Goal: Information Seeking & Learning: Learn about a topic

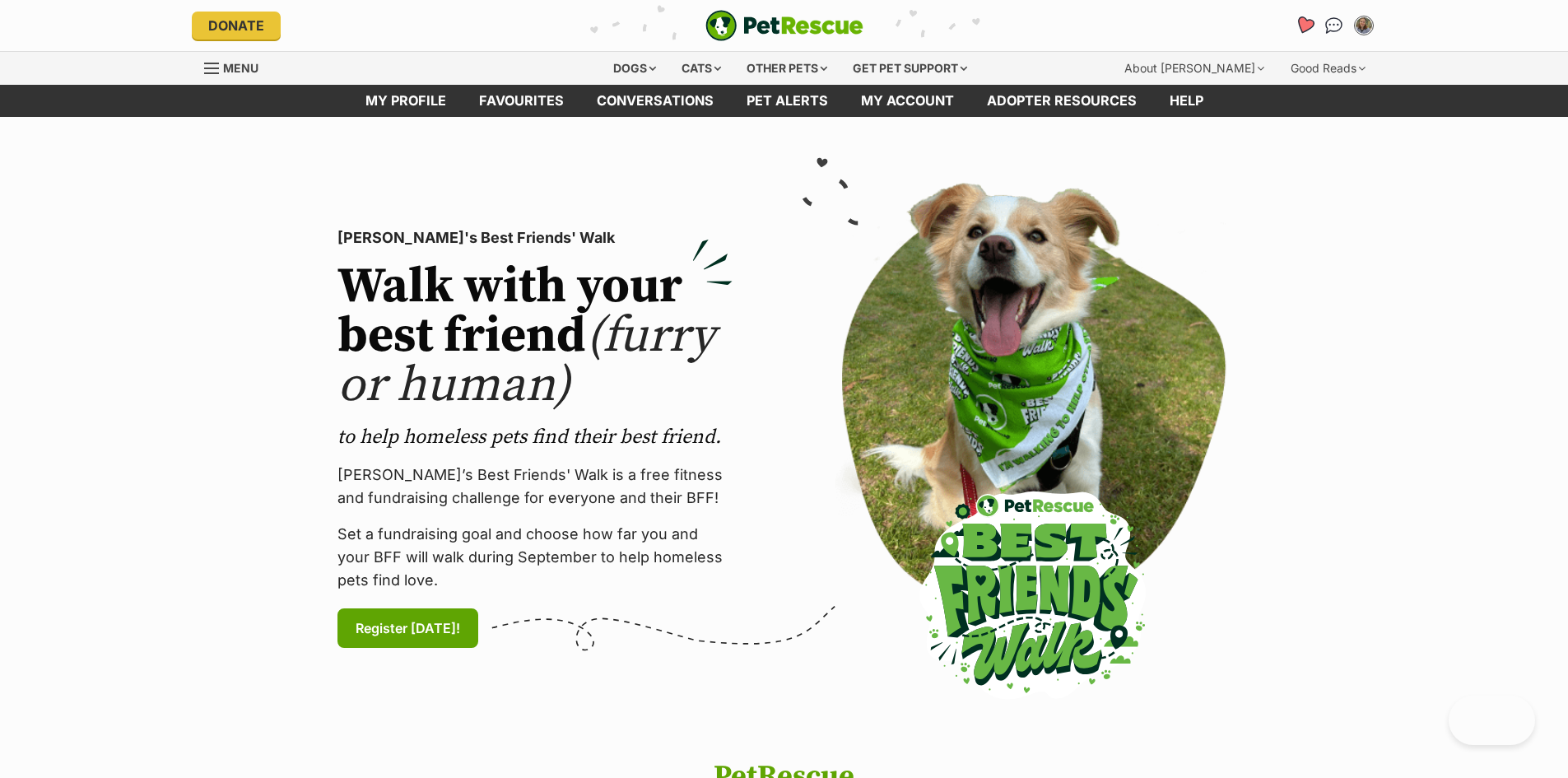
click at [1302, 20] on icon "Favourites" at bounding box center [1303, 25] width 20 height 19
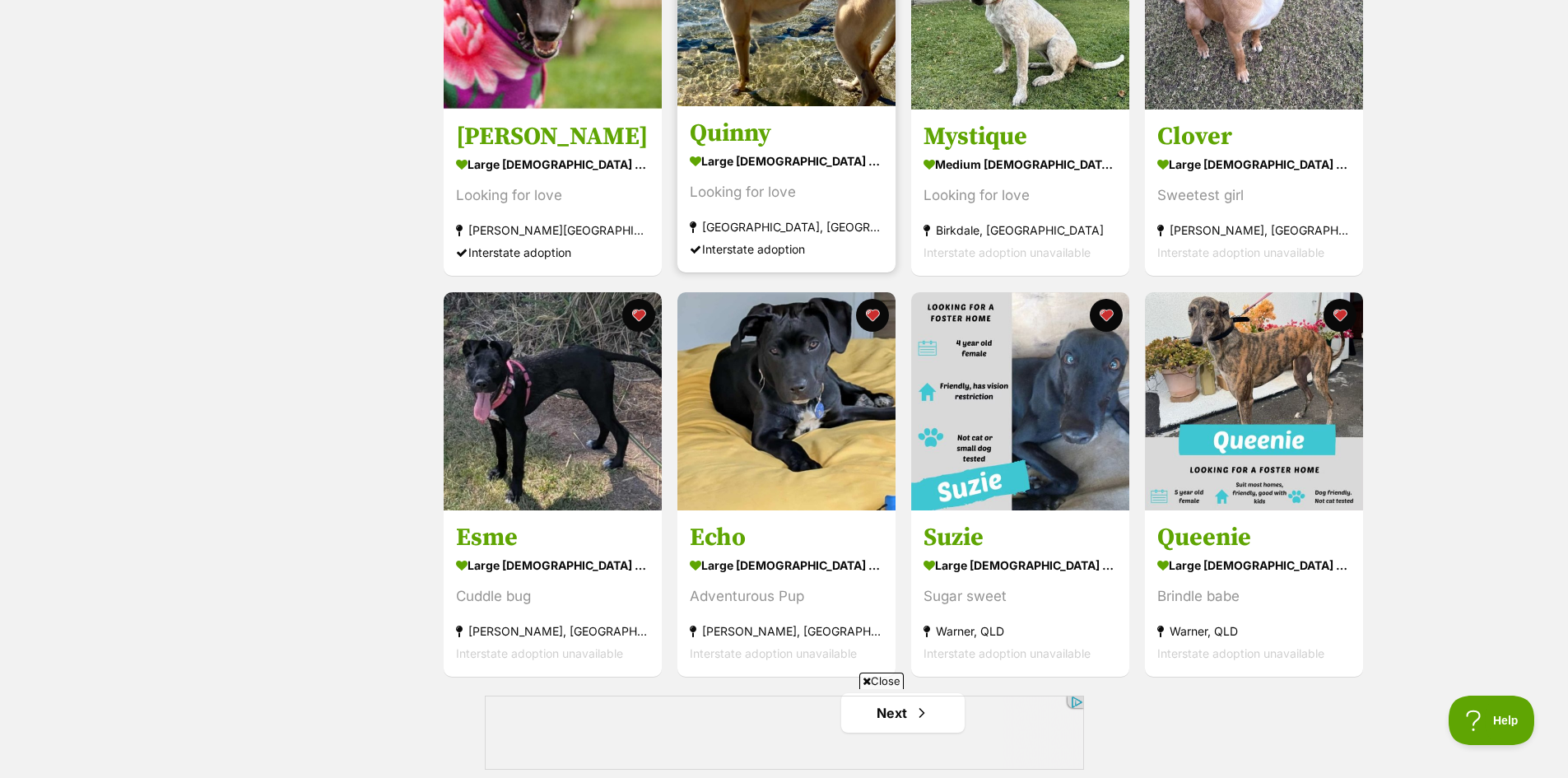
scroll to position [1975, 0]
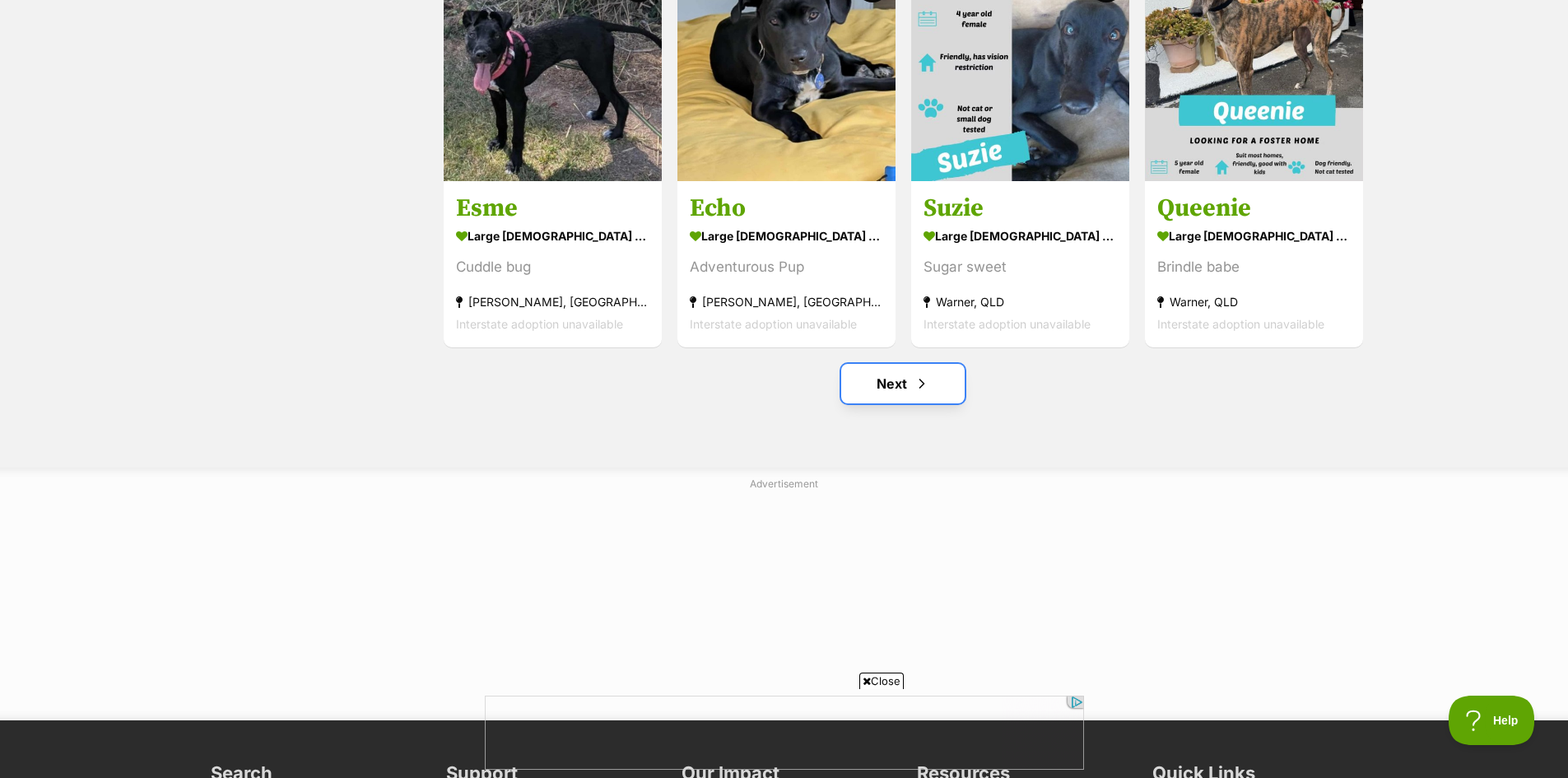
click at [911, 369] on link "Next" at bounding box center [903, 383] width 123 height 39
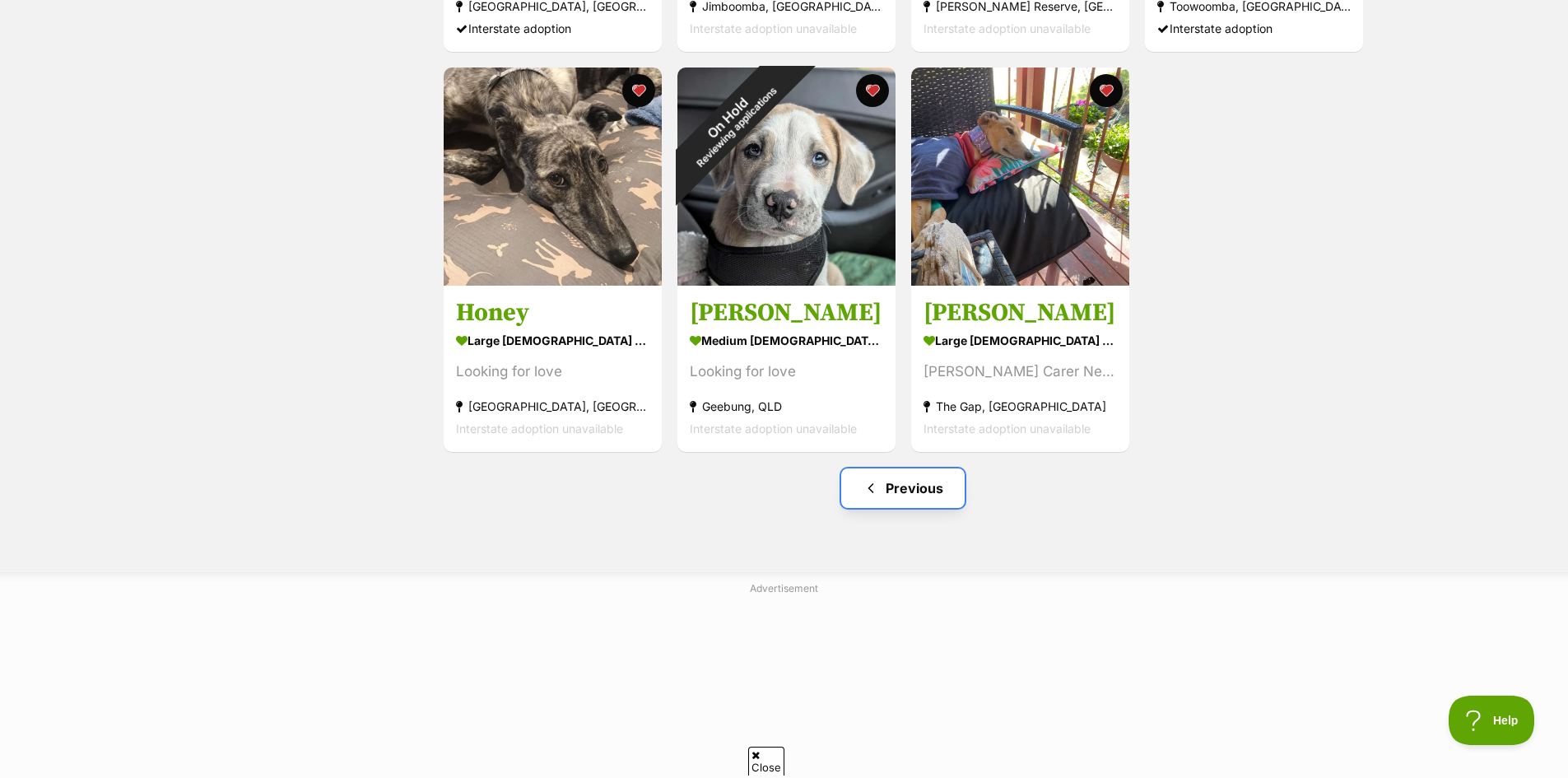
click at [896, 482] on link "Previous" at bounding box center [903, 488] width 123 height 39
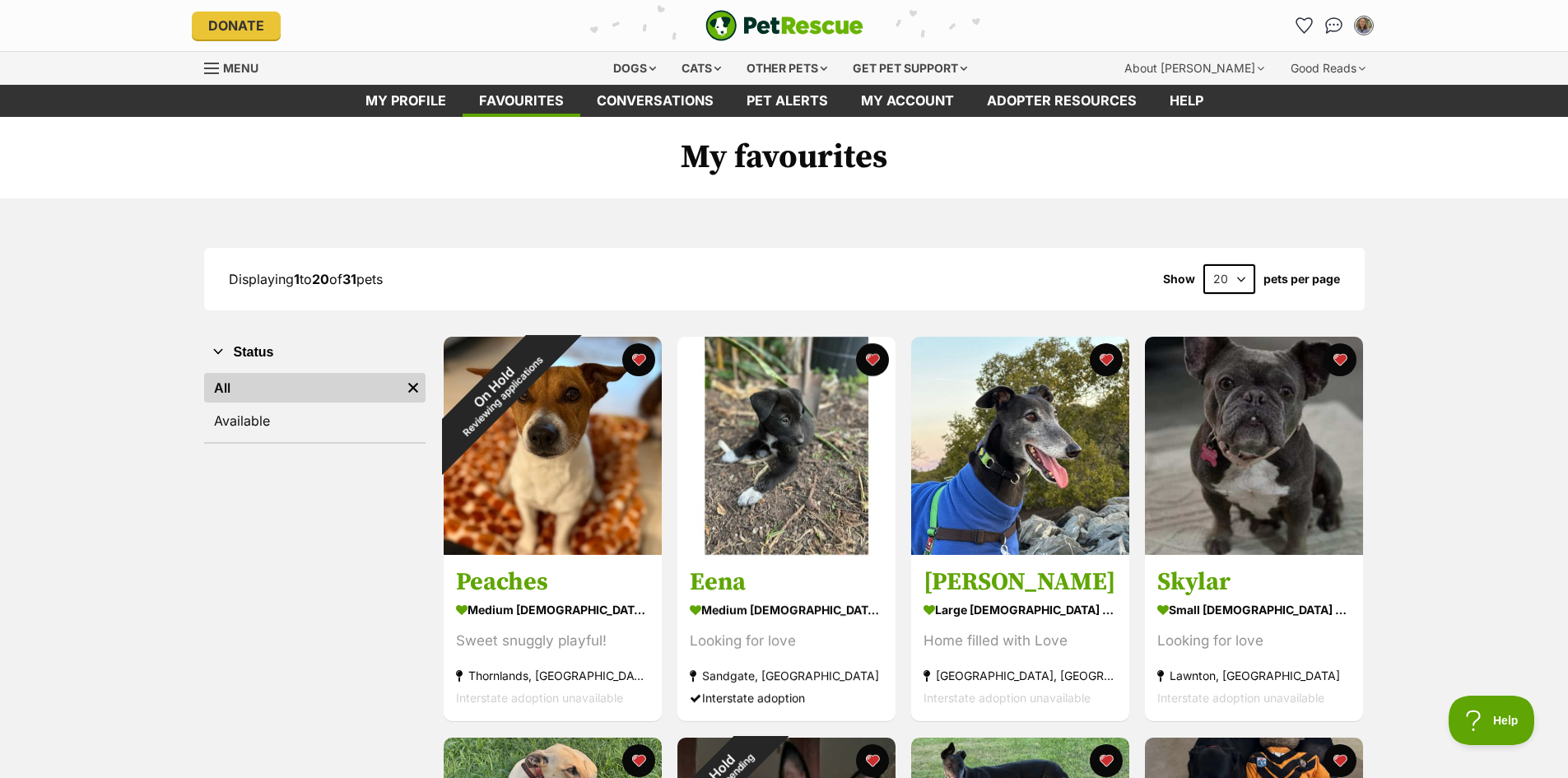
click at [210, 65] on div "Menu" at bounding box center [212, 68] width 16 height 13
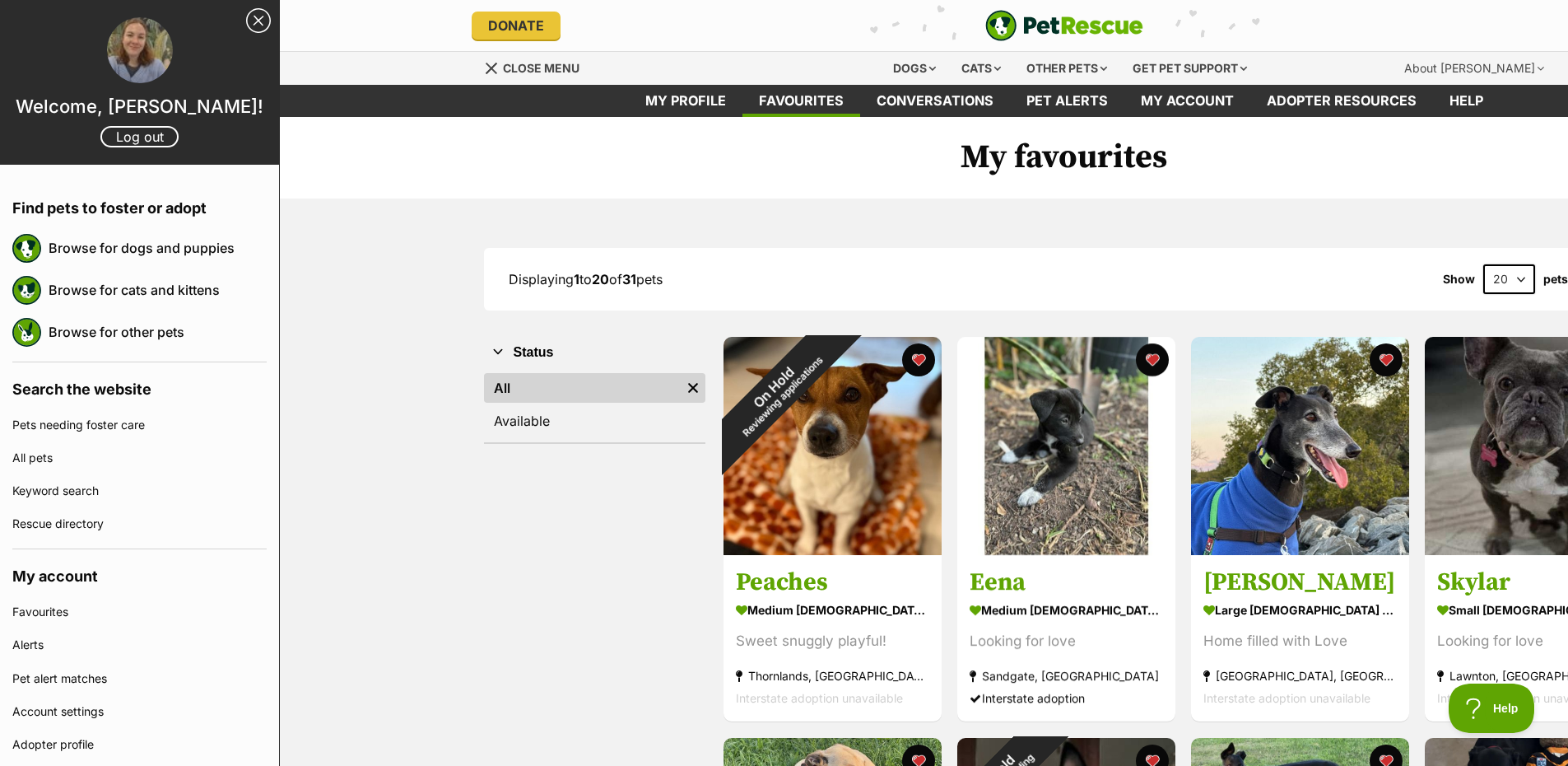
click at [903, 66] on div "Dogs" at bounding box center [915, 68] width 65 height 33
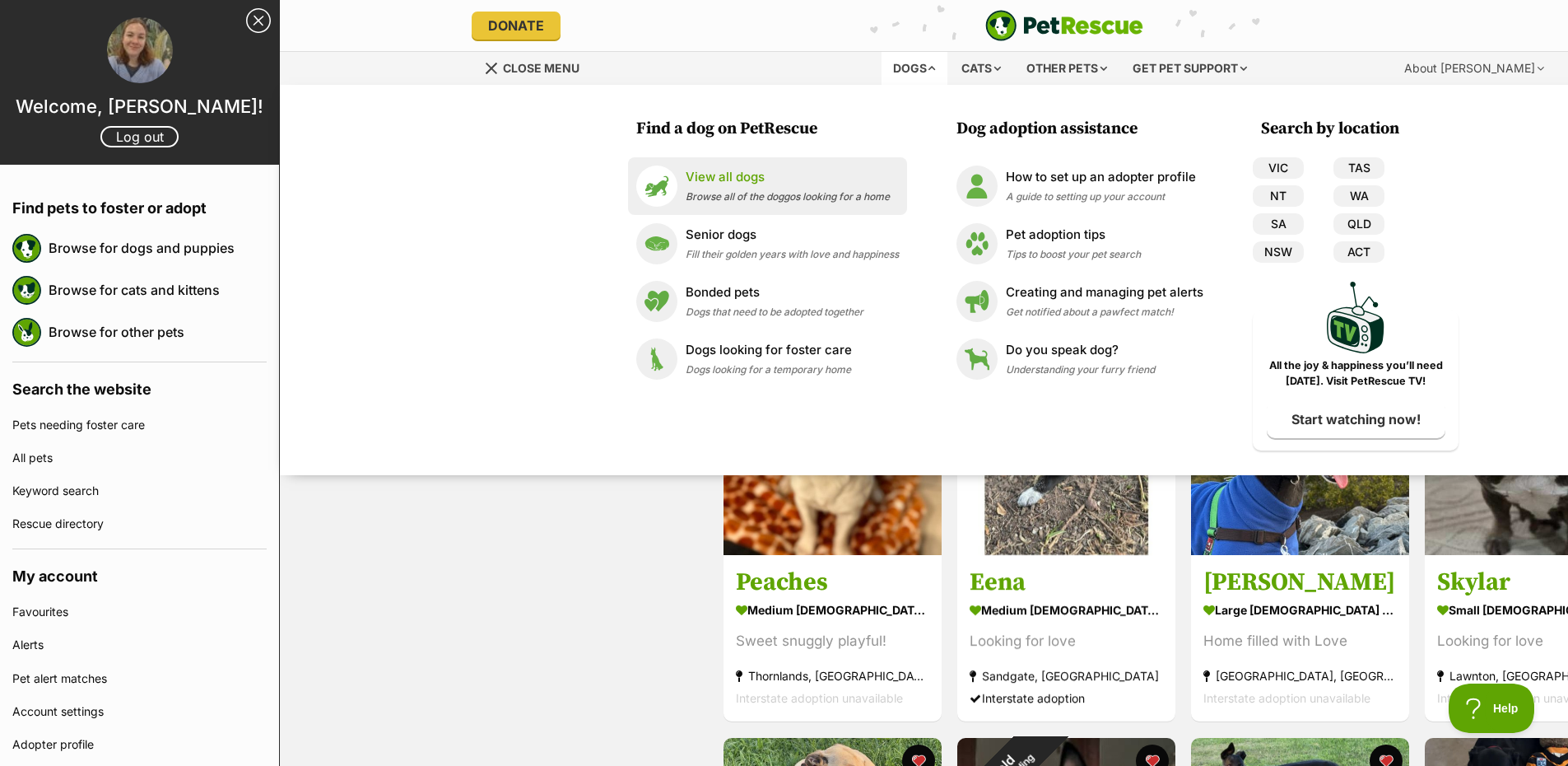
drag, startPoint x: 738, startPoint y: 165, endPoint x: 785, endPoint y: 167, distance: 47.0
click at [738, 166] on link "View all dogs Browse all of the doggos looking for a home" at bounding box center [768, 186] width 263 height 41
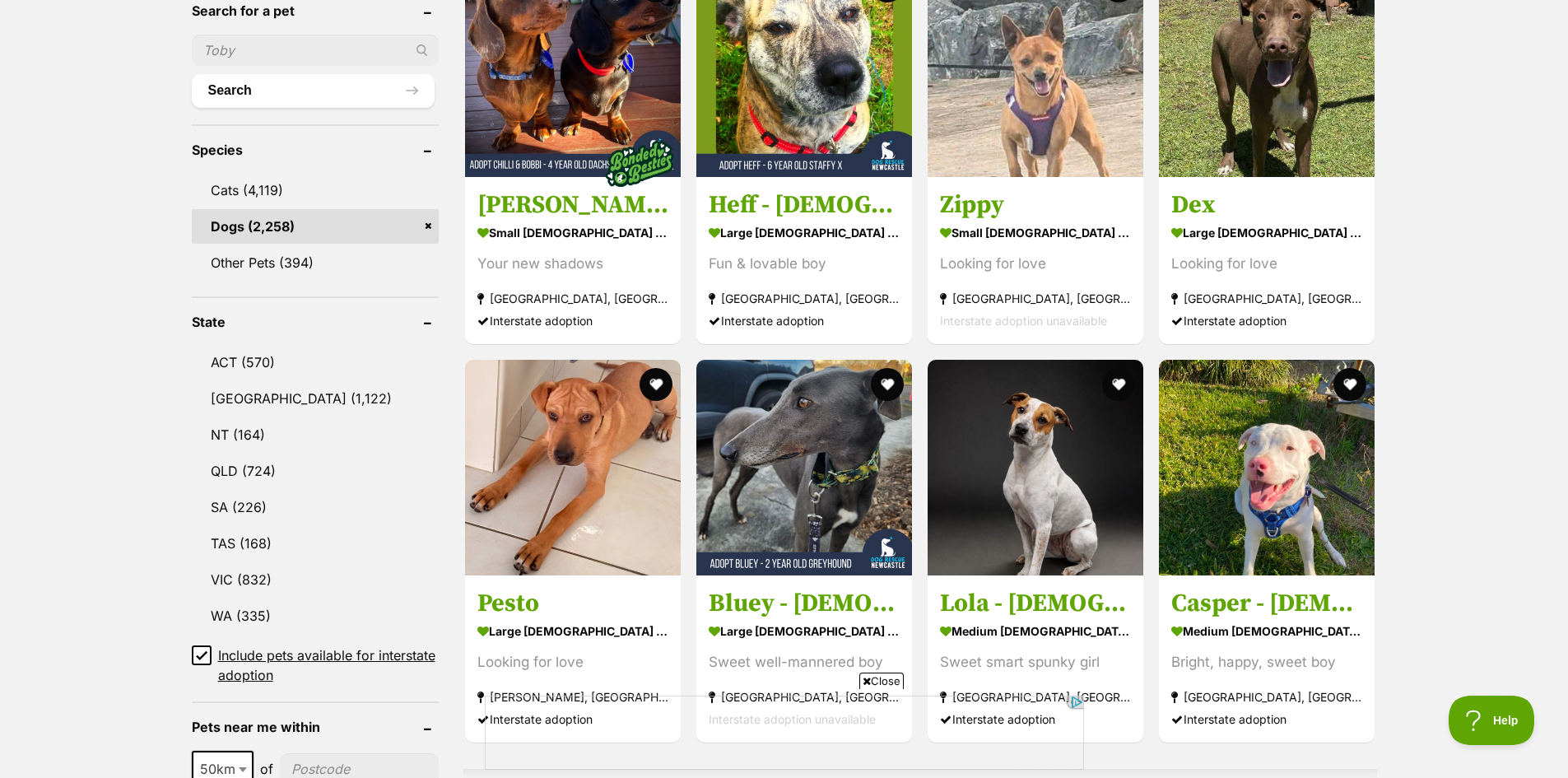
scroll to position [905, 0]
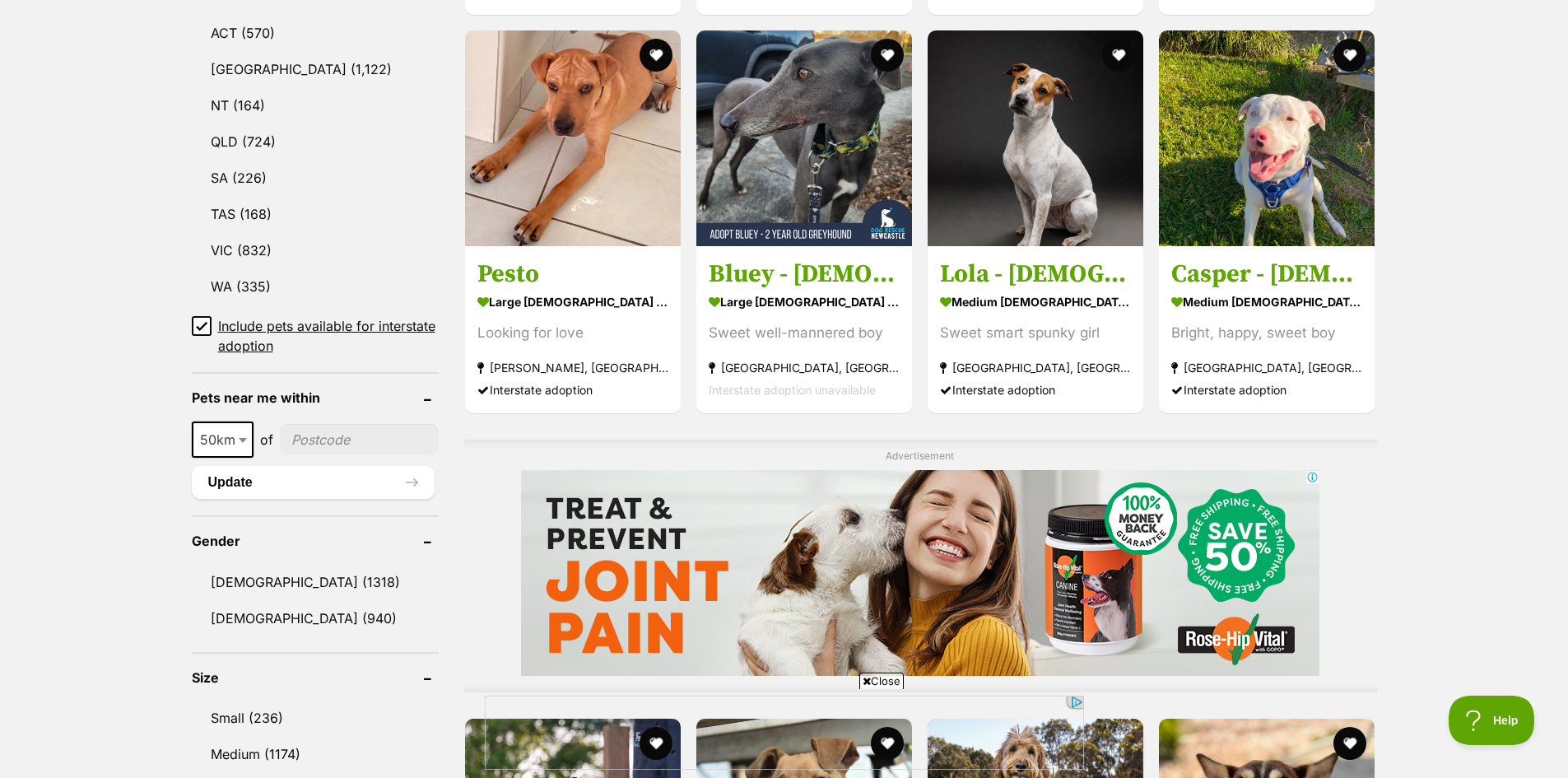
click at [232, 444] on span "50km" at bounding box center [222, 439] width 59 height 23
select select "100"
click at [351, 433] on input"] "postcode" at bounding box center [362, 439] width 153 height 32
type input"] "4560"
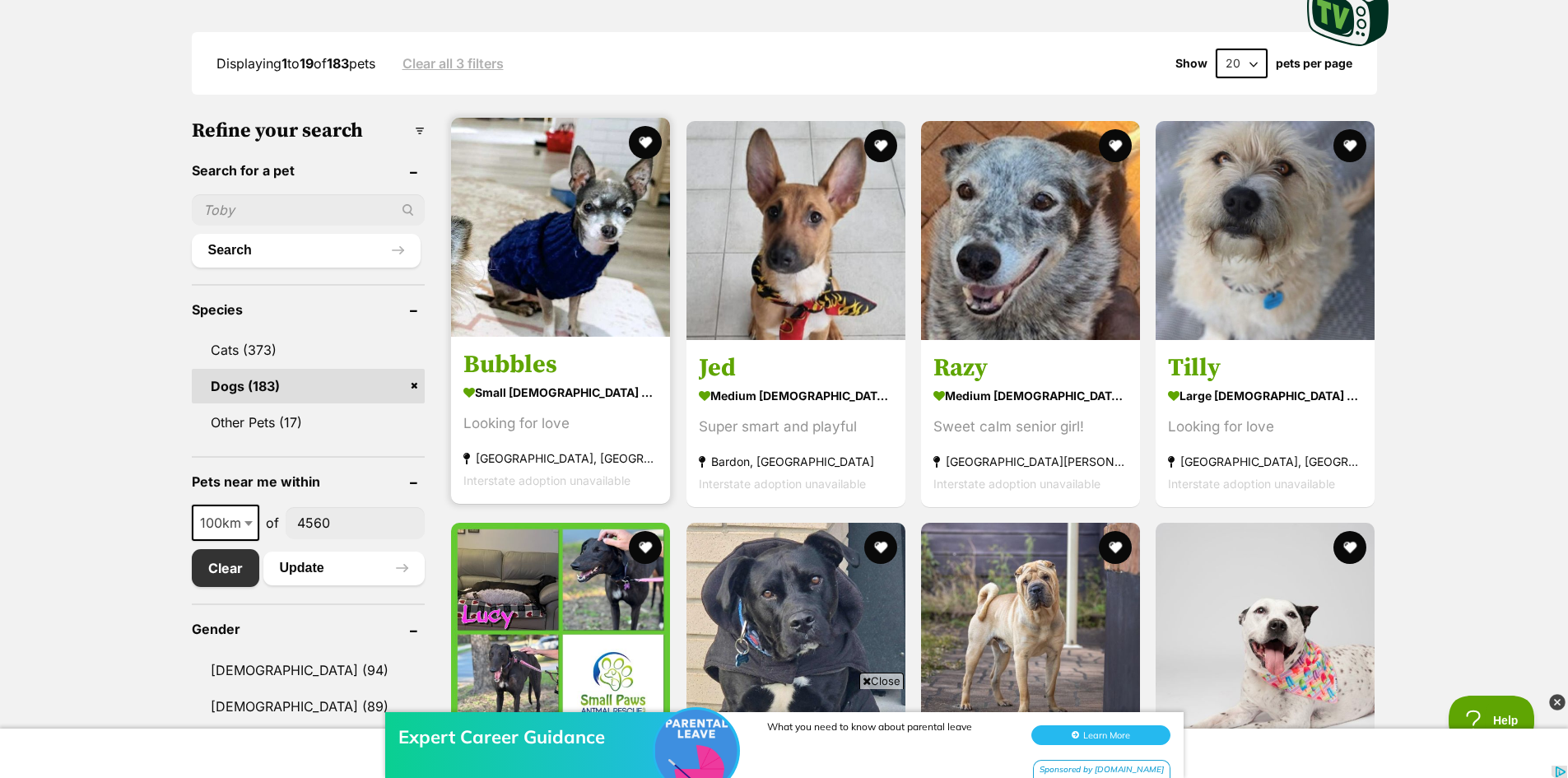
click at [569, 331] on img at bounding box center [561, 227] width 219 height 219
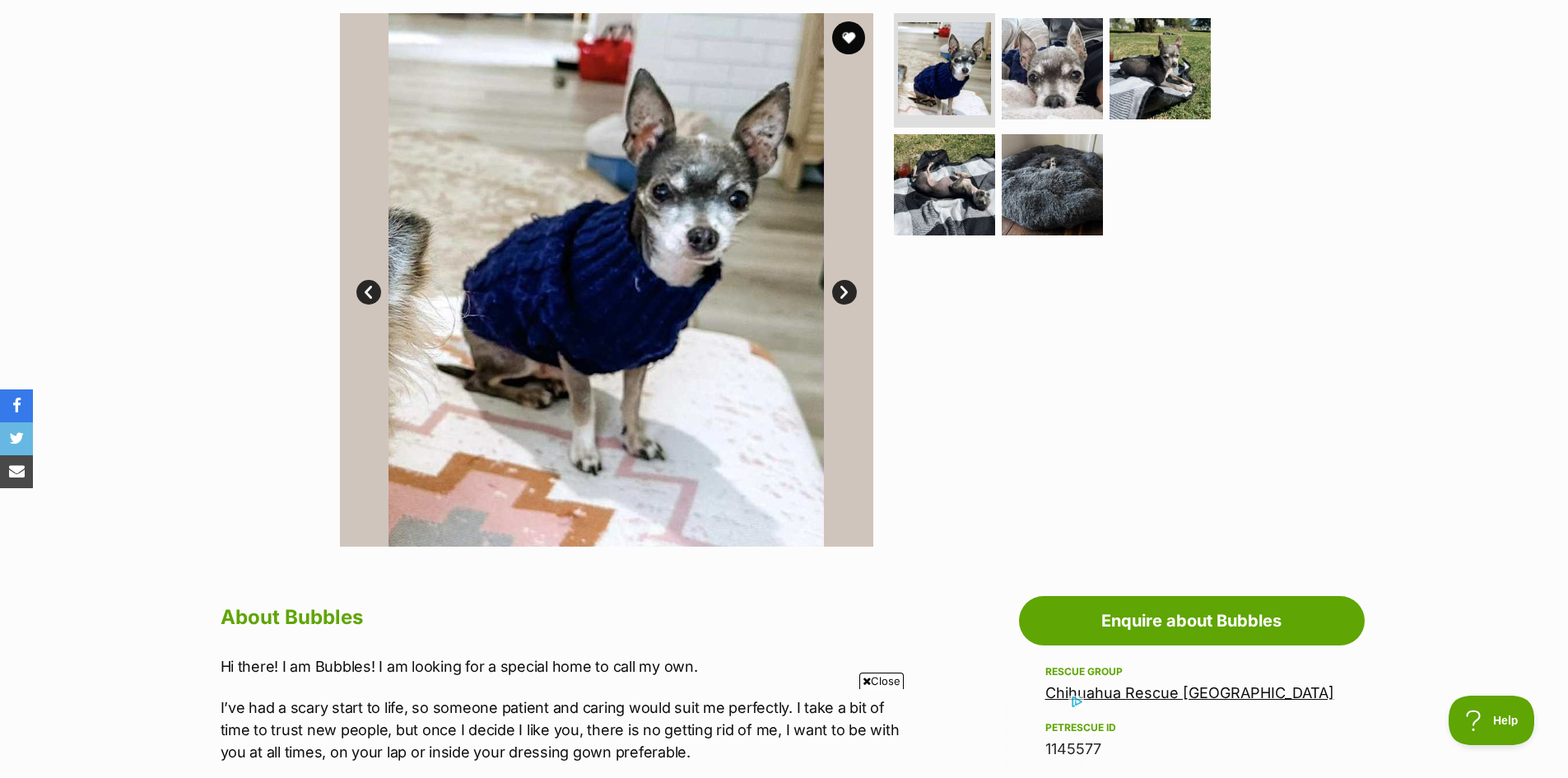
scroll to position [164, 0]
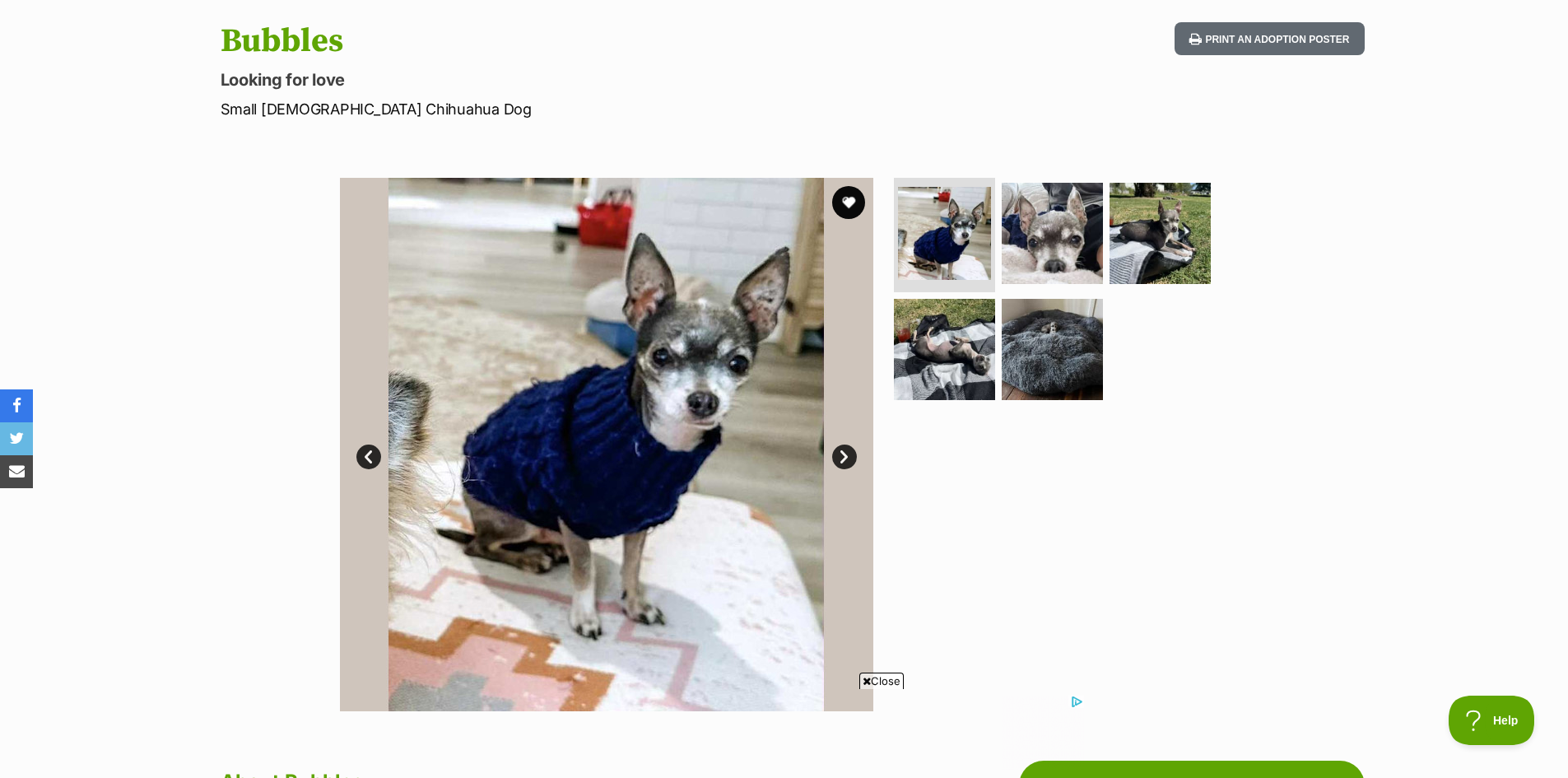
click at [850, 456] on link "Next" at bounding box center [845, 457] width 25 height 25
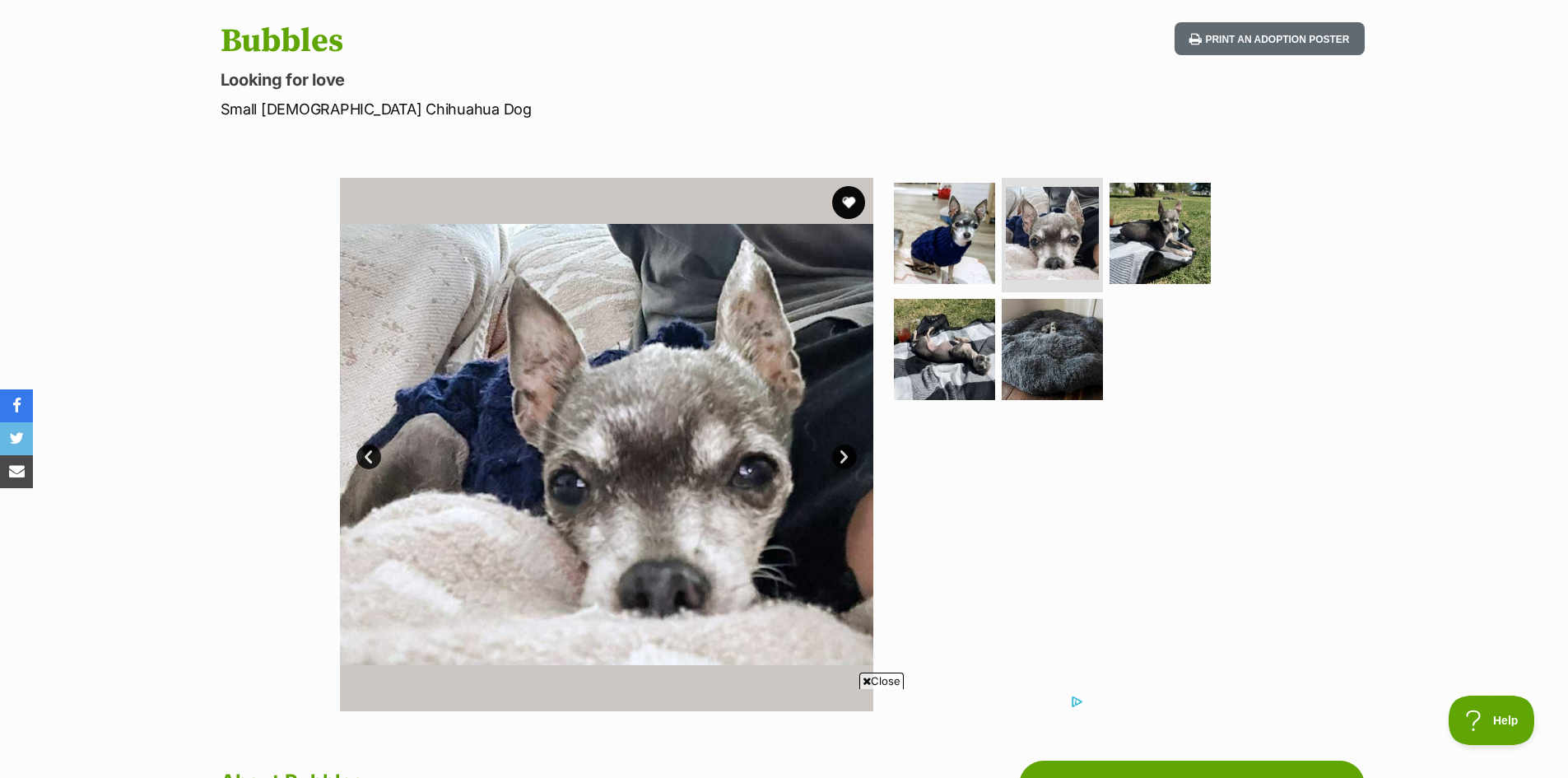
click at [851, 454] on link "Next" at bounding box center [845, 457] width 25 height 25
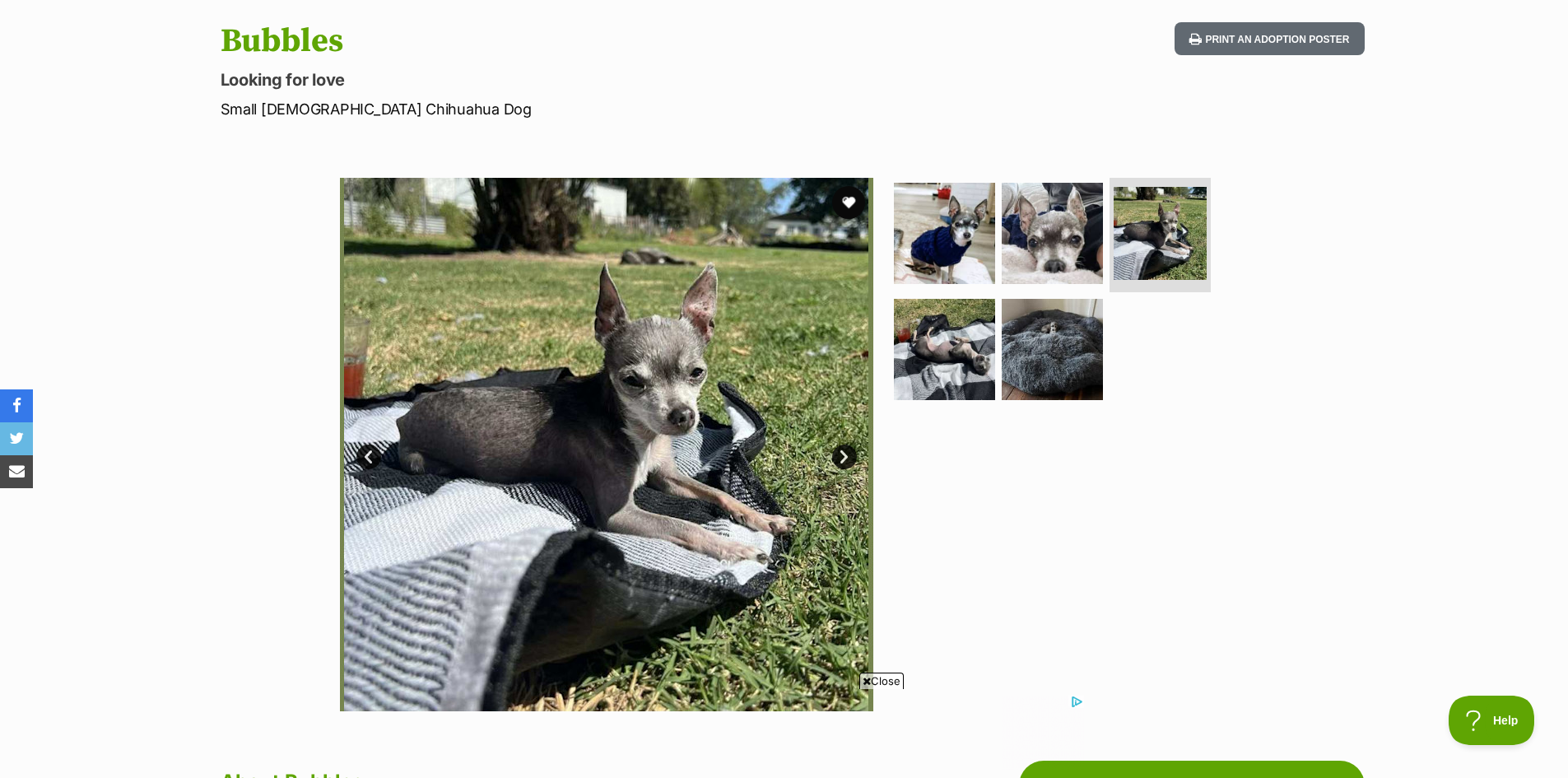
click at [850, 454] on link "Next" at bounding box center [845, 457] width 25 height 25
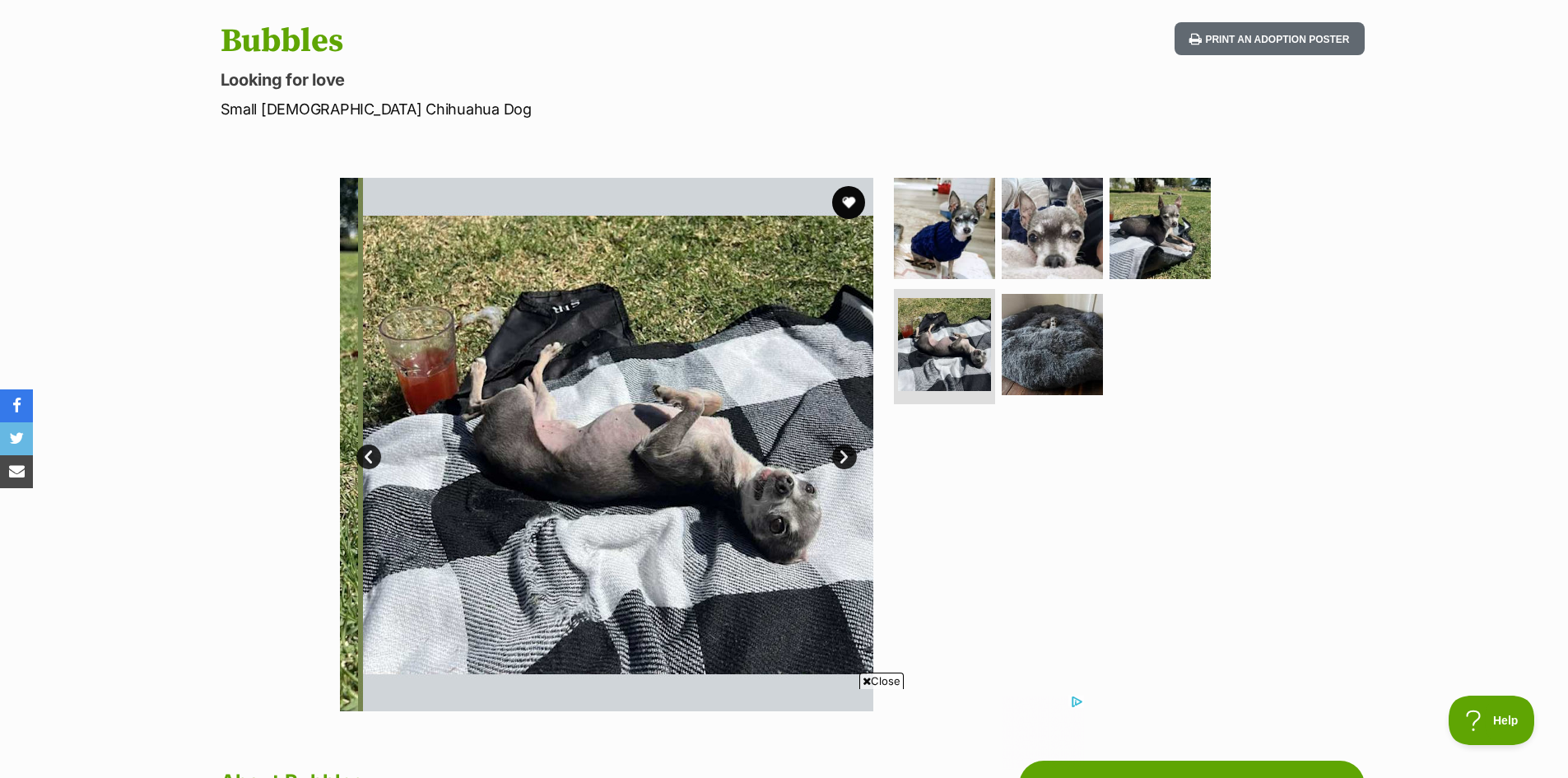
click at [850, 454] on link "Next" at bounding box center [845, 457] width 25 height 25
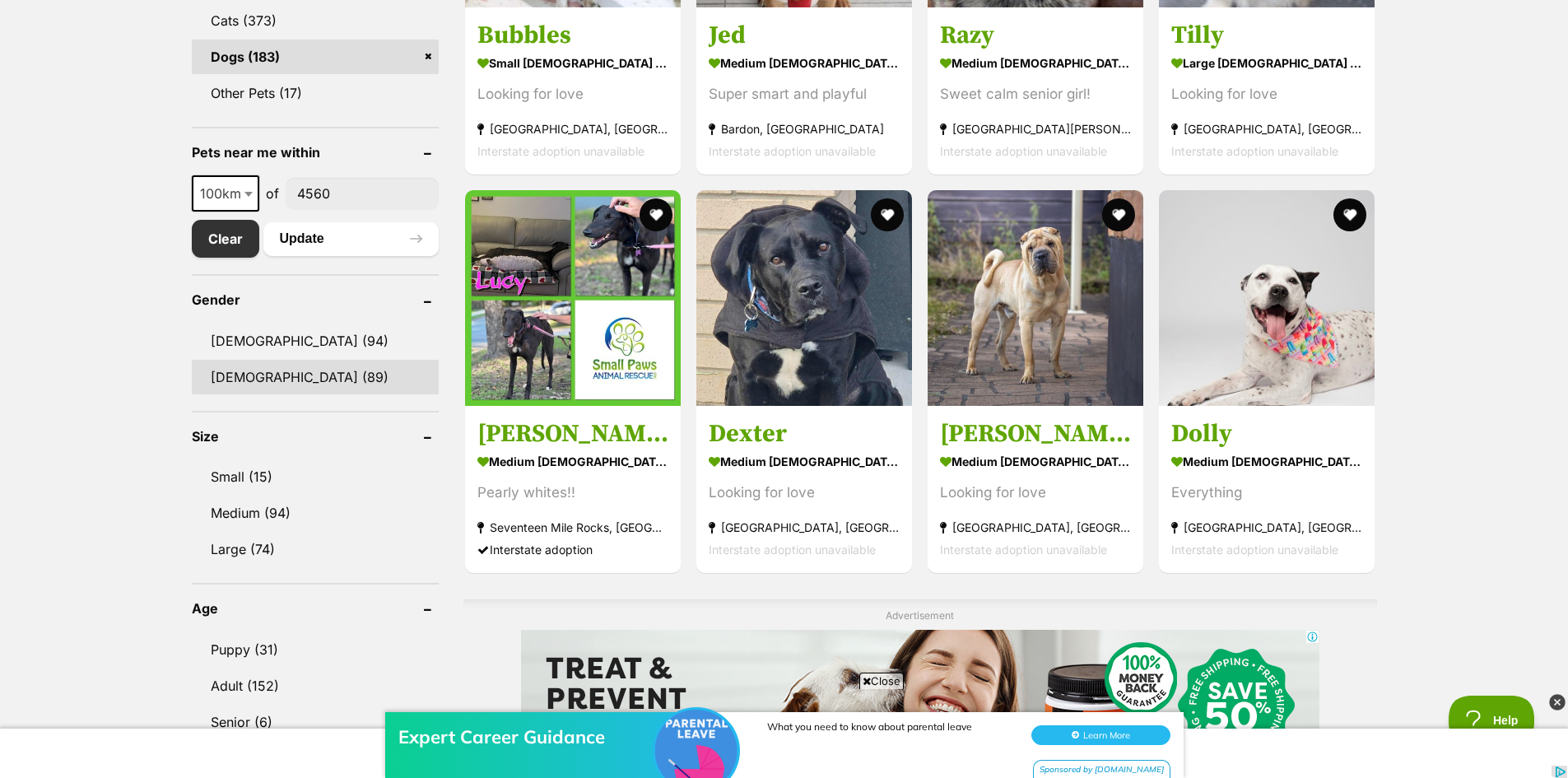
click at [242, 386] on link "[DEMOGRAPHIC_DATA] (89)" at bounding box center [315, 377] width 247 height 35
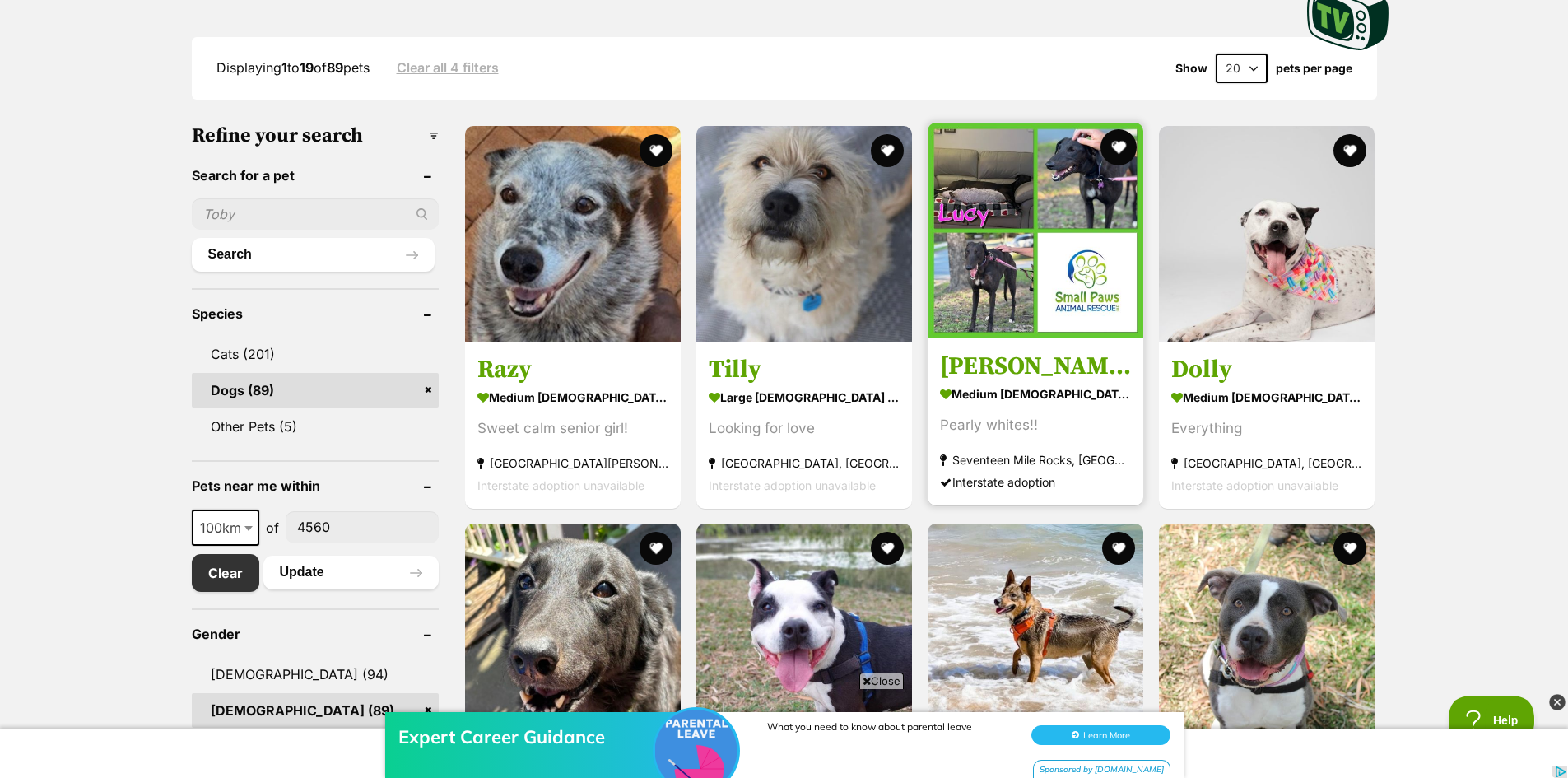
click at [1123, 142] on button "favourite" at bounding box center [1119, 147] width 37 height 37
click at [1055, 337] on article "1145430 Lucy medium female Dog Pearly whites!! Seventeen Mile Rocks, QLD Inters…" at bounding box center [1036, 314] width 219 height 386
click at [1012, 276] on img at bounding box center [1036, 231] width 215 height 215
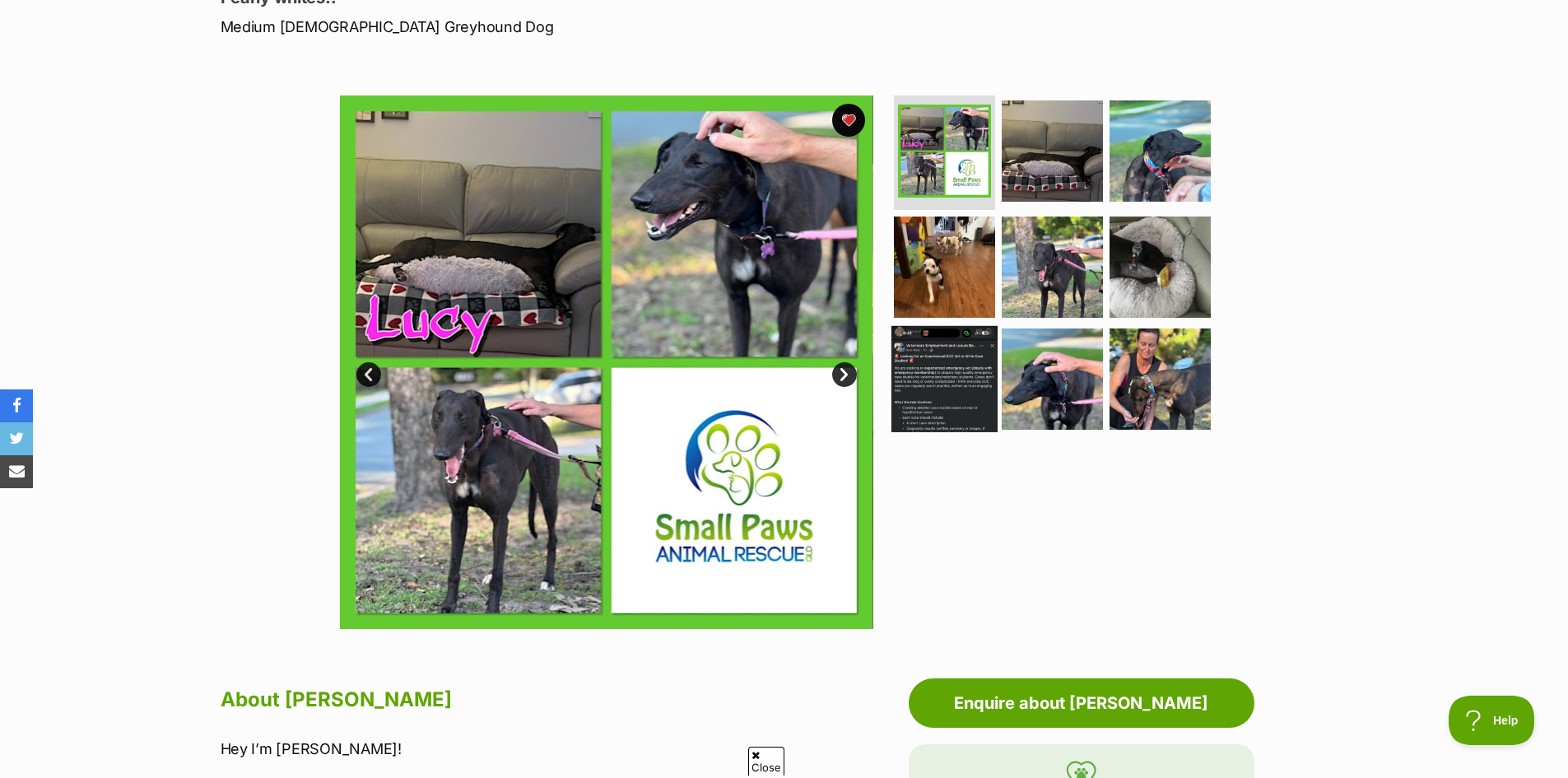
click at [986, 350] on img at bounding box center [945, 379] width 106 height 106
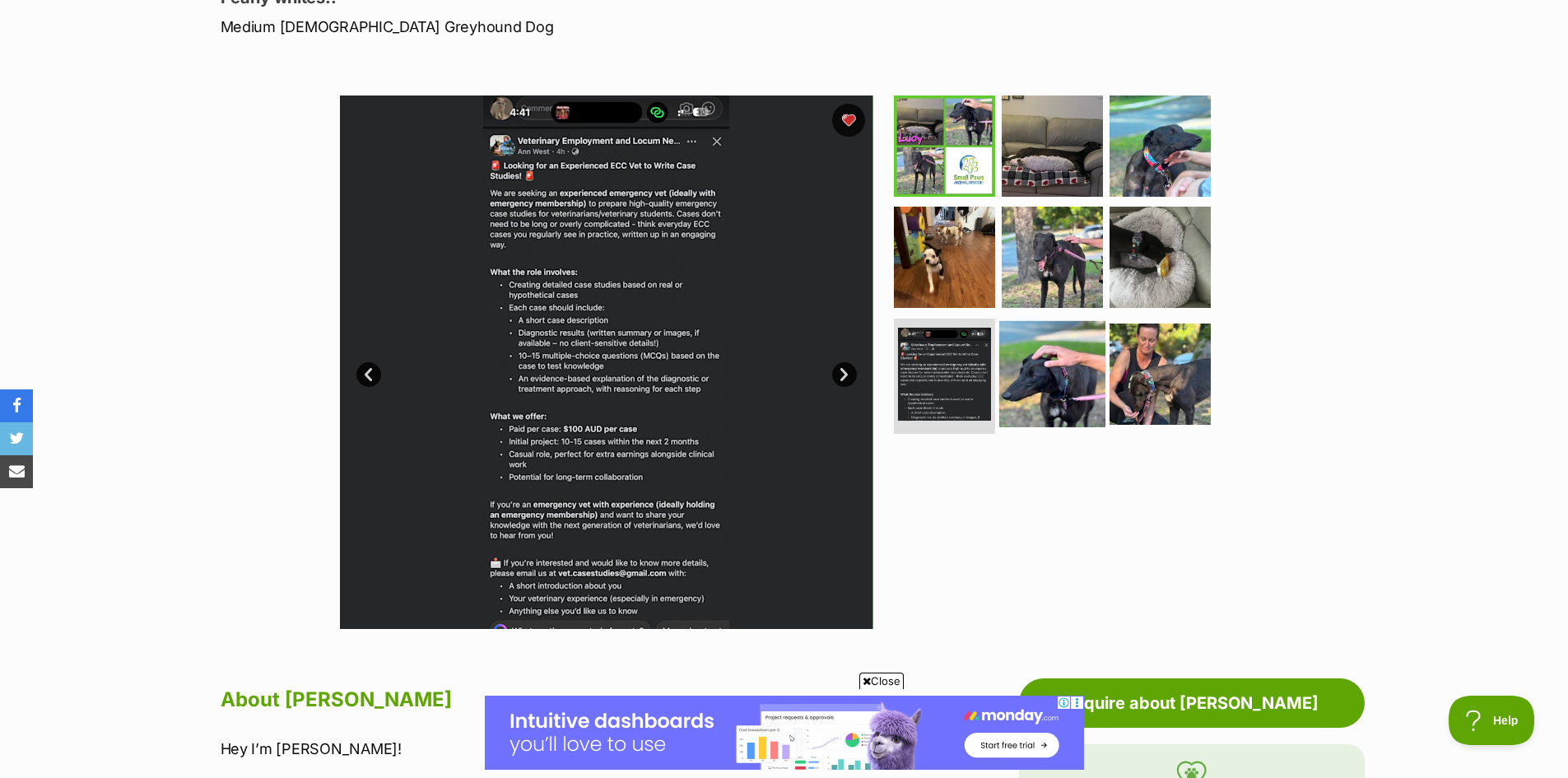
click at [1024, 368] on img at bounding box center [1052, 374] width 106 height 106
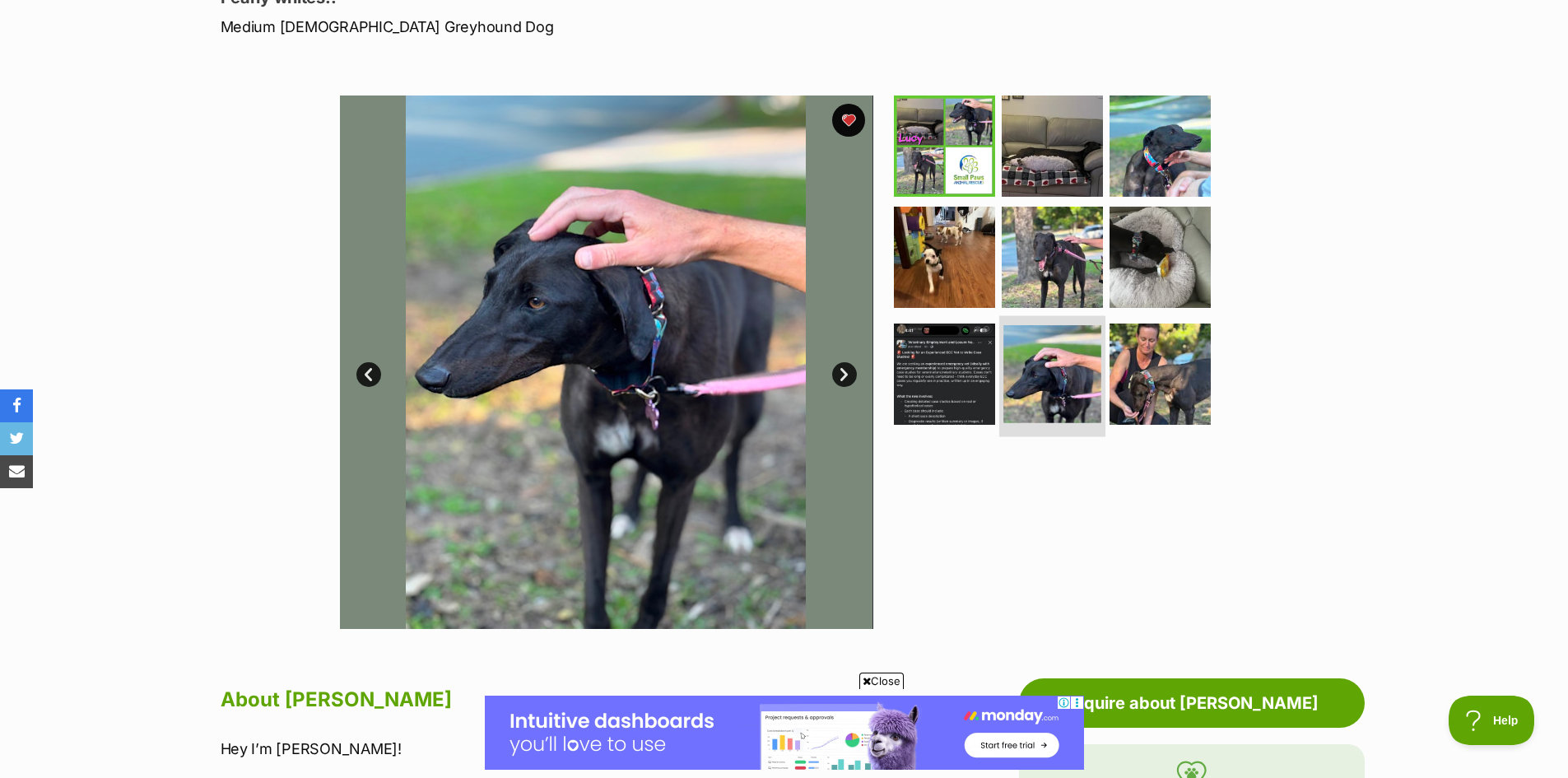
click at [1097, 386] on img at bounding box center [1052, 374] width 98 height 98
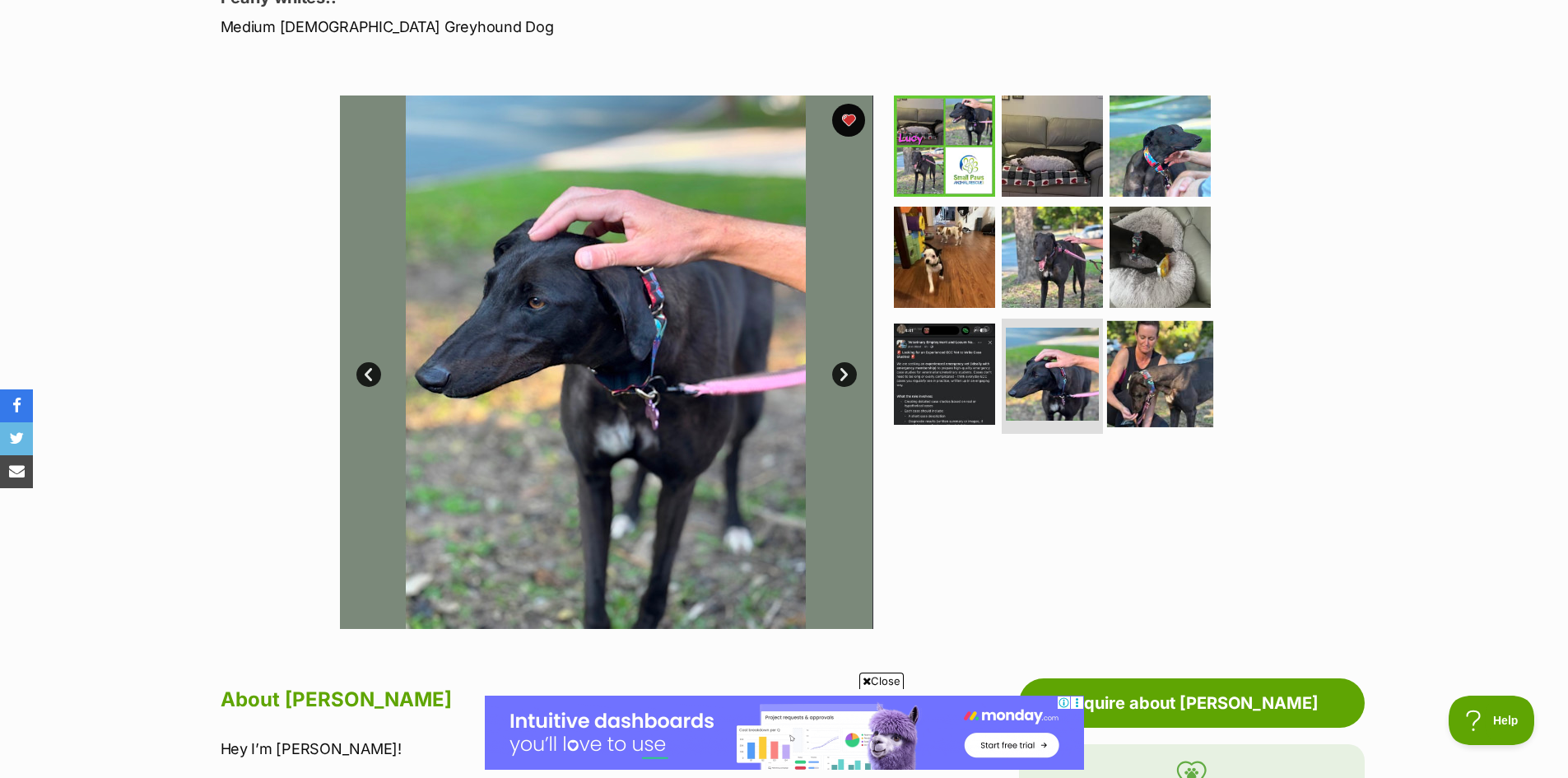
click at [1136, 385] on img at bounding box center [1160, 374] width 106 height 106
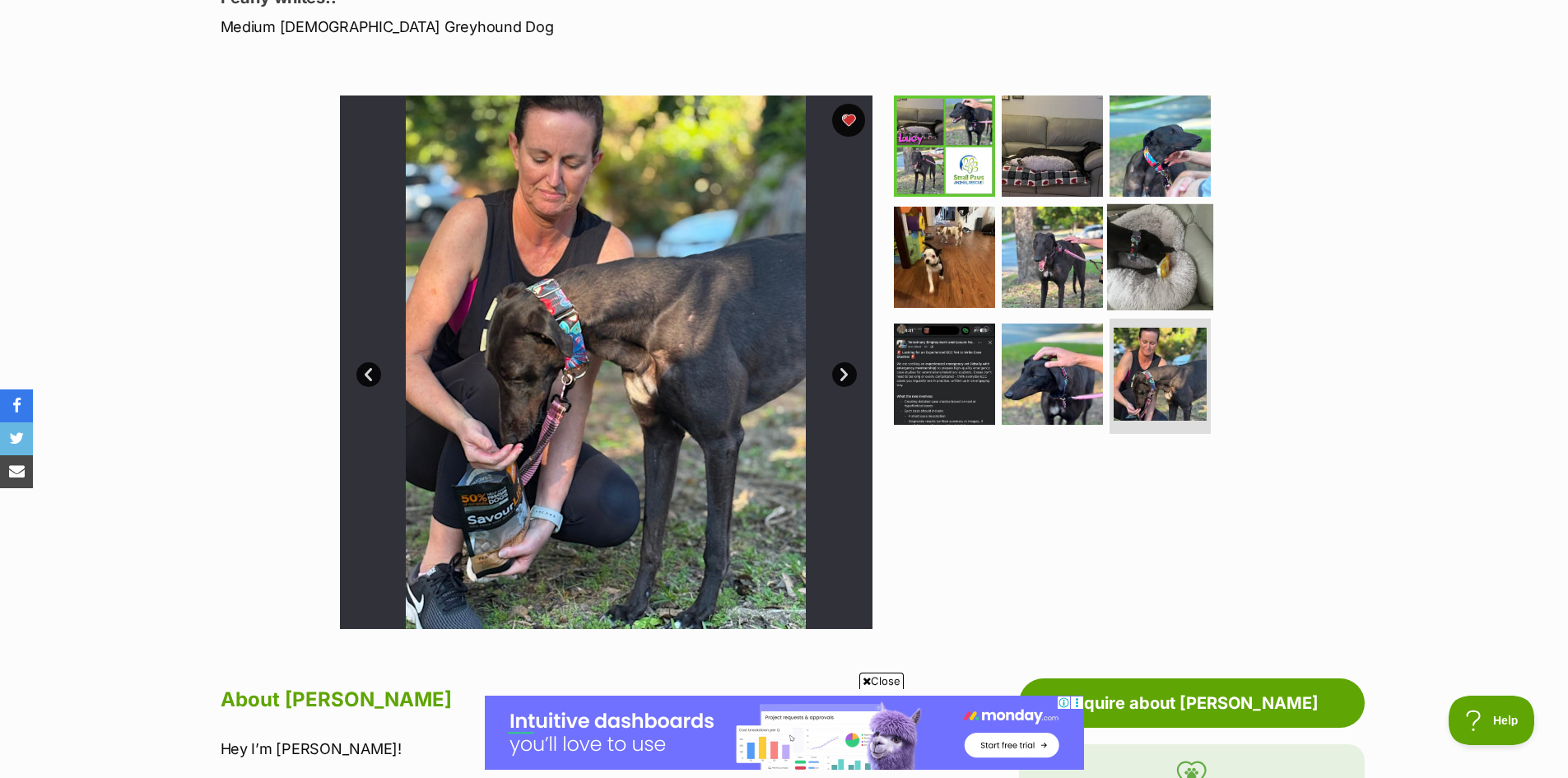
click at [1169, 301] on img at bounding box center [1160, 257] width 106 height 106
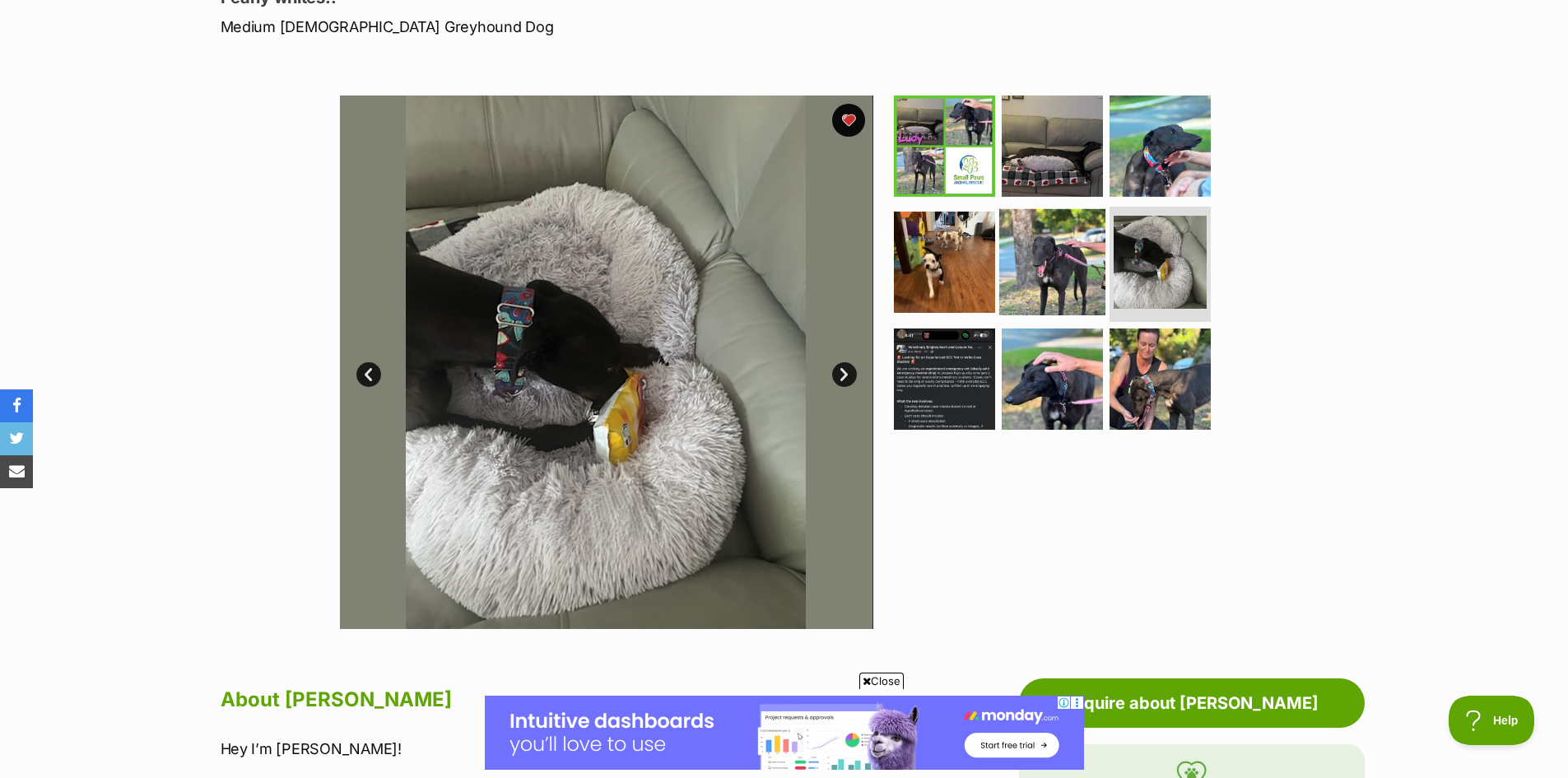
click at [1059, 289] on img at bounding box center [1052, 262] width 106 height 106
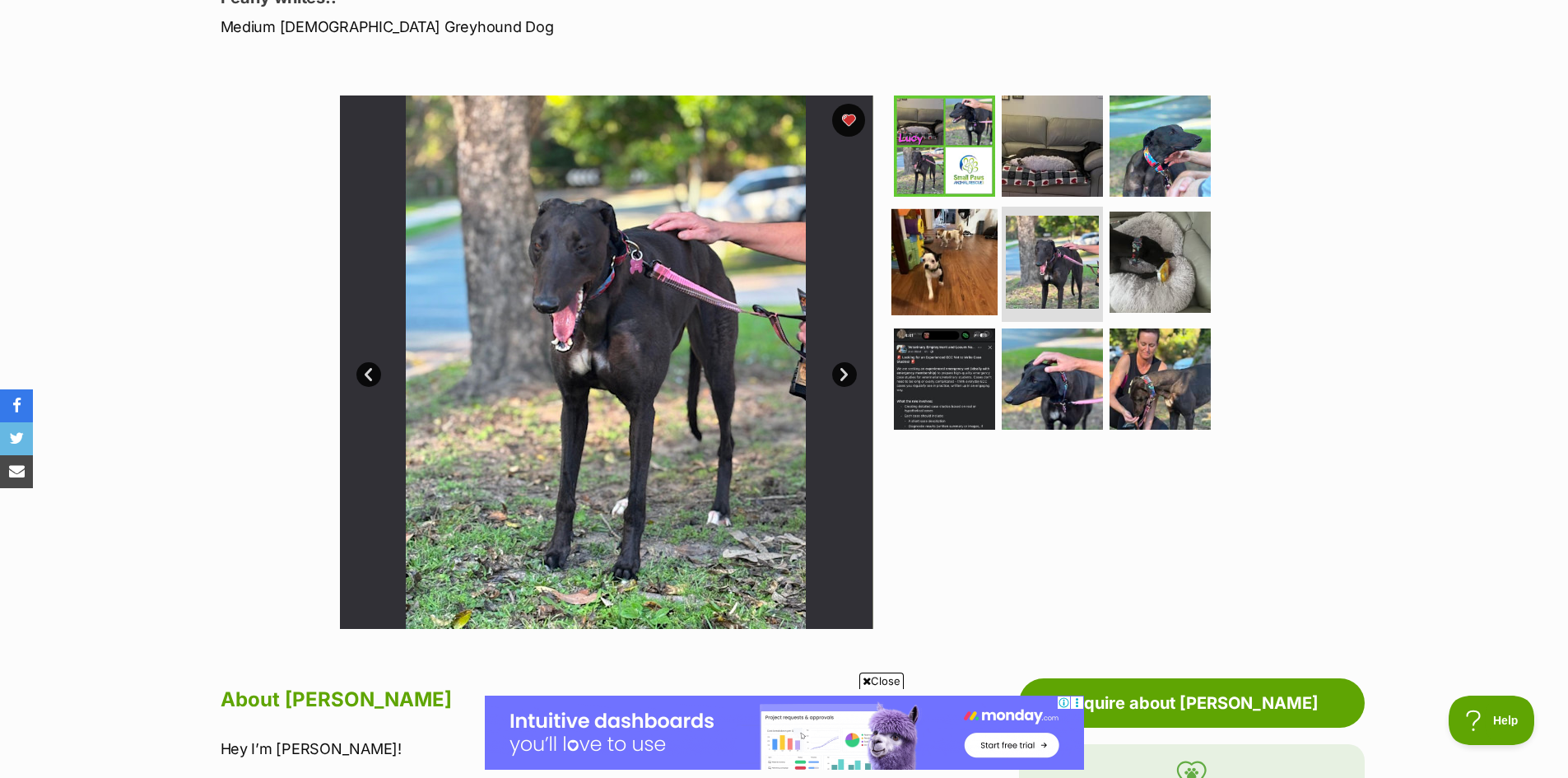
click at [991, 275] on img at bounding box center [945, 262] width 106 height 106
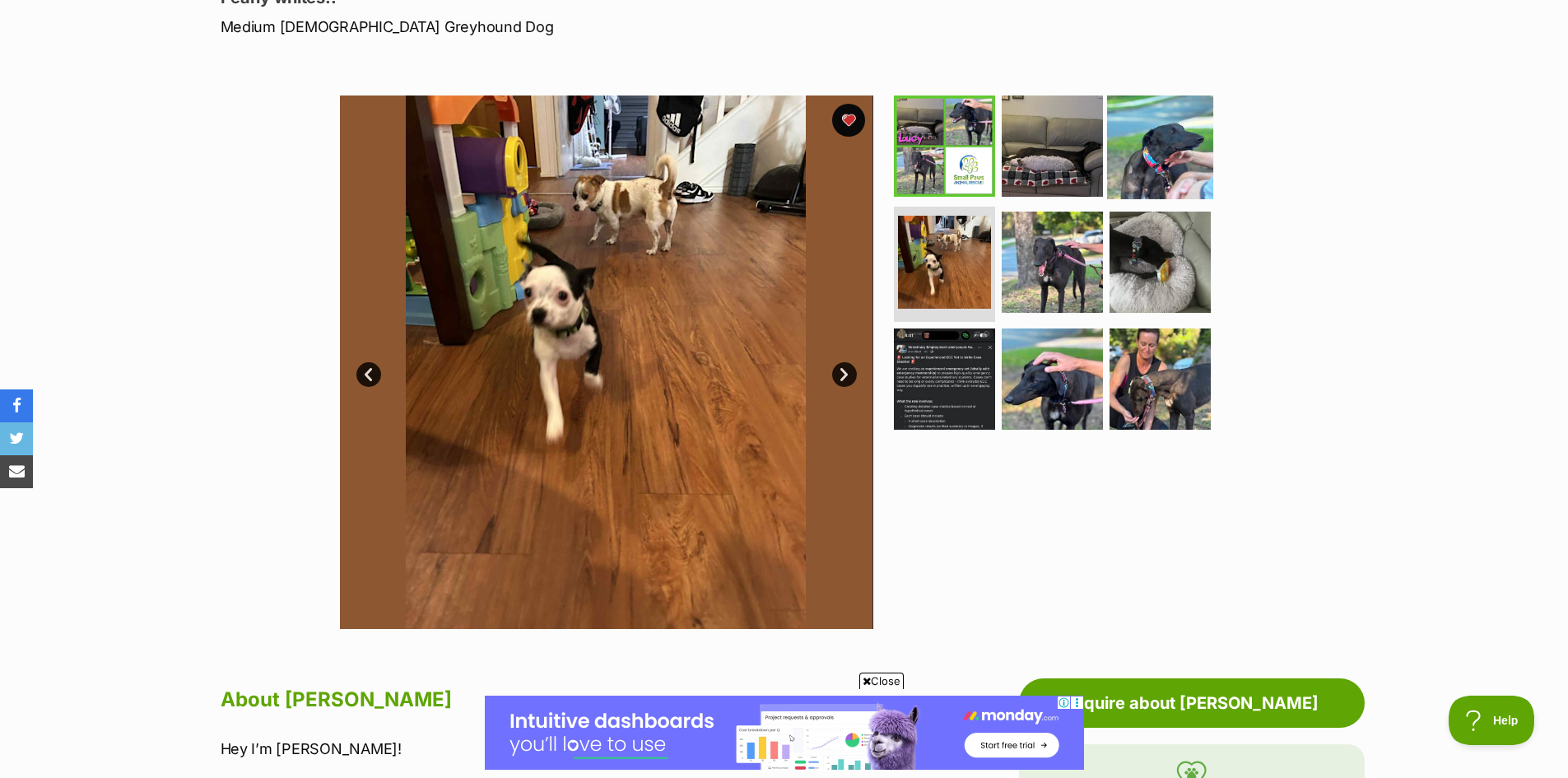
click at [1157, 173] on img at bounding box center [1160, 145] width 106 height 106
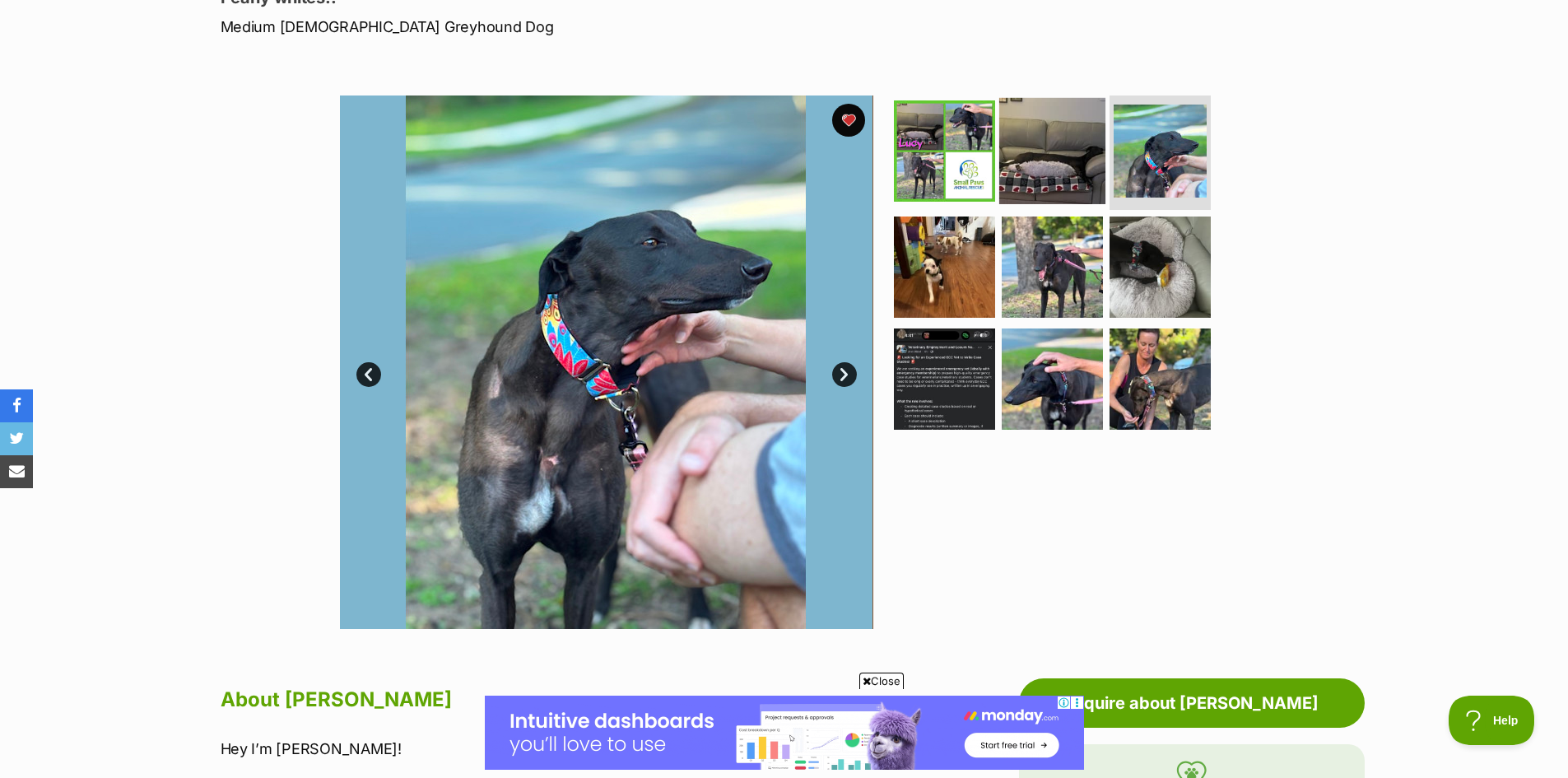
click at [1081, 172] on img at bounding box center [1052, 150] width 106 height 106
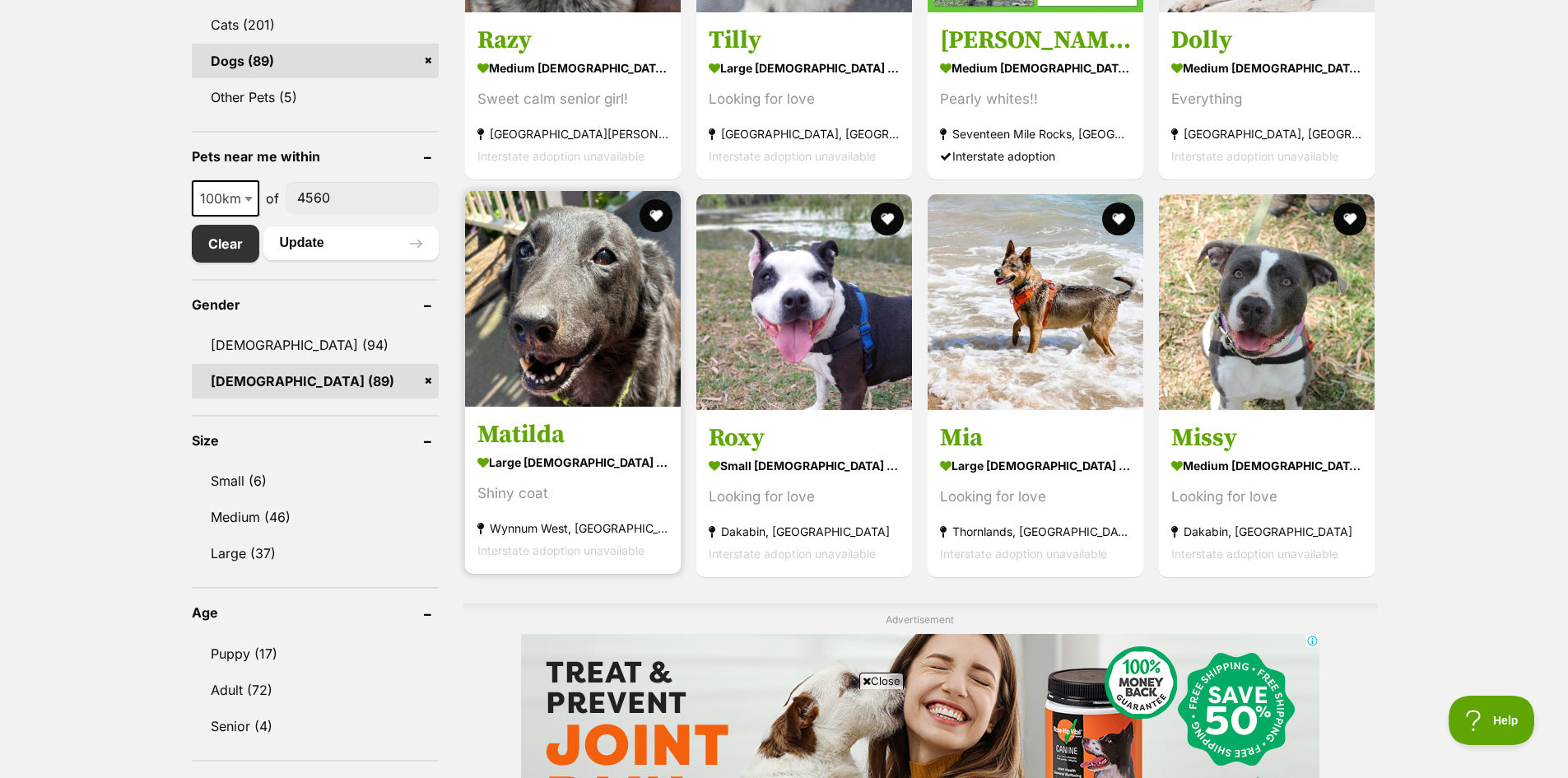
click at [552, 344] on img at bounding box center [573, 299] width 215 height 215
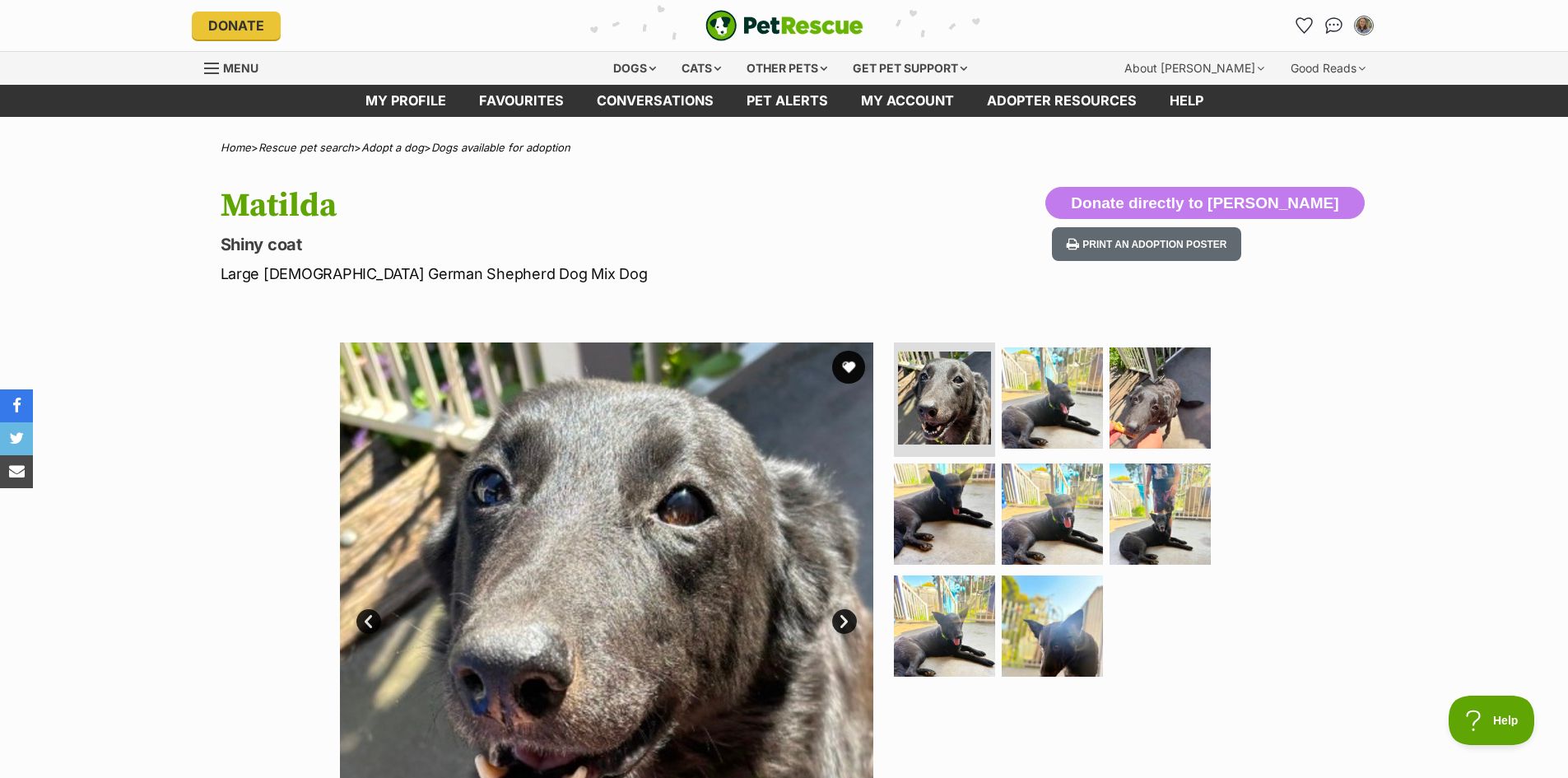
scroll to position [83, 0]
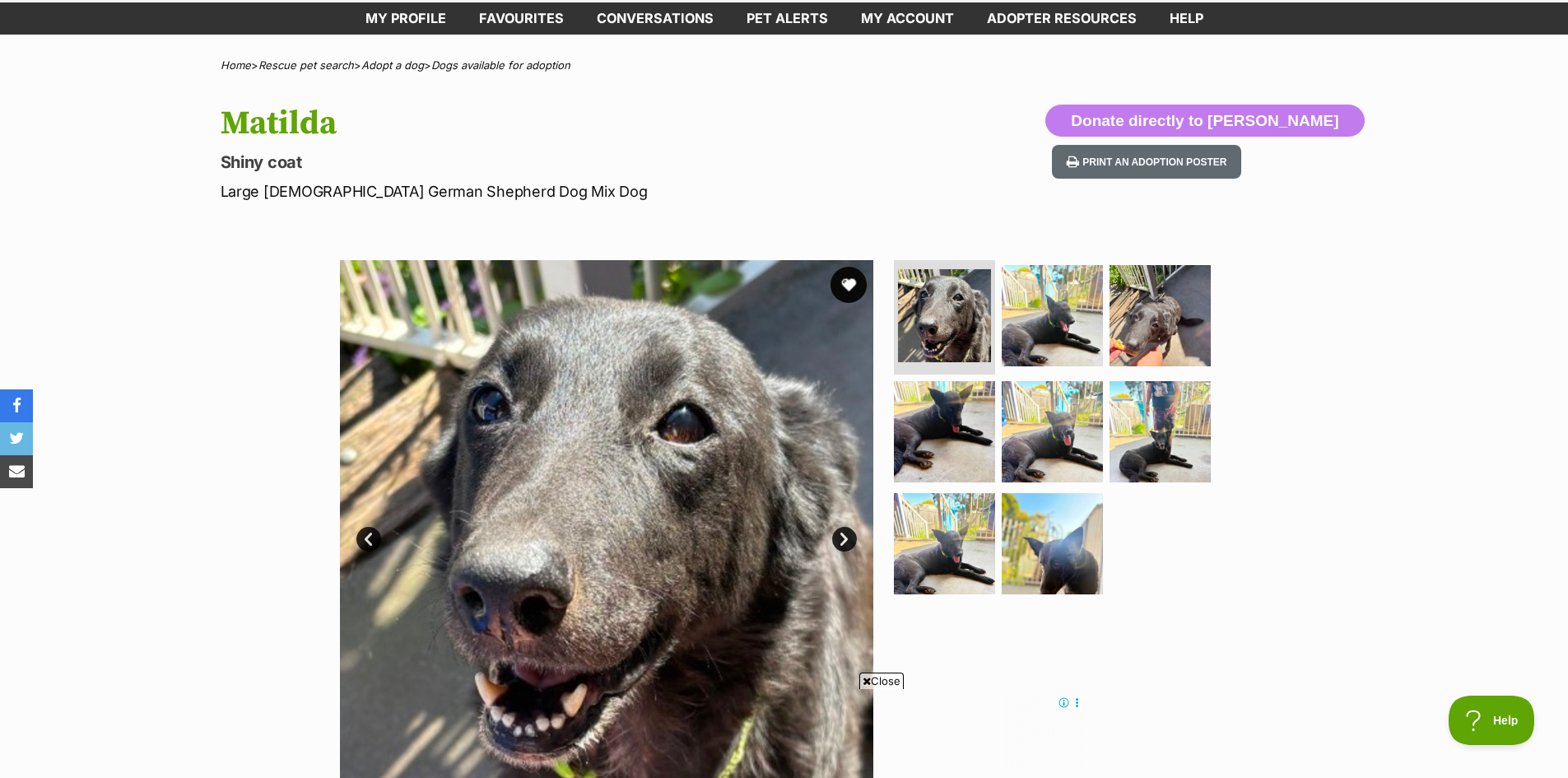
drag, startPoint x: 830, startPoint y: 286, endPoint x: 846, endPoint y: 289, distance: 16.3
click at [830, 286] on img at bounding box center [606, 526] width 534 height 534
click at [846, 289] on button "favourite" at bounding box center [849, 285] width 37 height 37
click at [1029, 336] on img at bounding box center [1052, 314] width 106 height 106
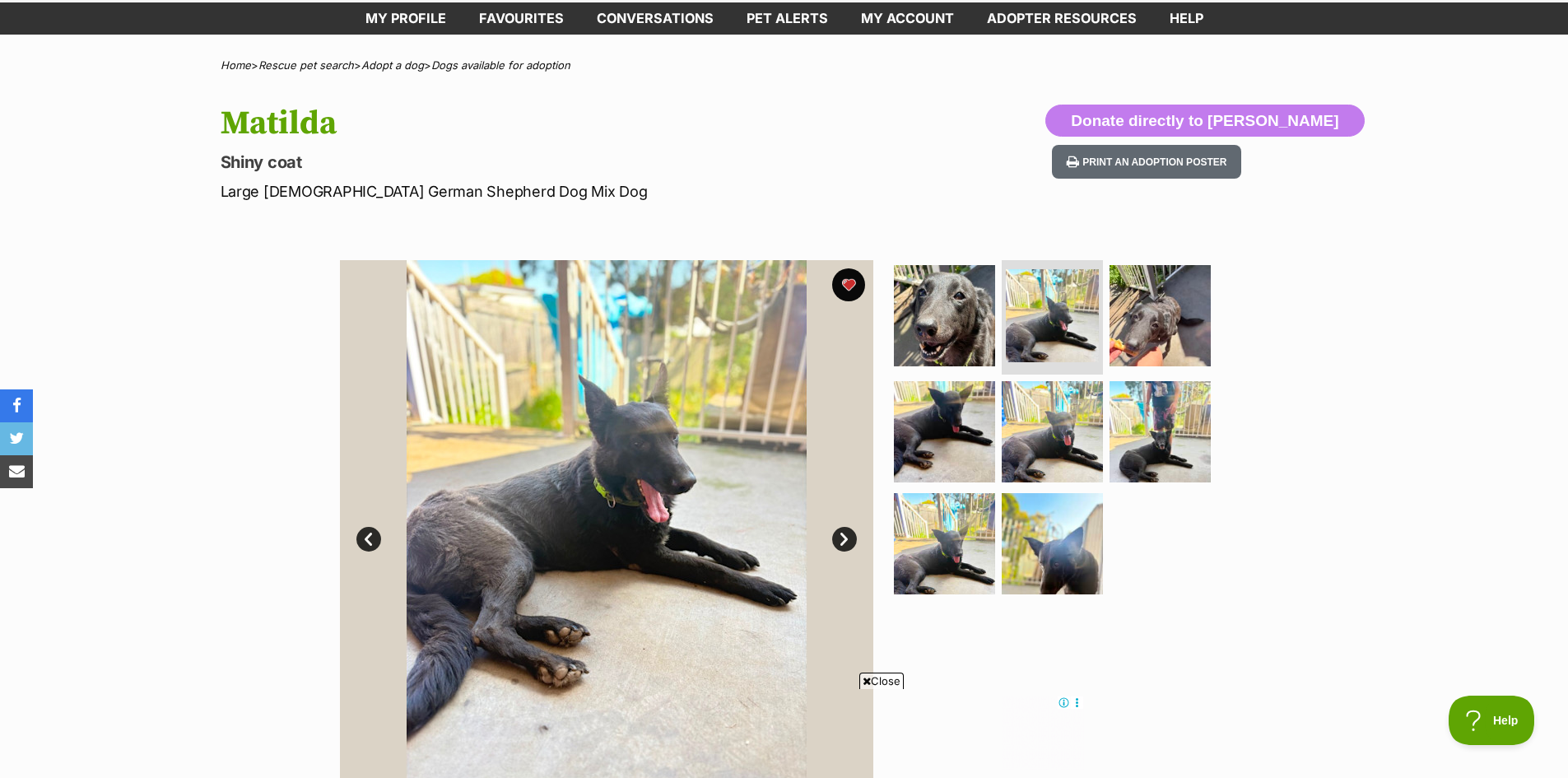
scroll to position [329, 0]
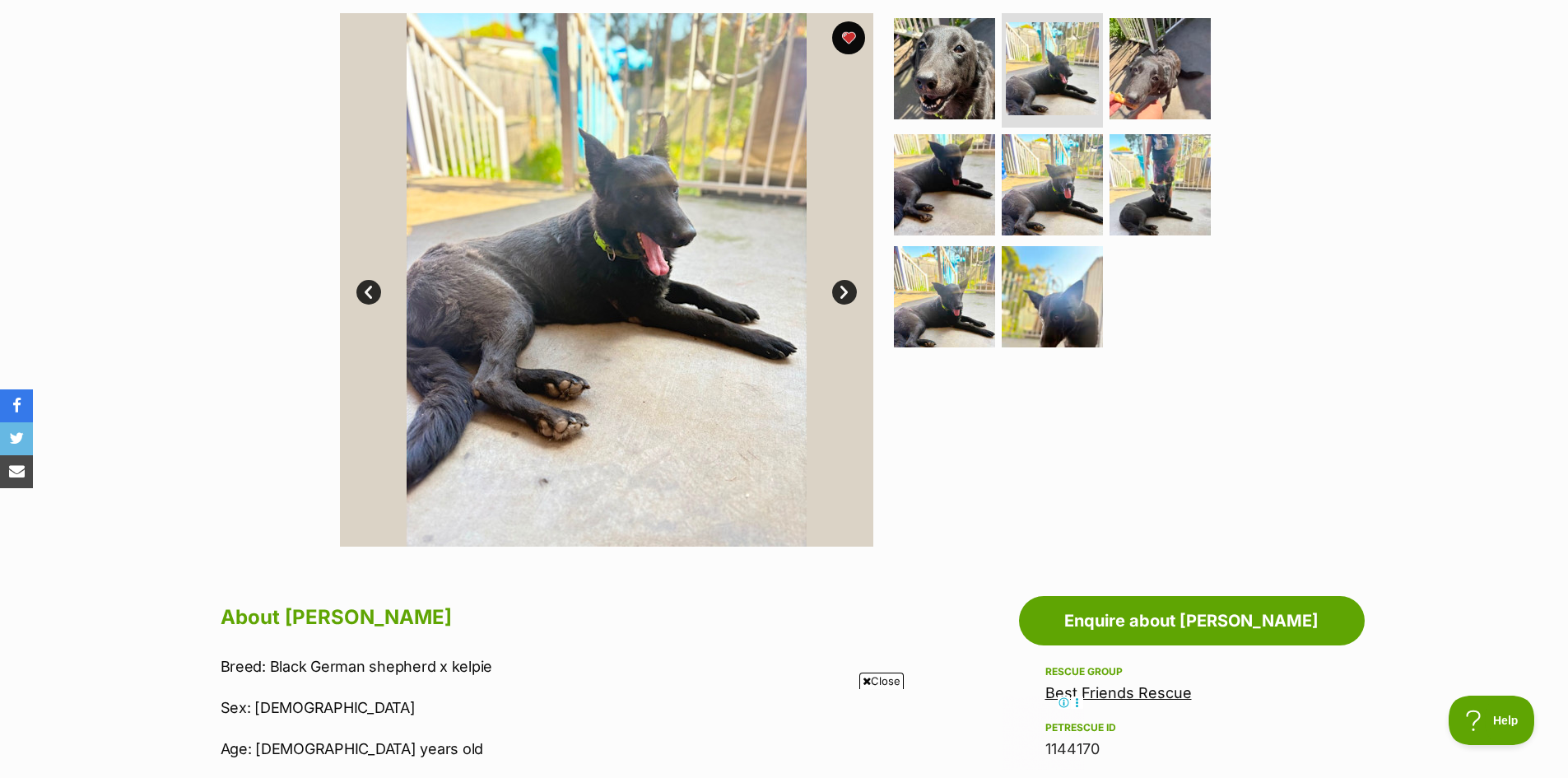
click at [850, 294] on link "Next" at bounding box center [845, 292] width 25 height 25
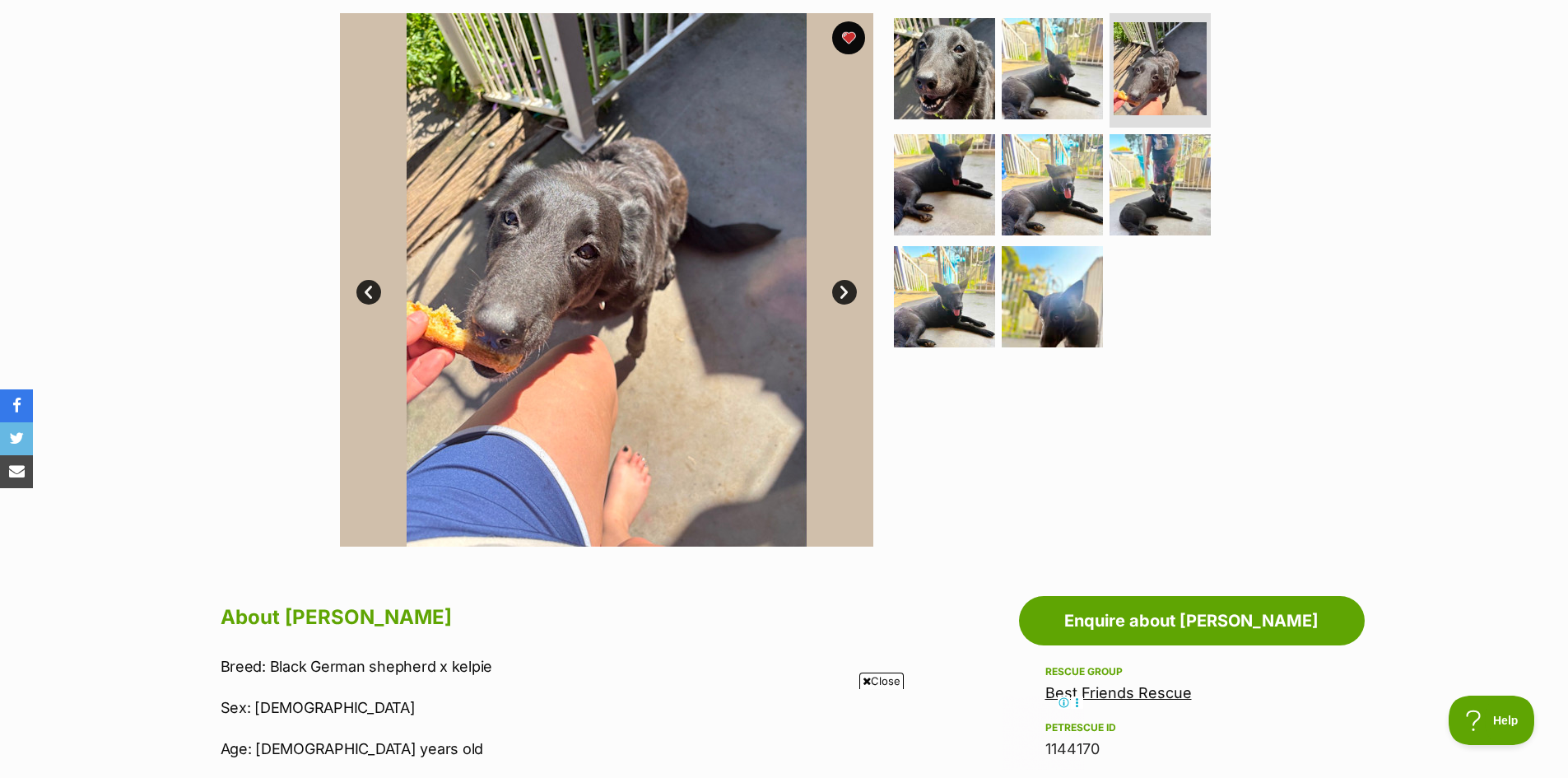
click at [837, 294] on link "Next" at bounding box center [845, 292] width 25 height 25
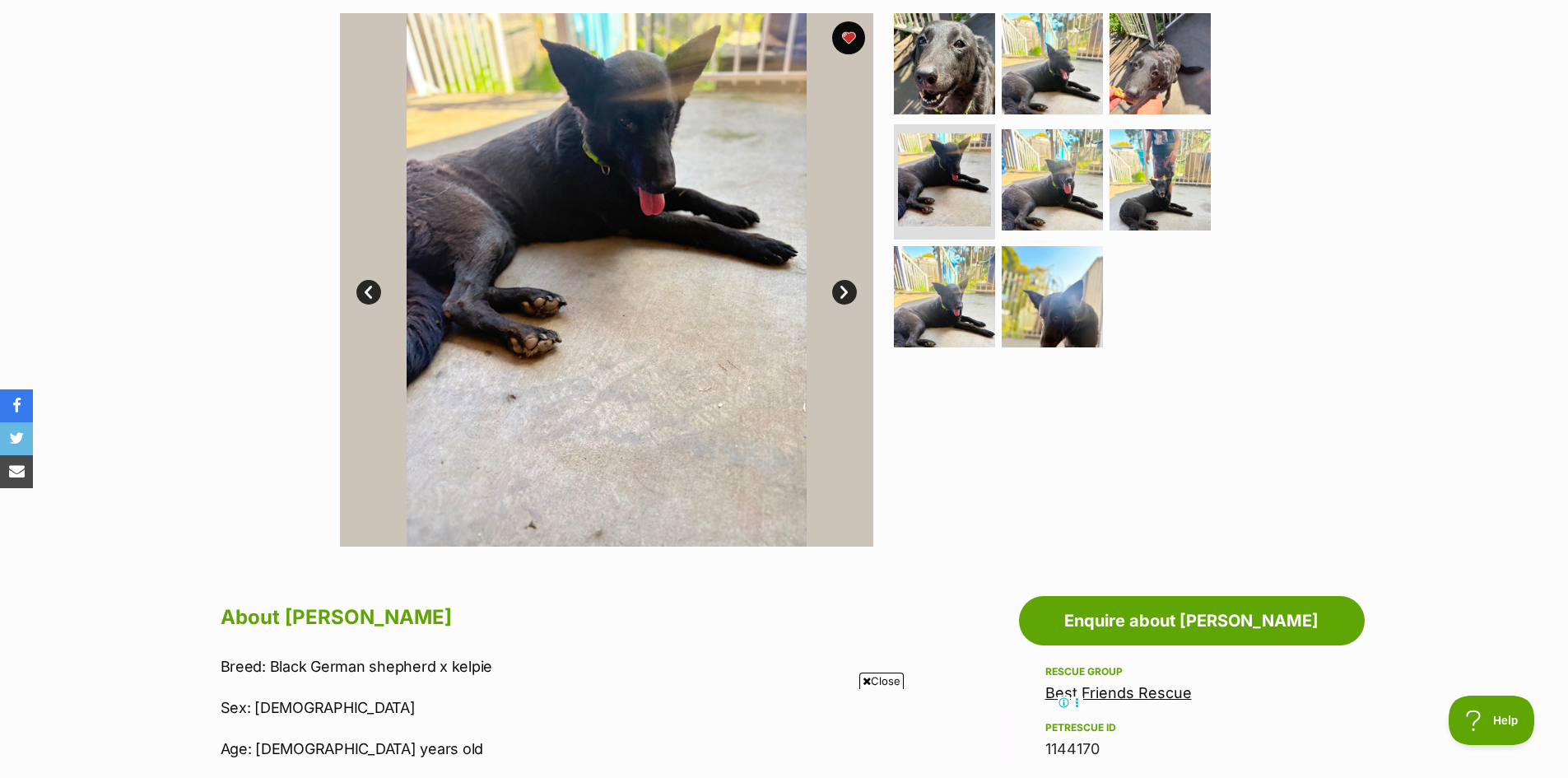
click at [837, 294] on link "Next" at bounding box center [845, 292] width 25 height 25
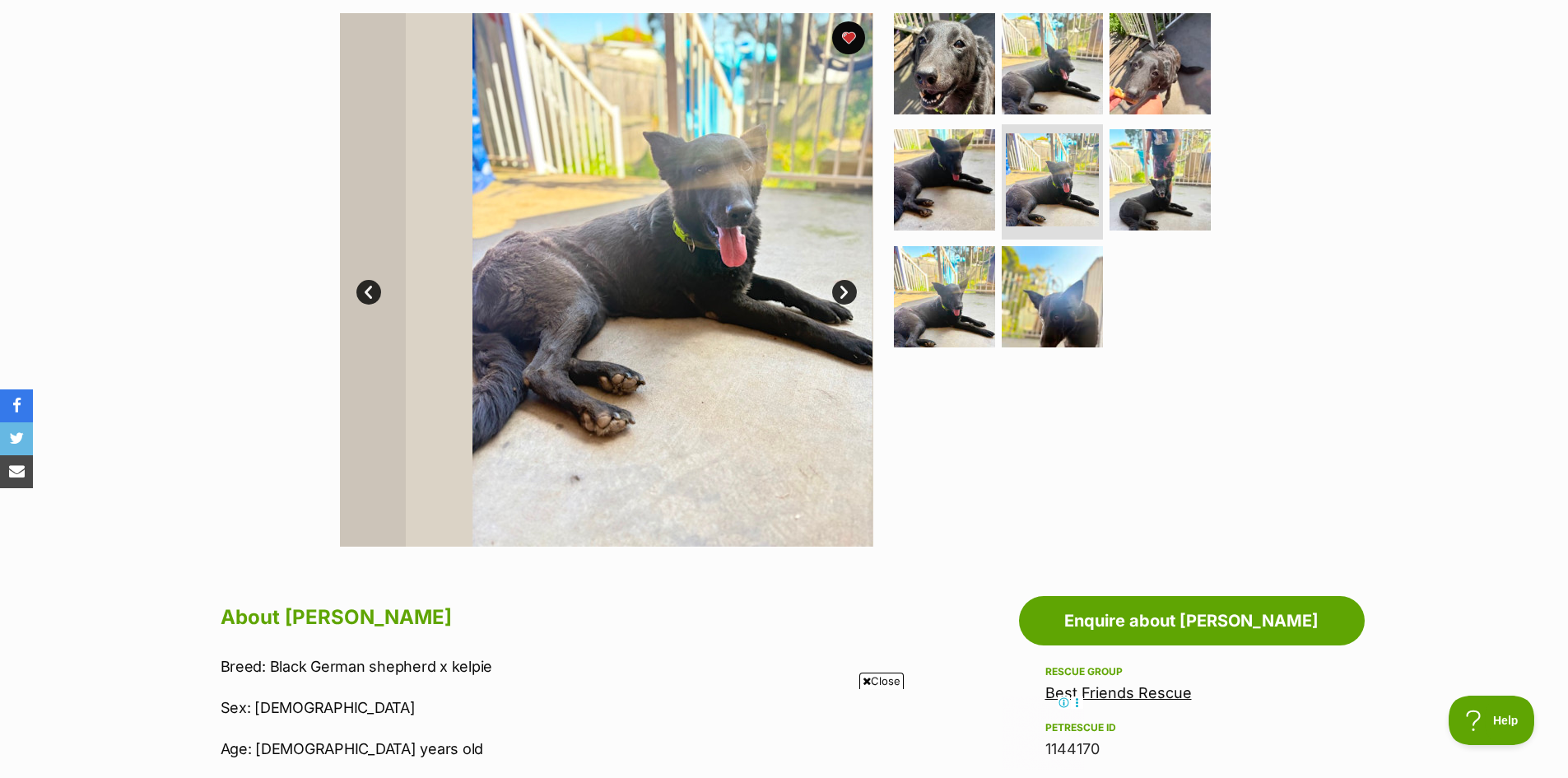
click at [837, 294] on link "Next" at bounding box center [845, 292] width 25 height 25
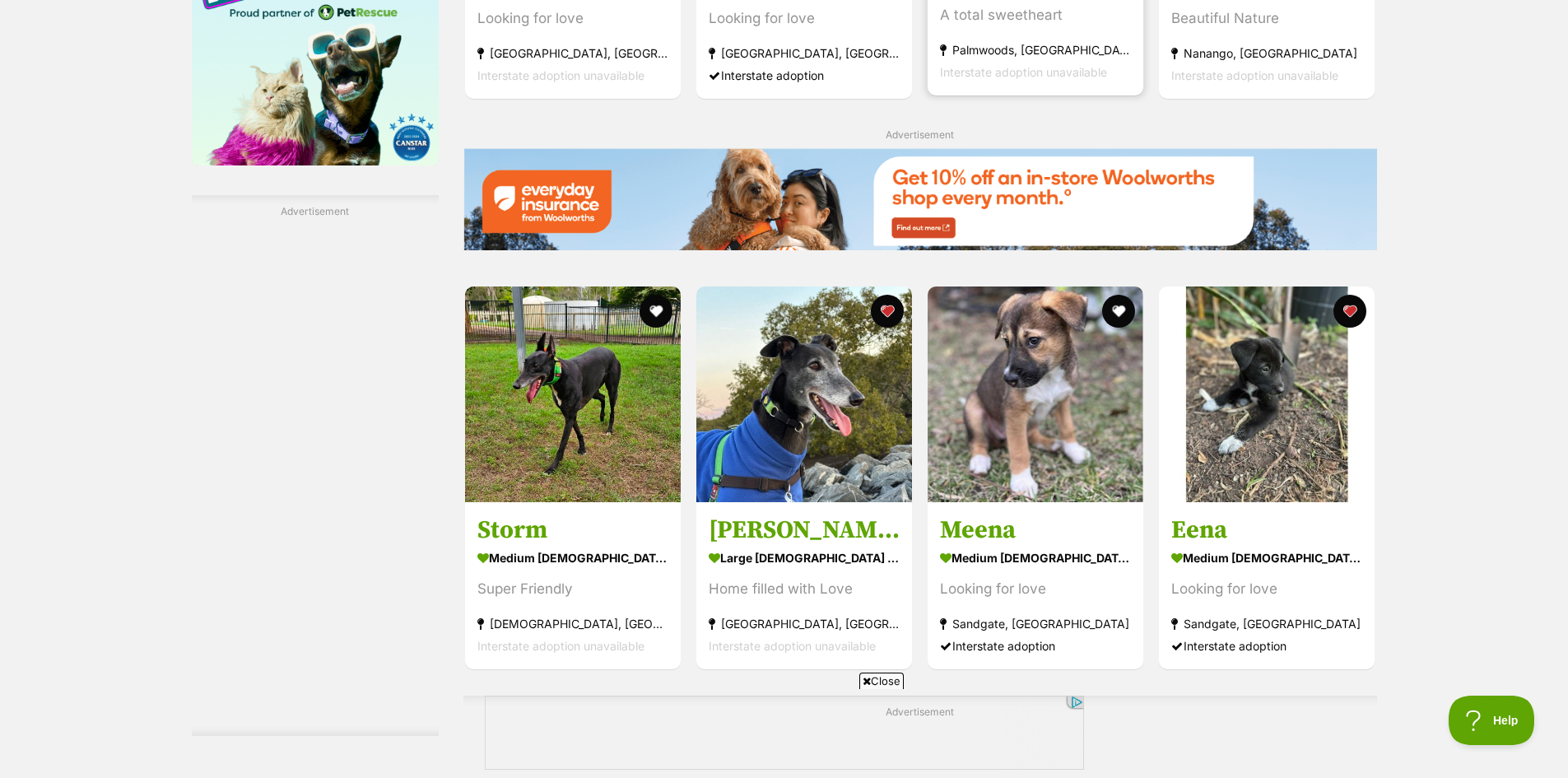
scroll to position [2469, 0]
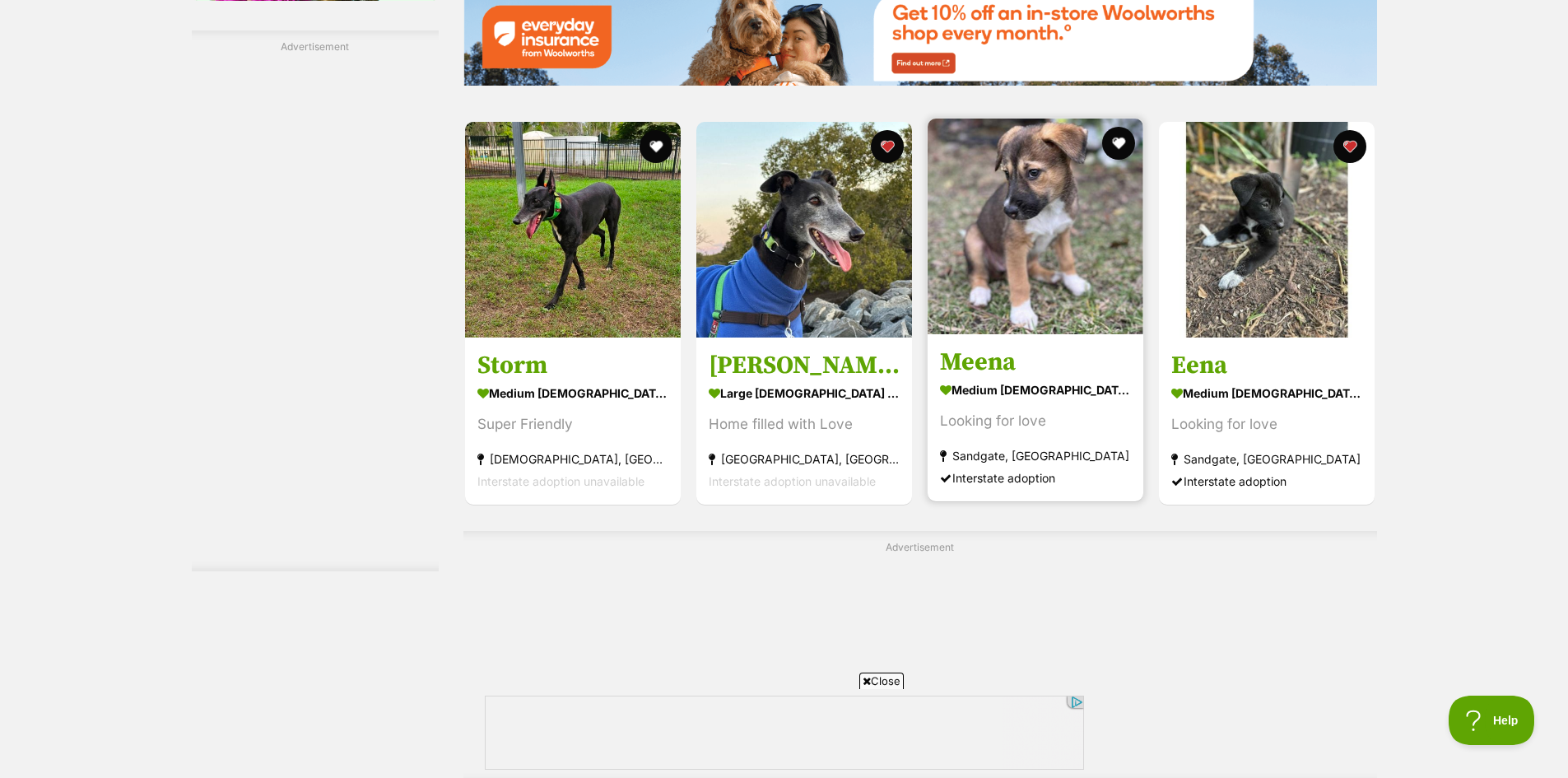
click at [1092, 327] on img at bounding box center [1036, 226] width 215 height 215
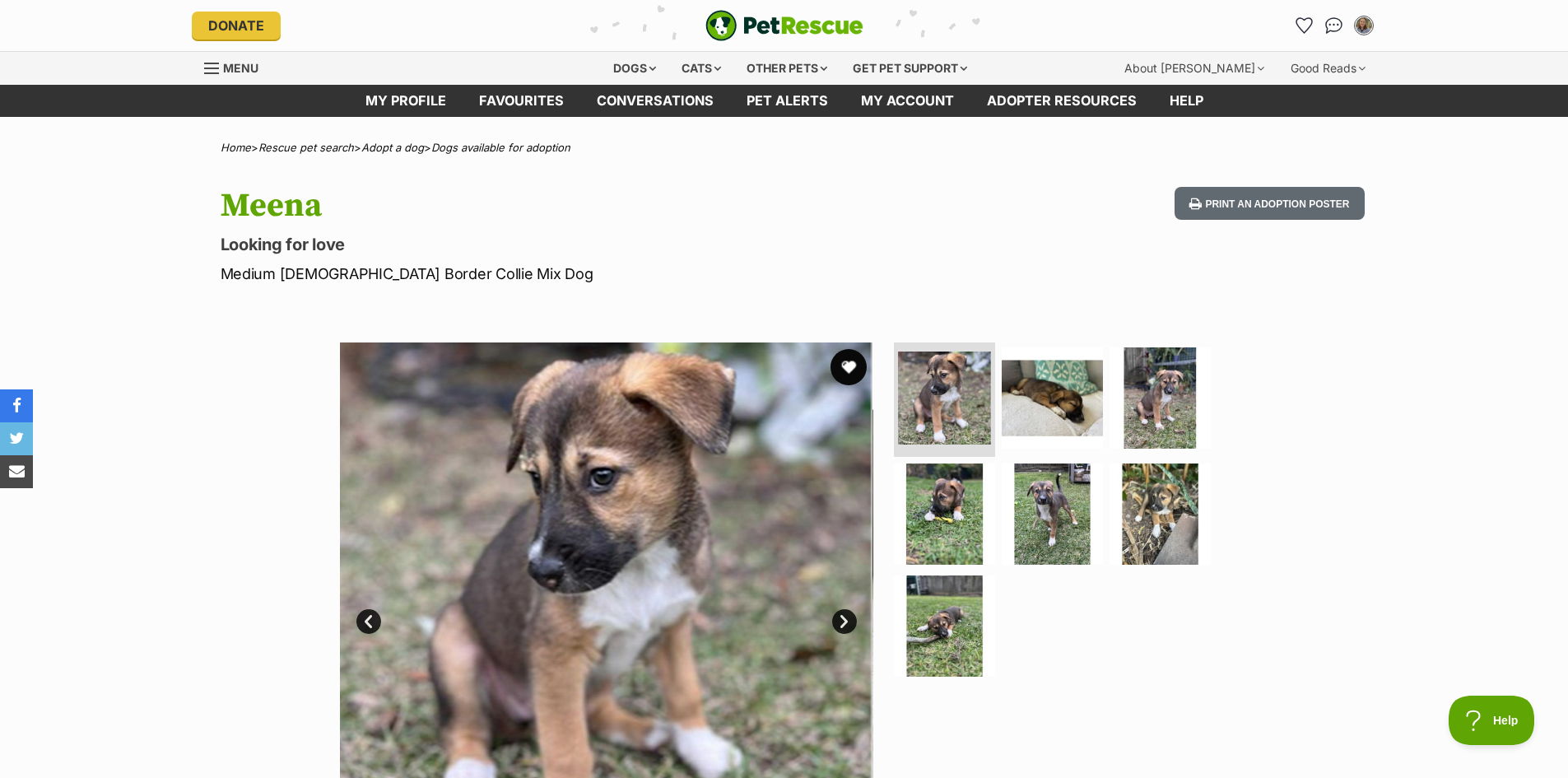
click at [848, 364] on button "favourite" at bounding box center [849, 367] width 37 height 37
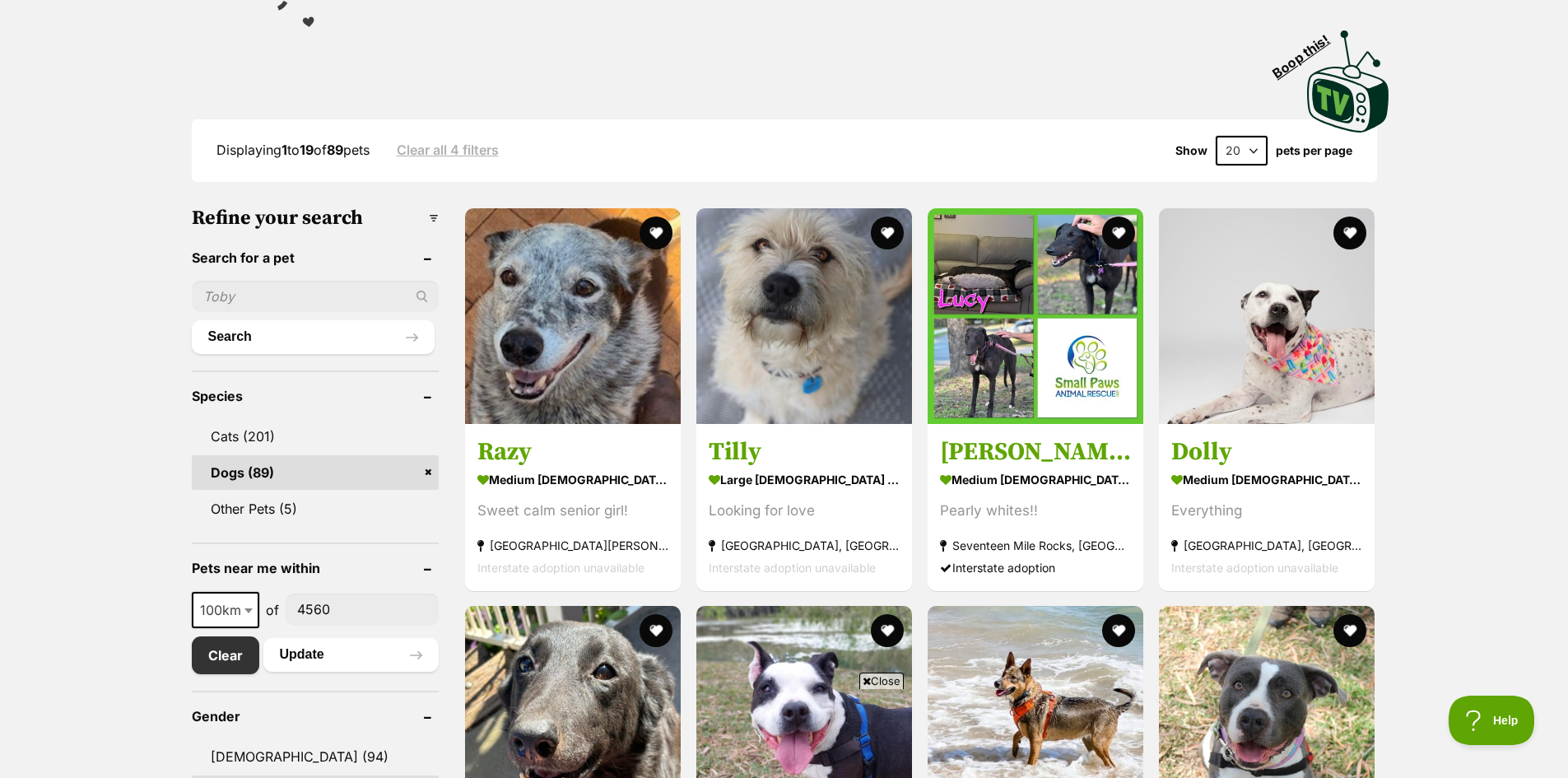
scroll to position [576, 0]
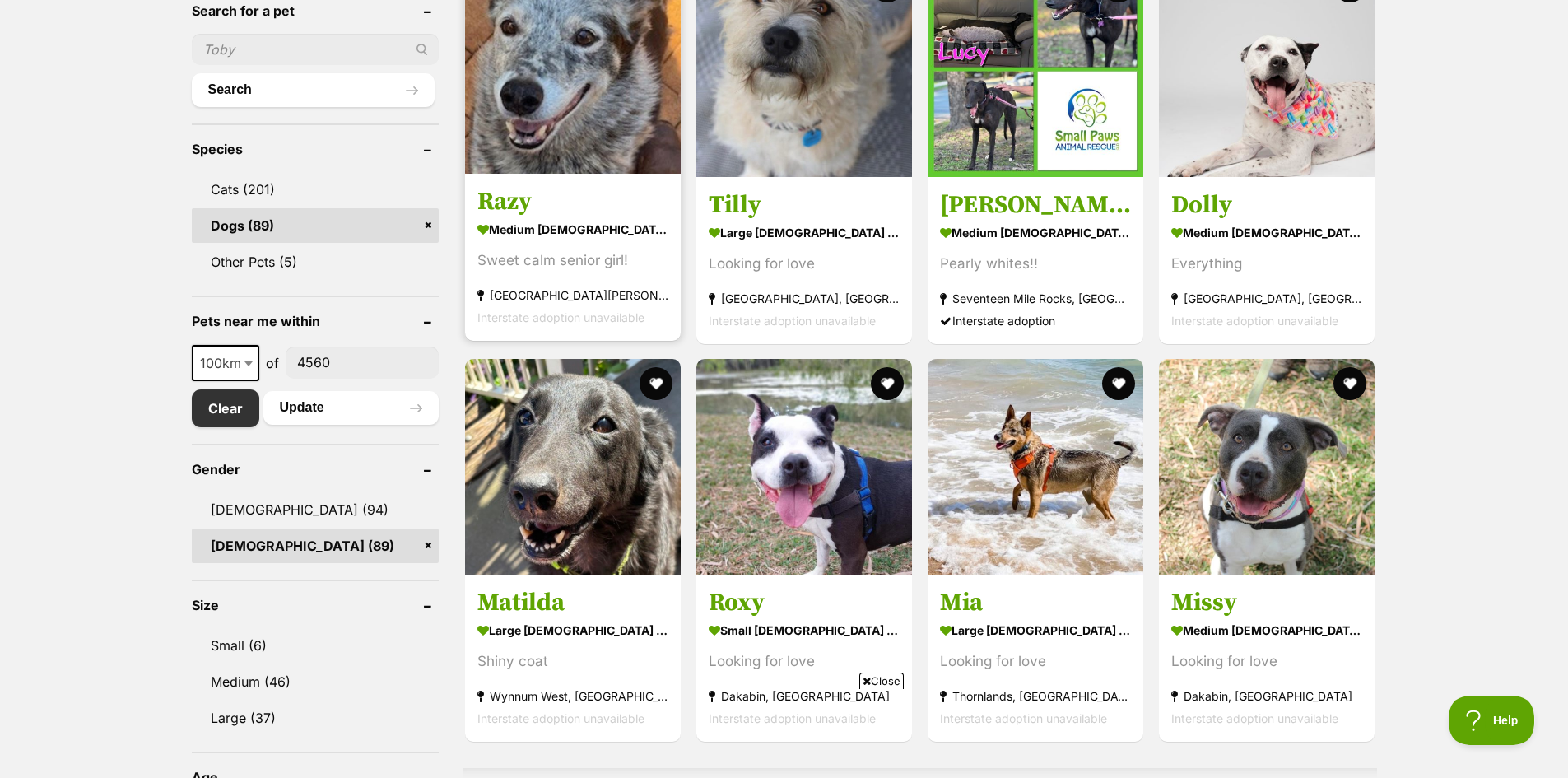
click at [571, 210] on h3 "Razy" at bounding box center [572, 201] width 191 height 32
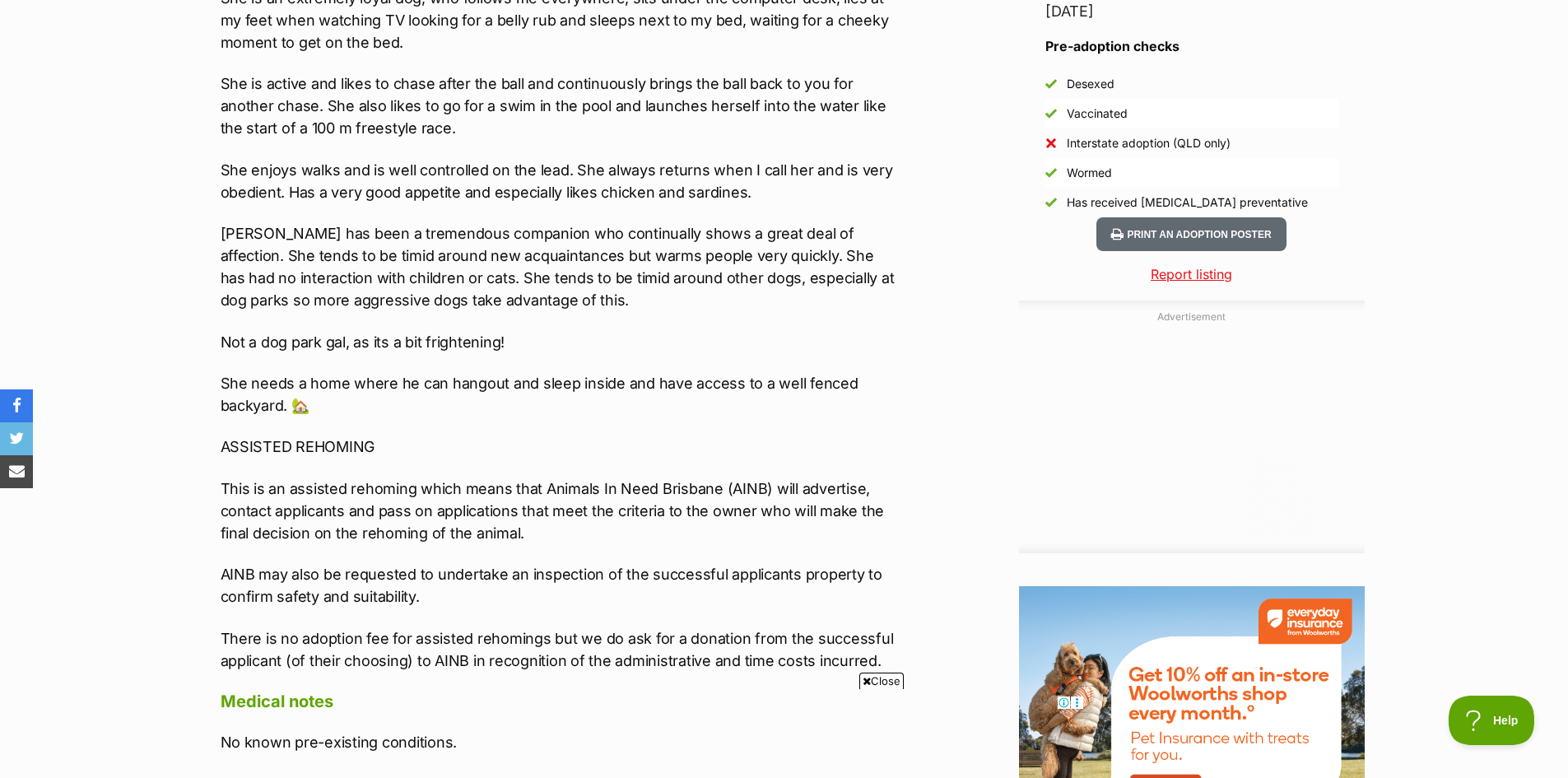
scroll to position [988, 0]
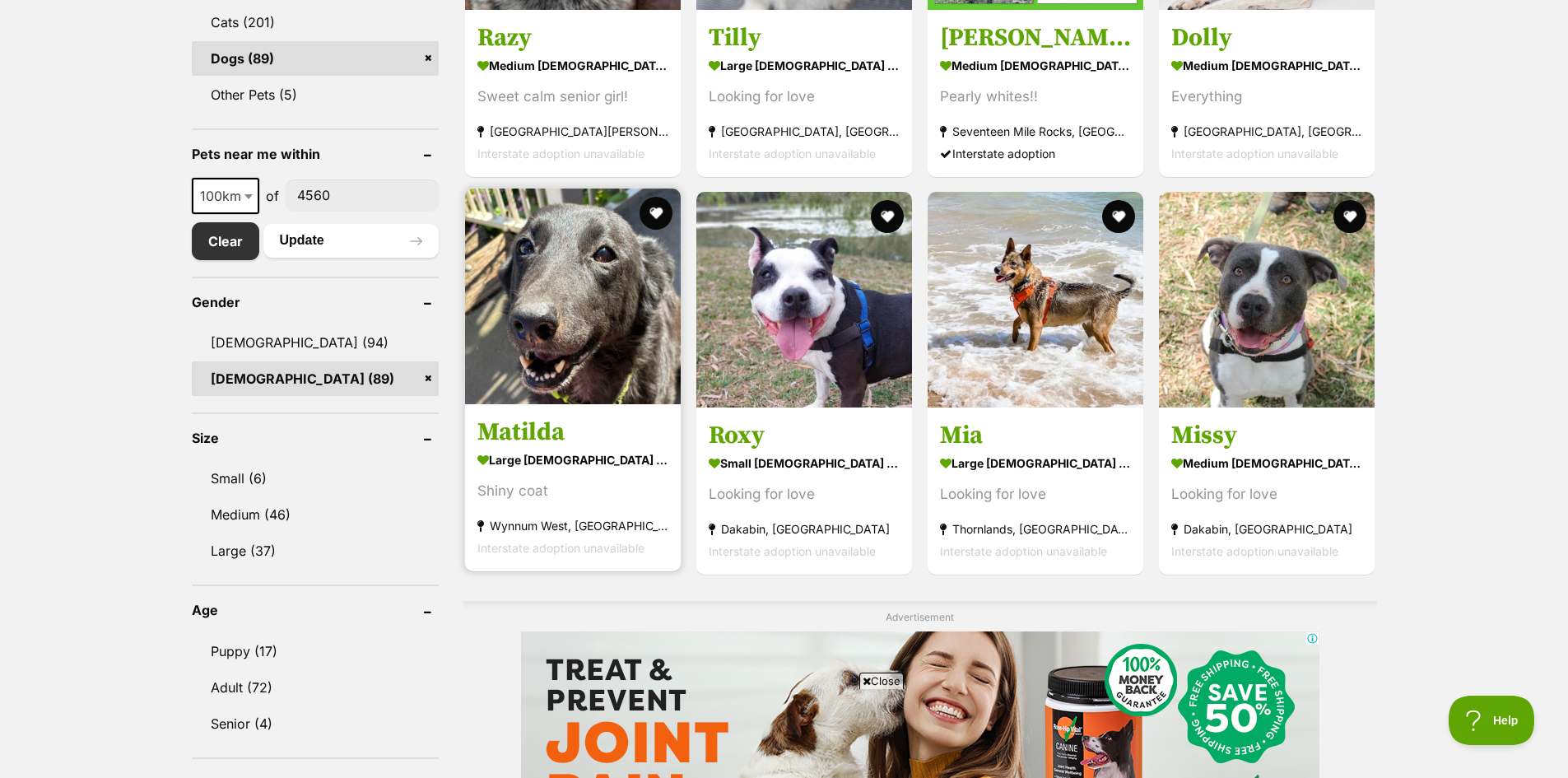
click at [620, 416] on h3 "Matilda" at bounding box center [572, 432] width 191 height 32
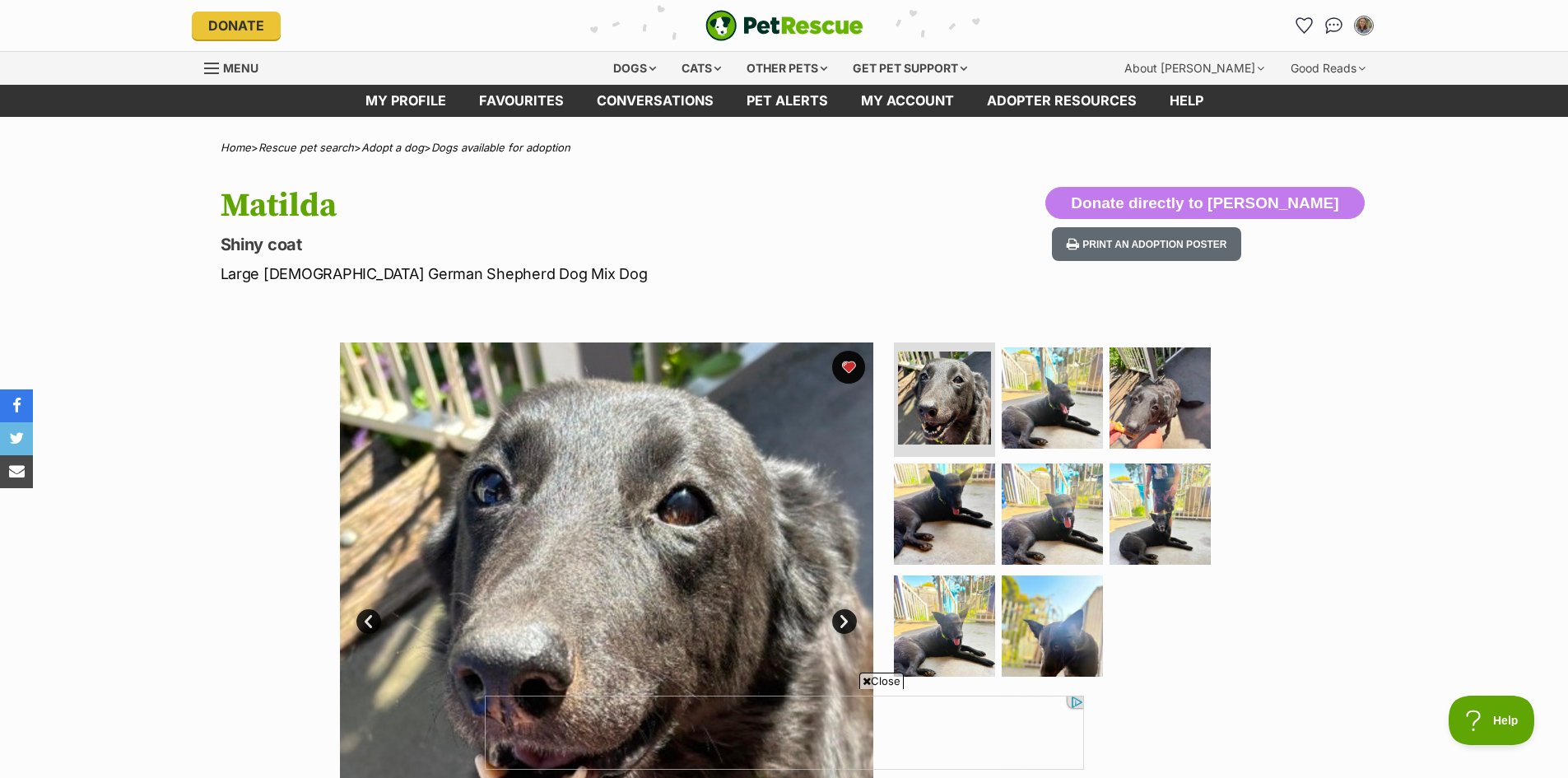
scroll to position [247, 0]
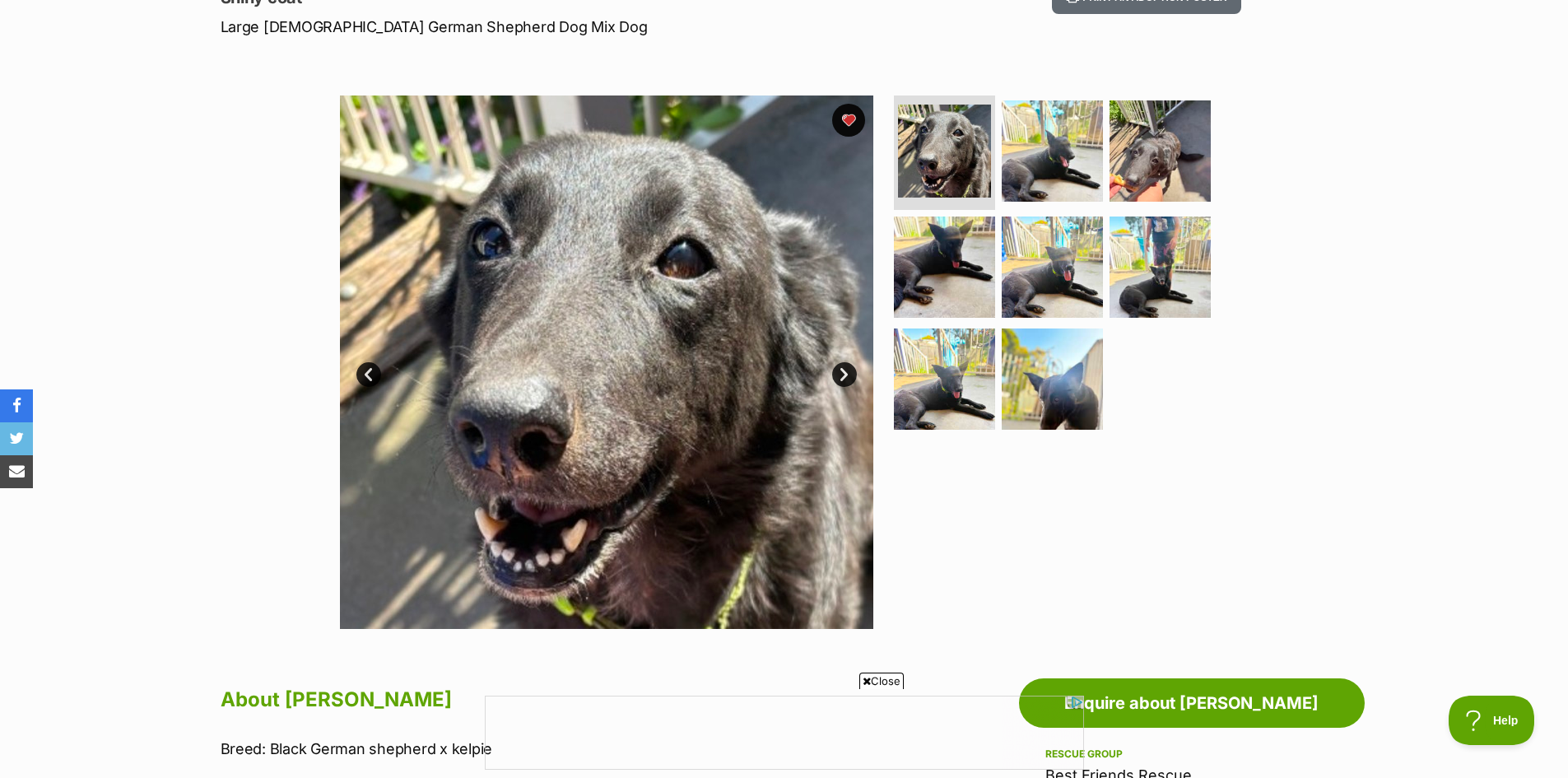
click at [849, 374] on link "Next" at bounding box center [845, 375] width 25 height 25
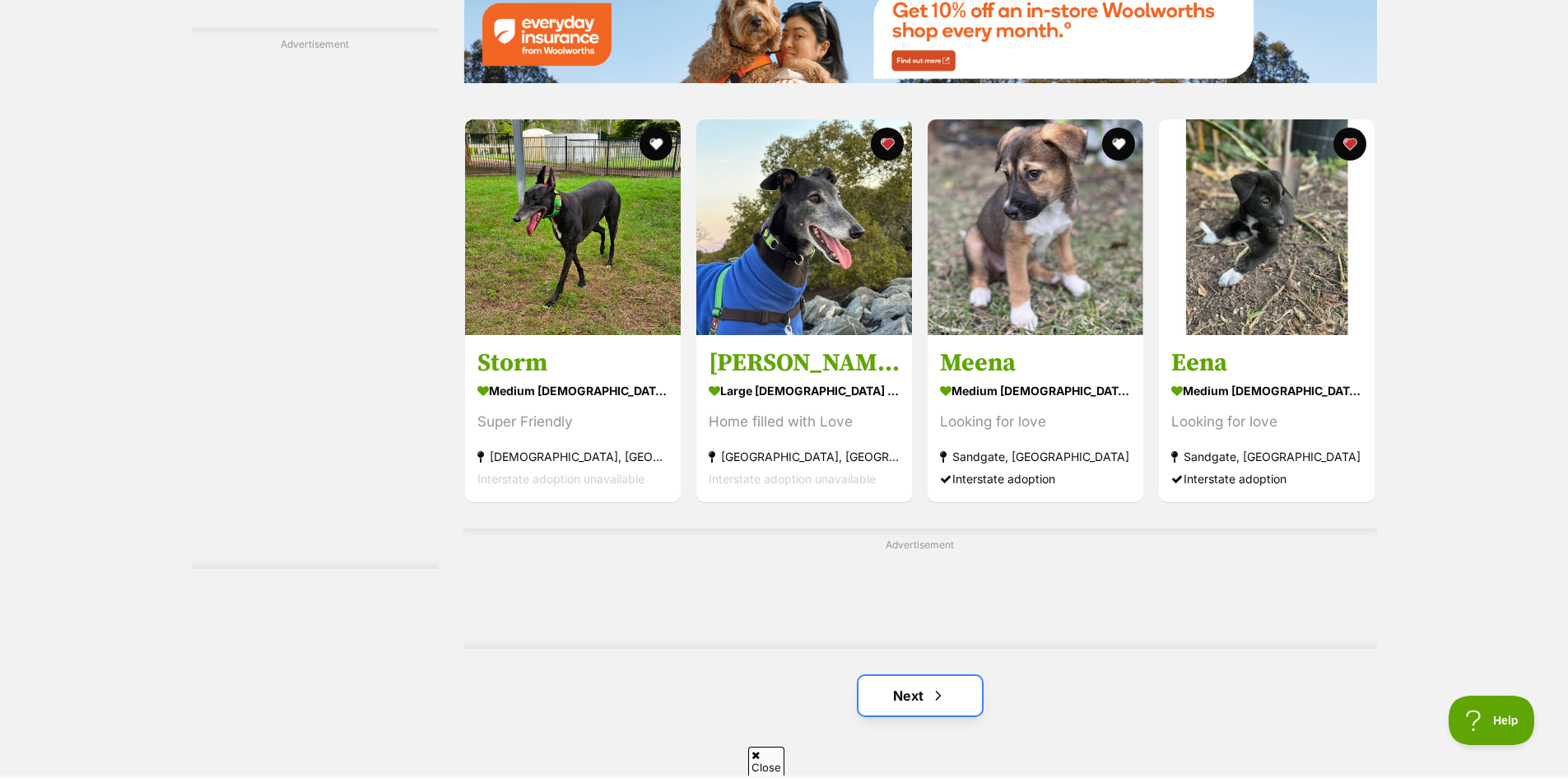
click at [960, 687] on link "Next" at bounding box center [921, 695] width 123 height 39
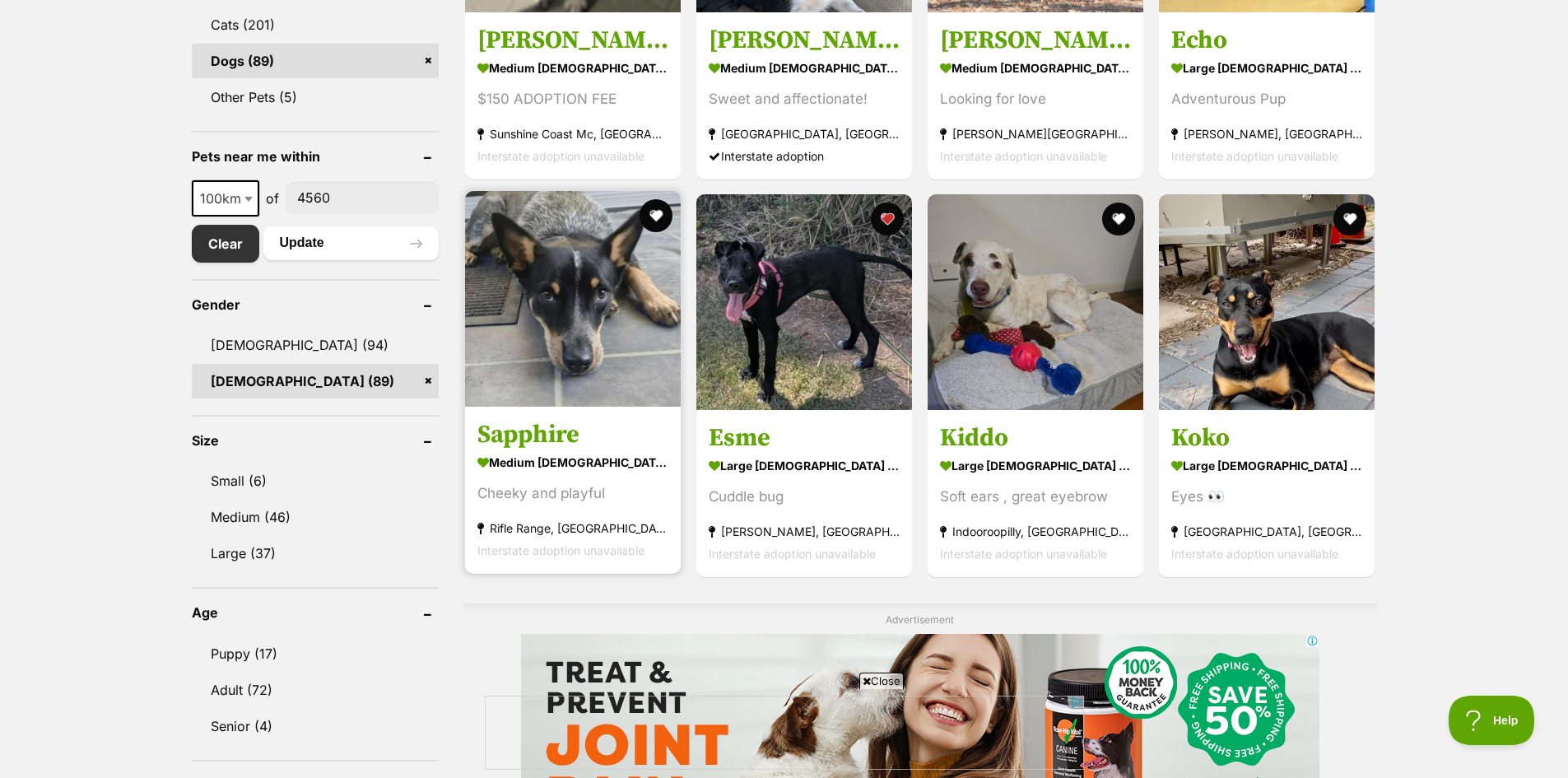
click at [597, 368] on img at bounding box center [573, 299] width 215 height 215
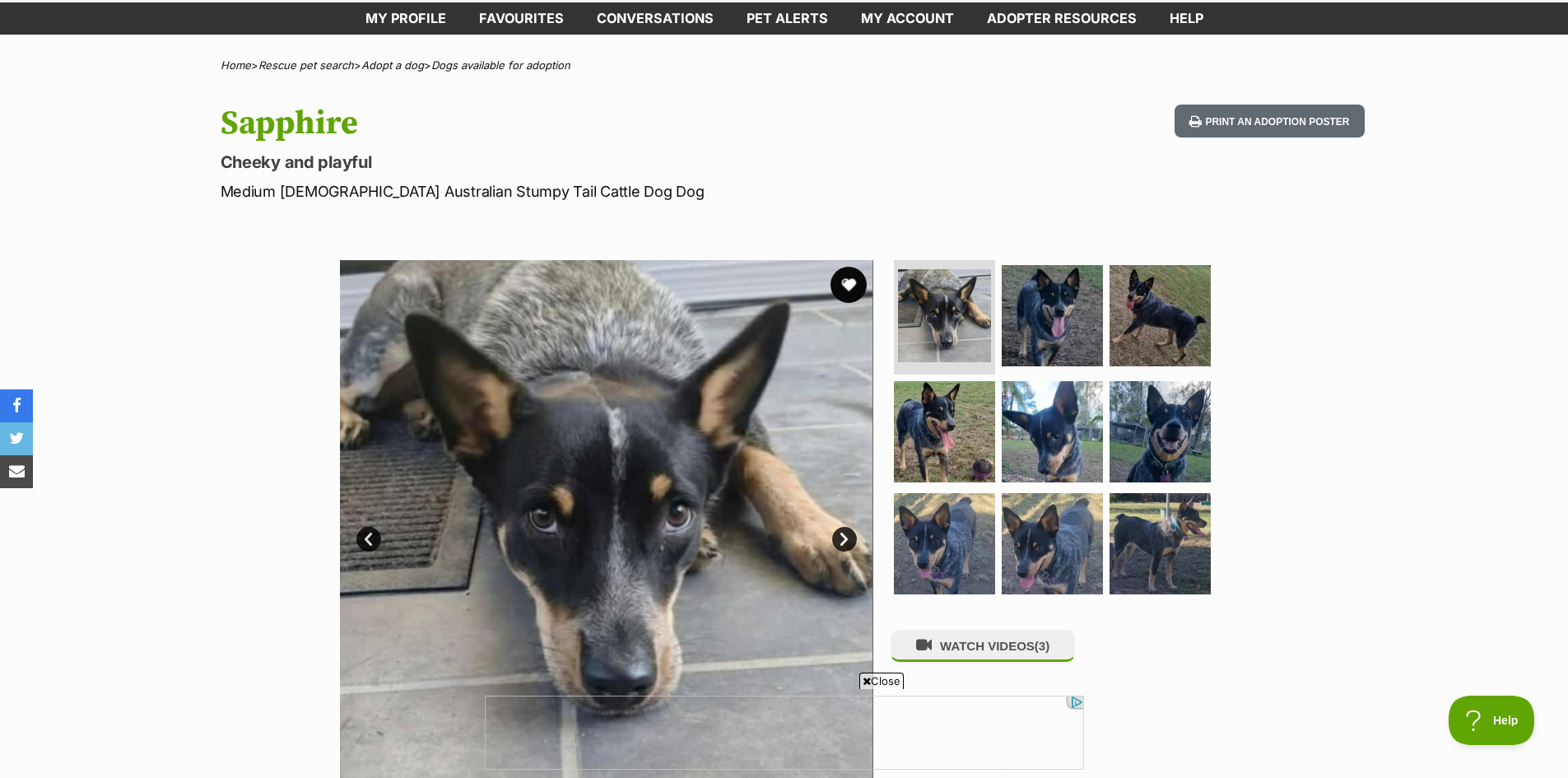
click at [850, 278] on button "favourite" at bounding box center [849, 285] width 37 height 37
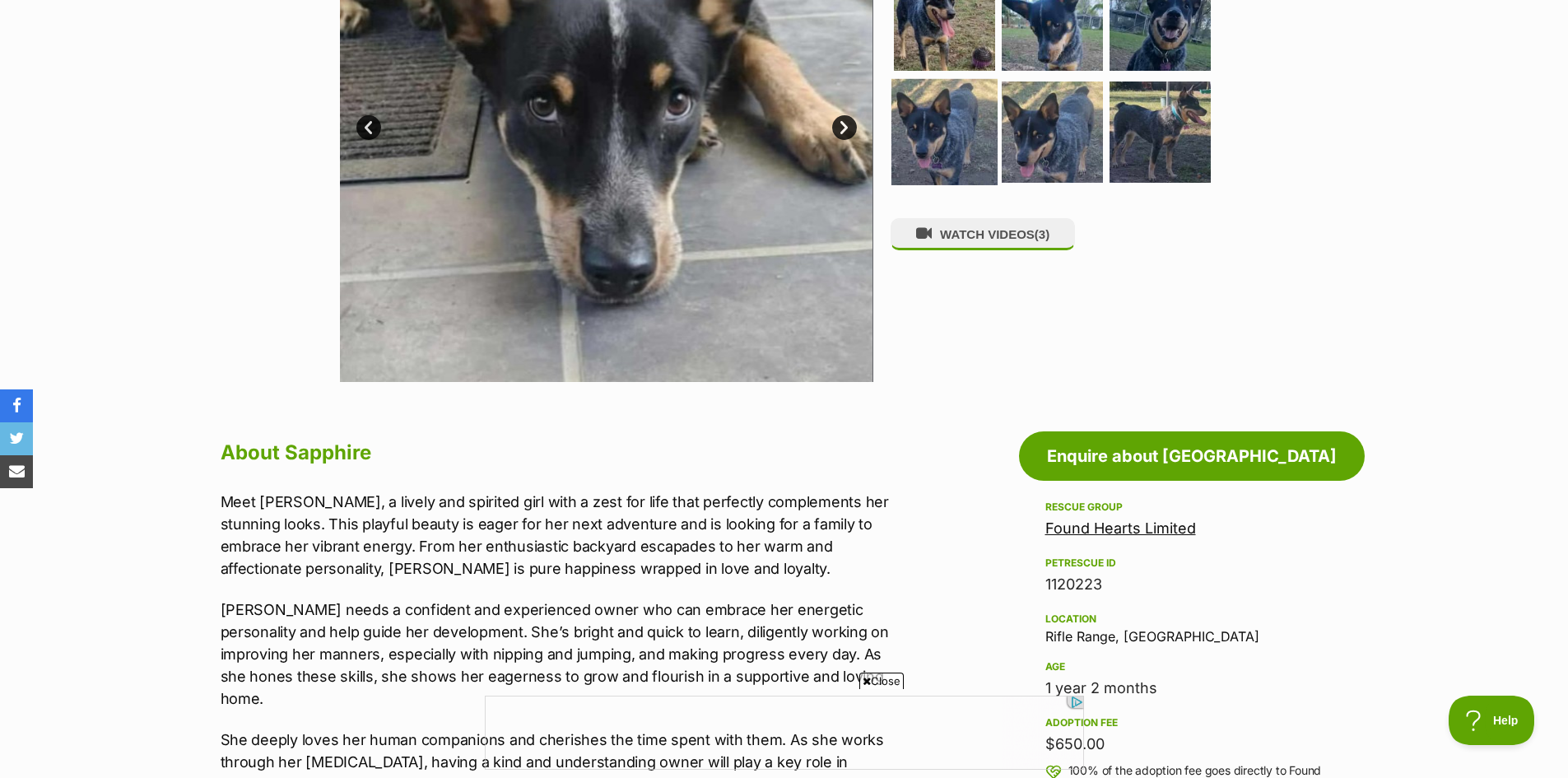
scroll to position [164, 0]
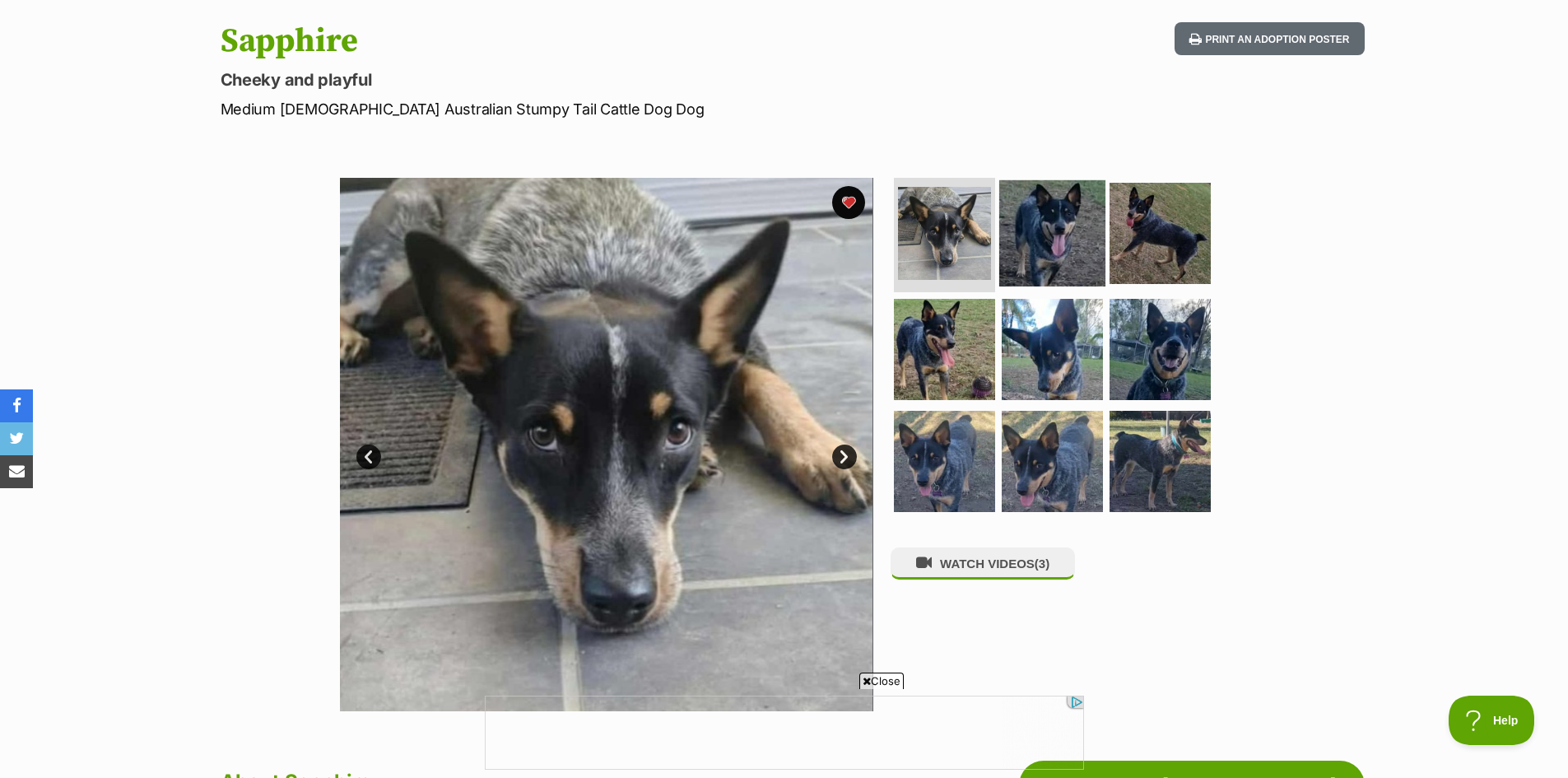
click at [1036, 264] on img at bounding box center [1052, 233] width 106 height 106
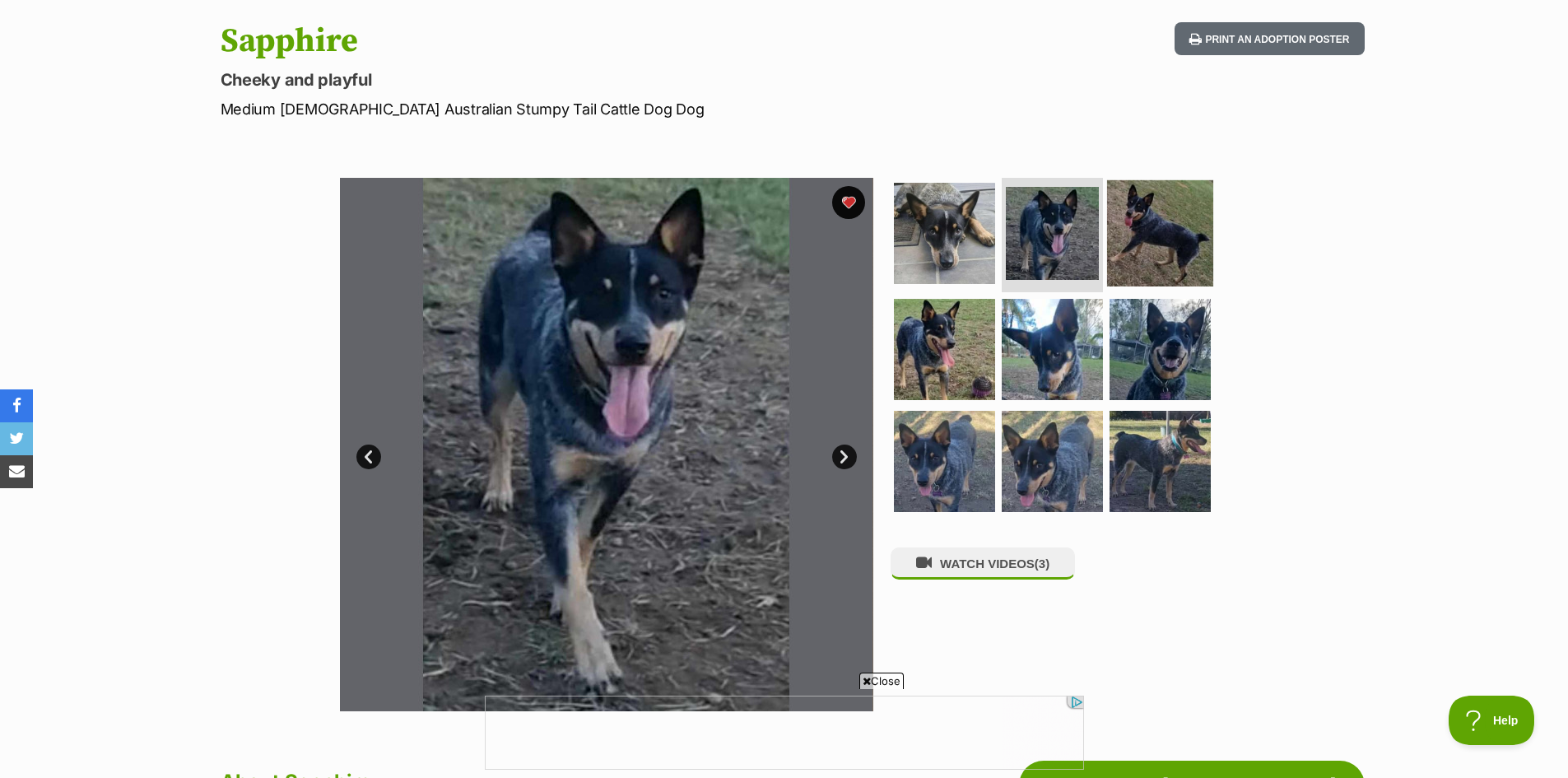
click at [1142, 263] on img at bounding box center [1160, 233] width 106 height 106
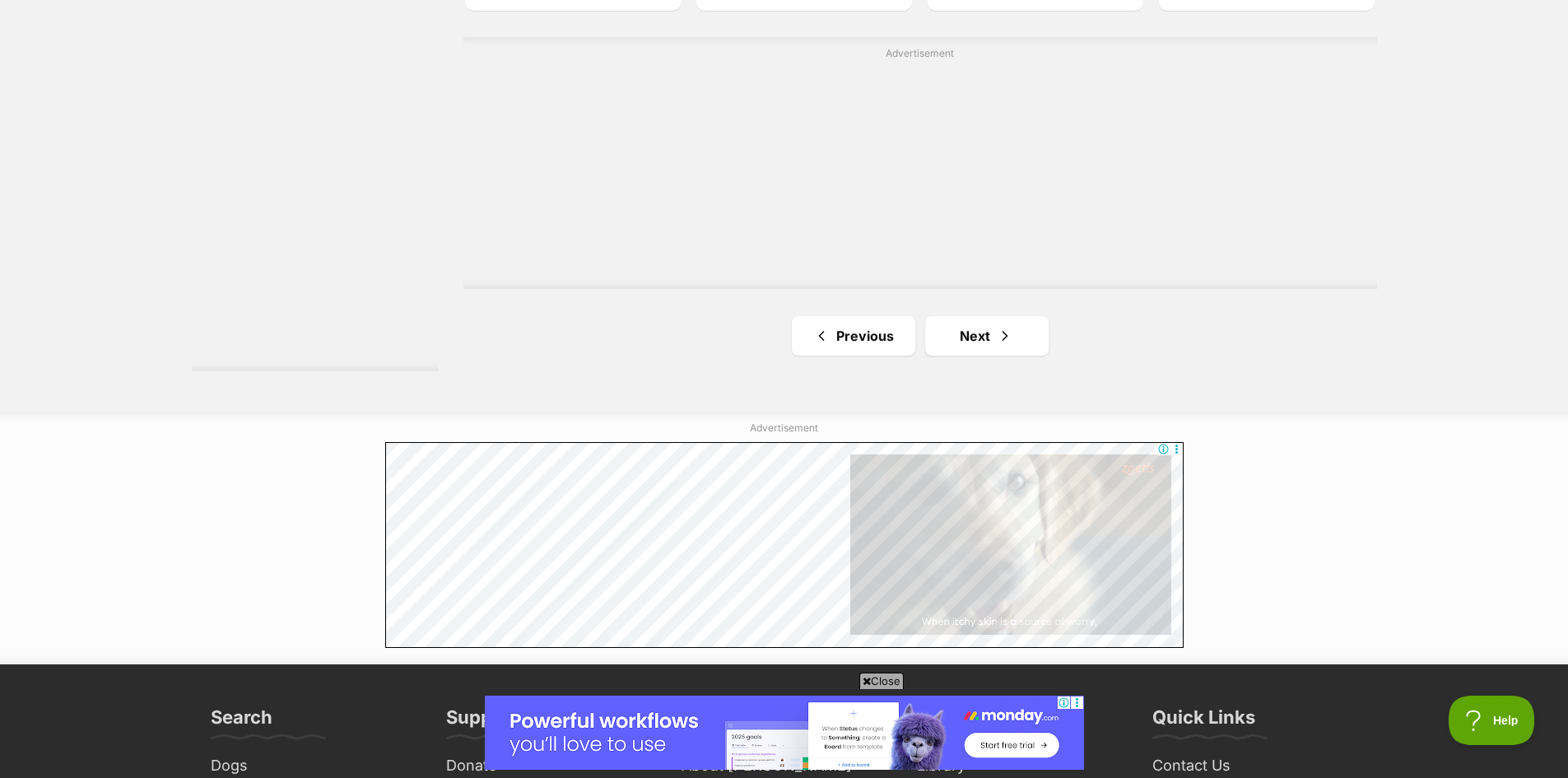
scroll to position [3127, 0]
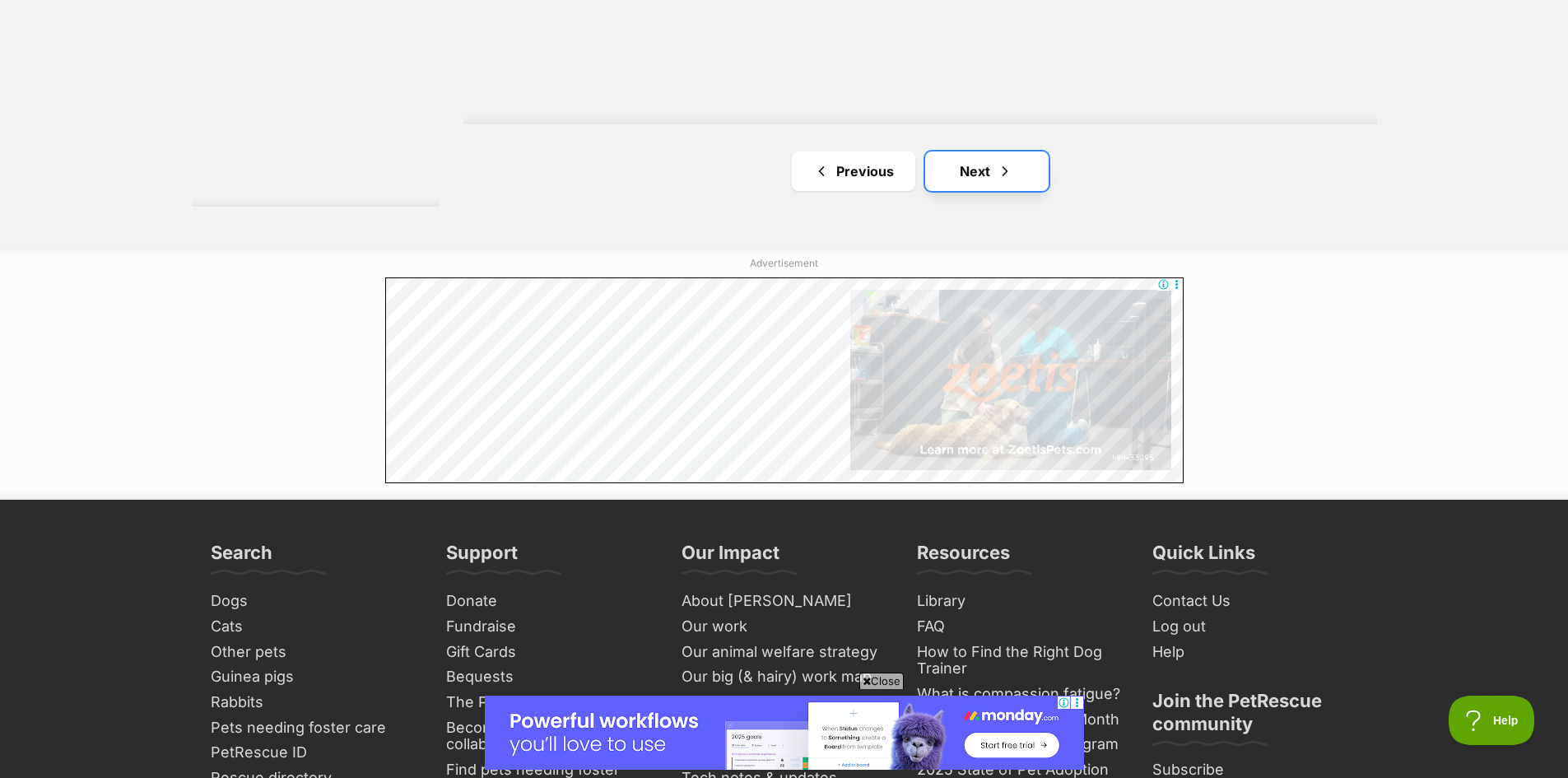
click at [993, 163] on link "Next" at bounding box center [987, 170] width 123 height 39
click at [992, 163] on link "Next" at bounding box center [987, 170] width 123 height 39
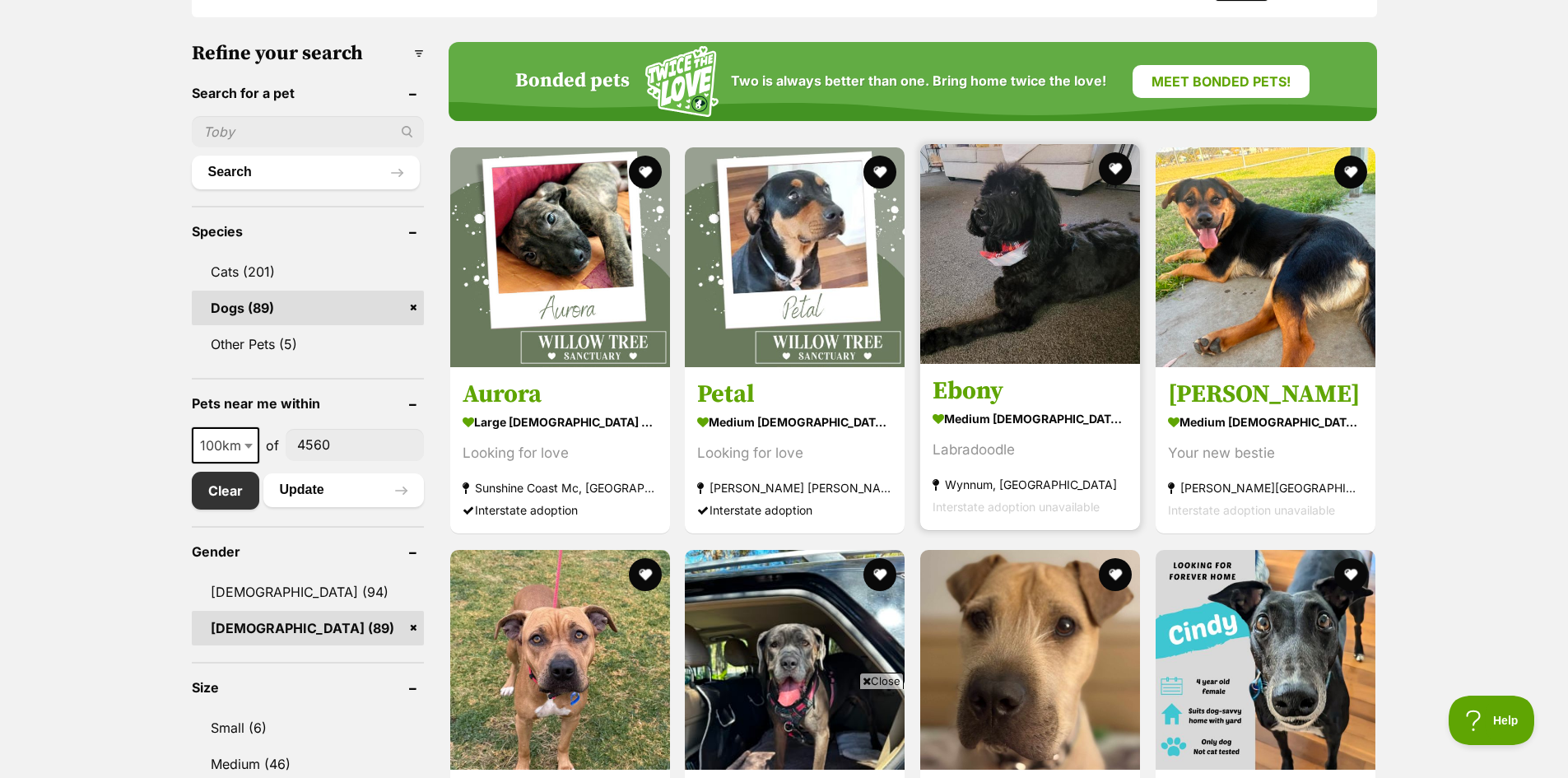
scroll to position [576, 0]
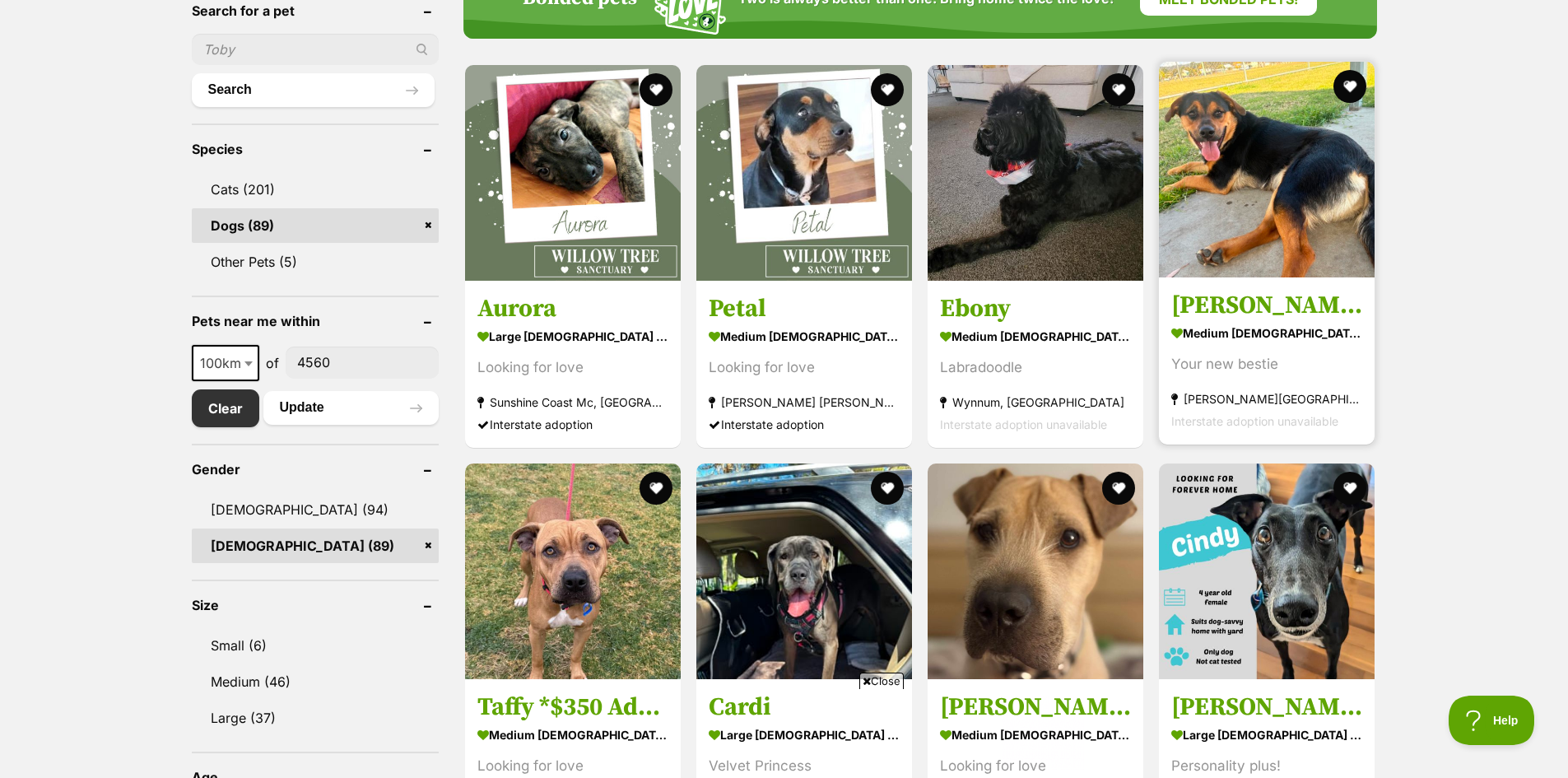
click at [1265, 256] on img at bounding box center [1267, 169] width 215 height 215
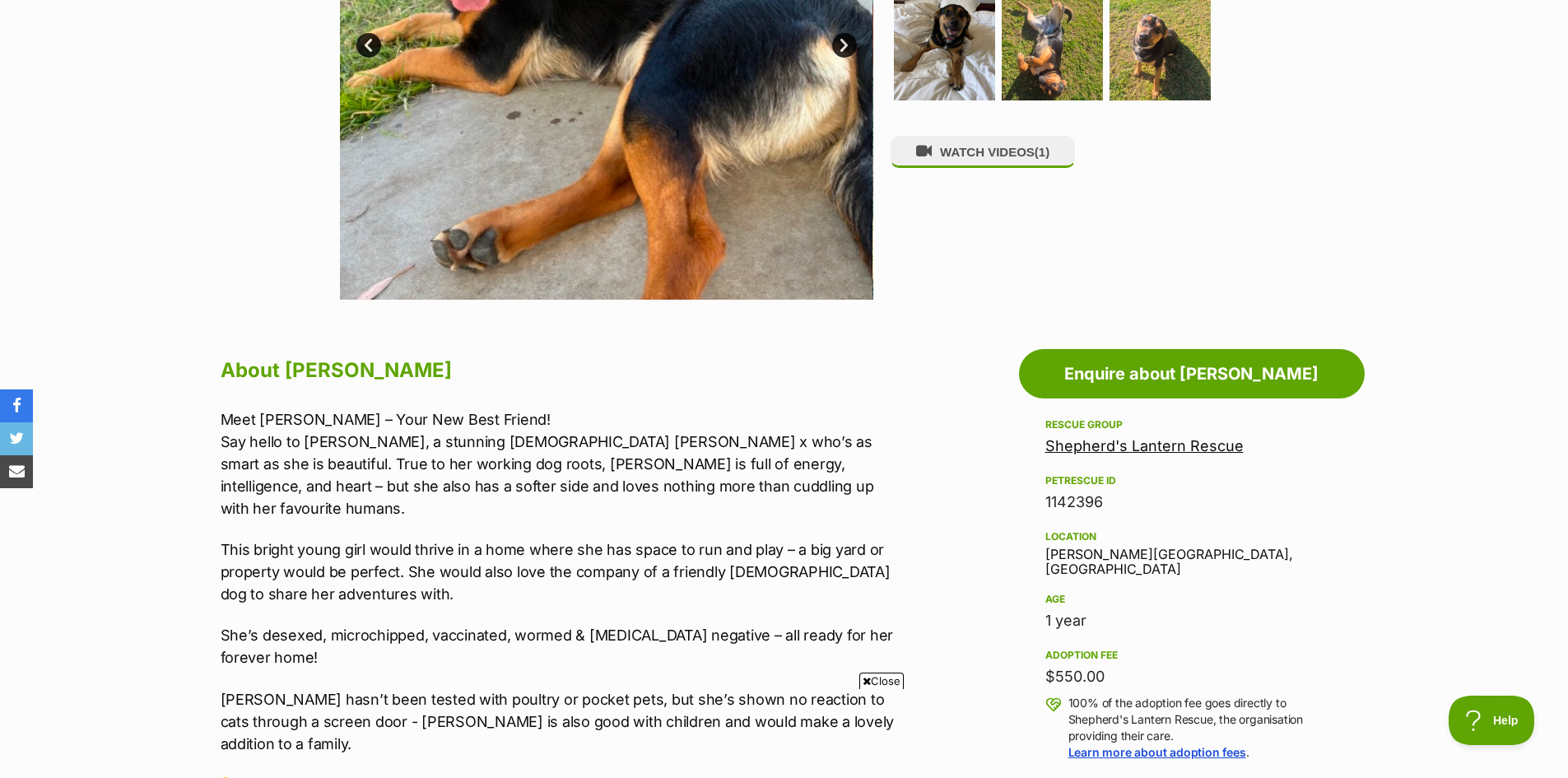
scroll to position [83, 0]
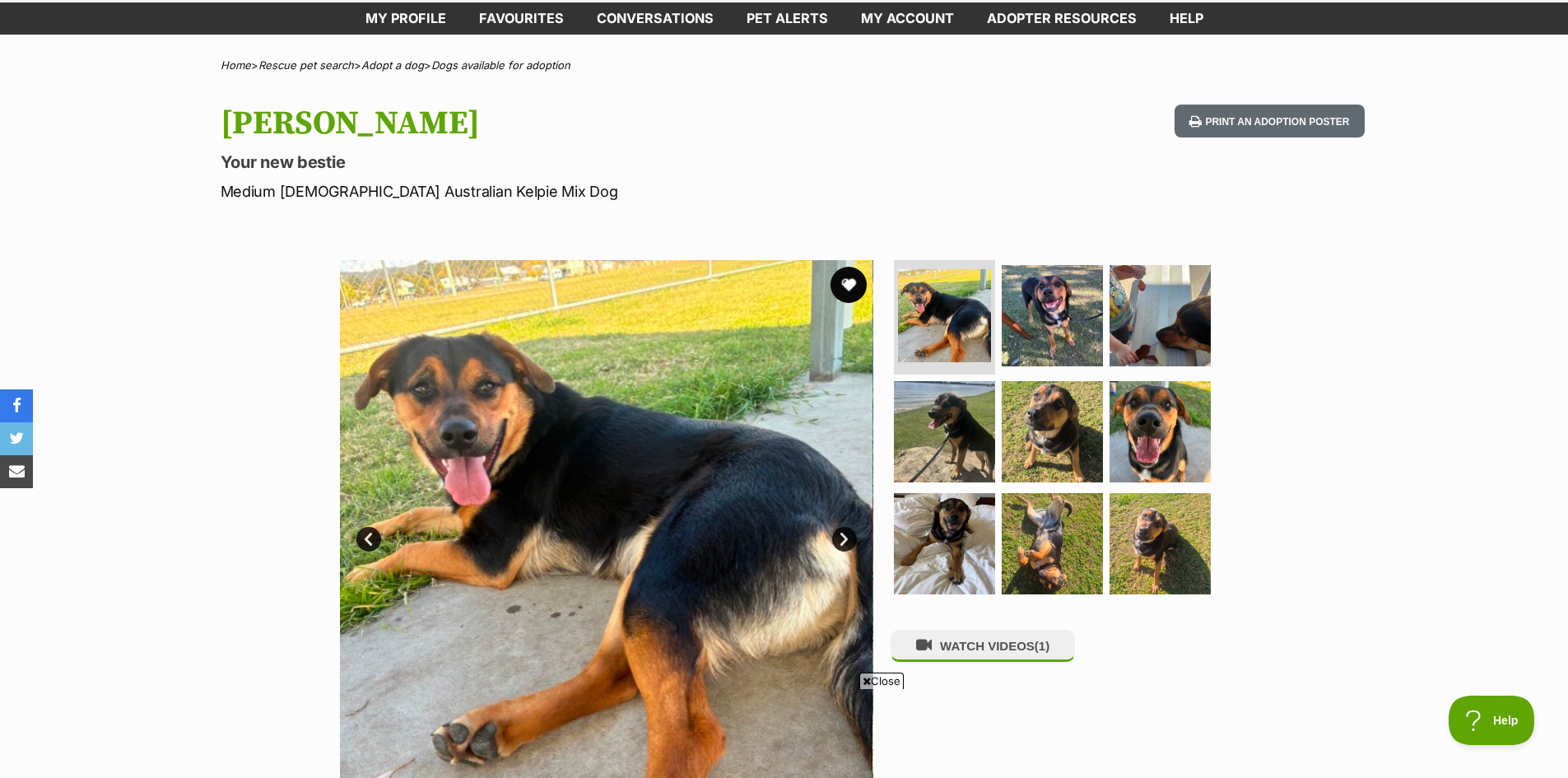
click at [850, 289] on button "favourite" at bounding box center [849, 285] width 37 height 37
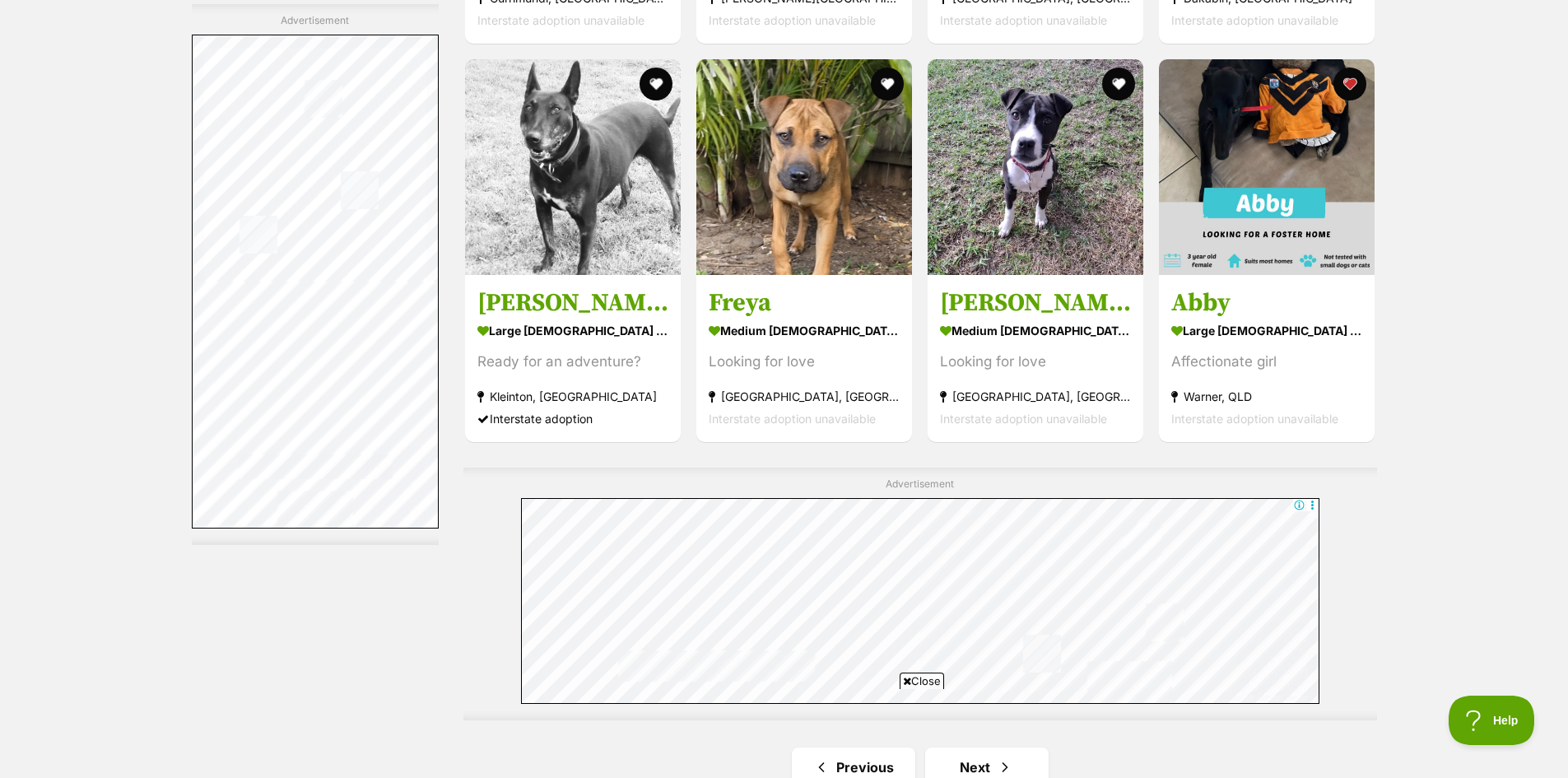
scroll to position [2966, 0]
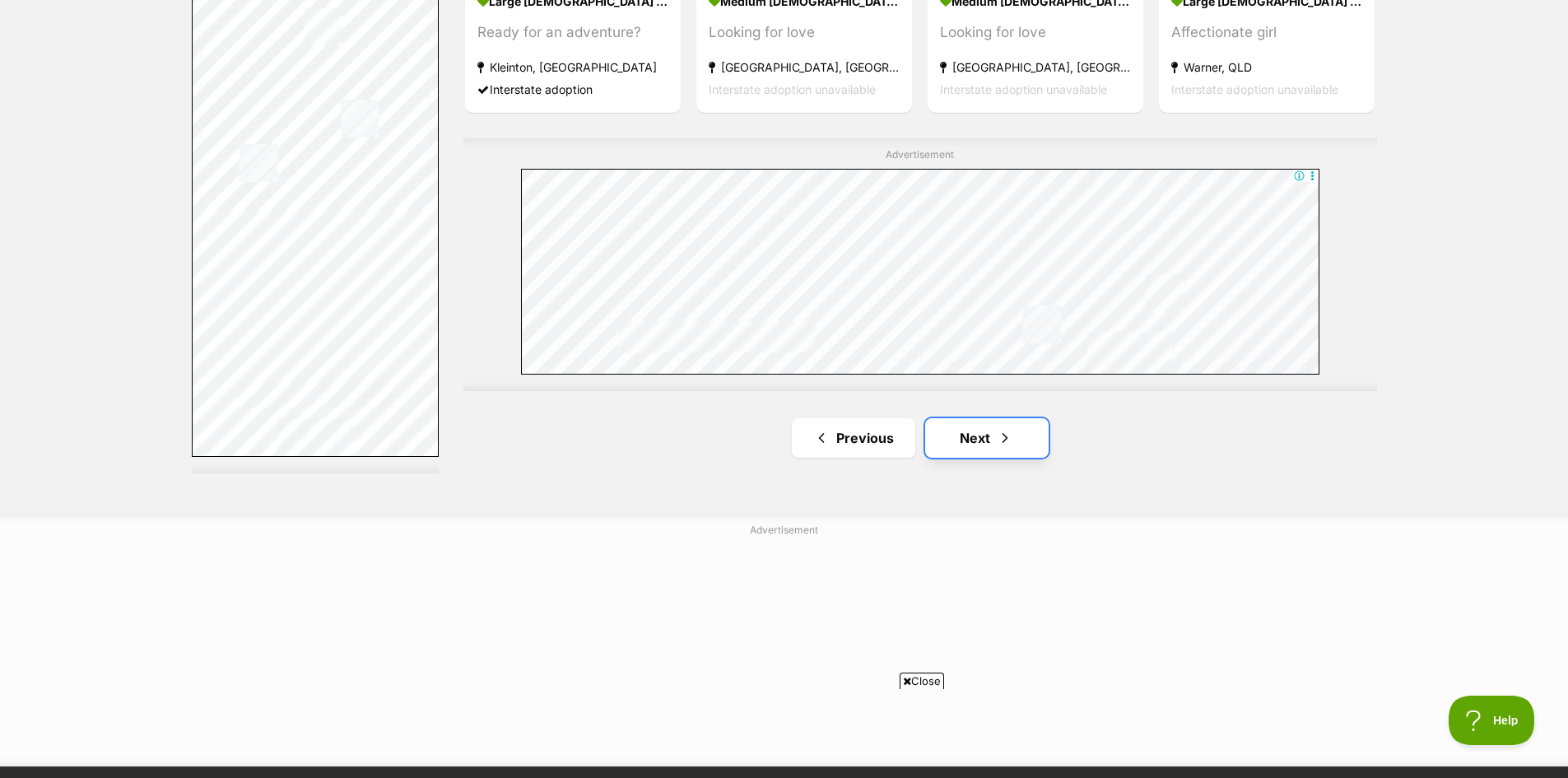
click at [1010, 441] on span "Next page" at bounding box center [1004, 438] width 16 height 20
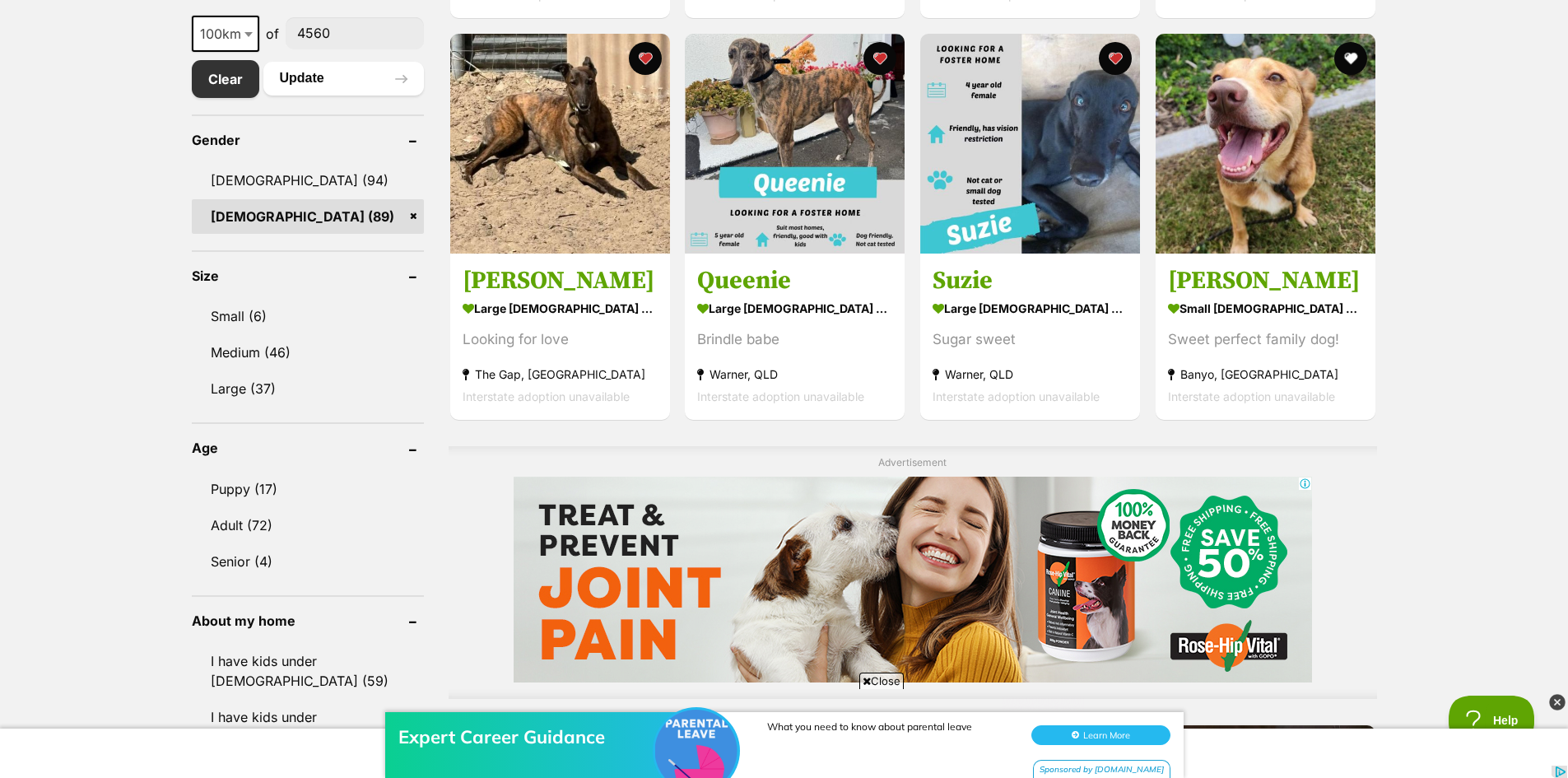
scroll to position [823, 0]
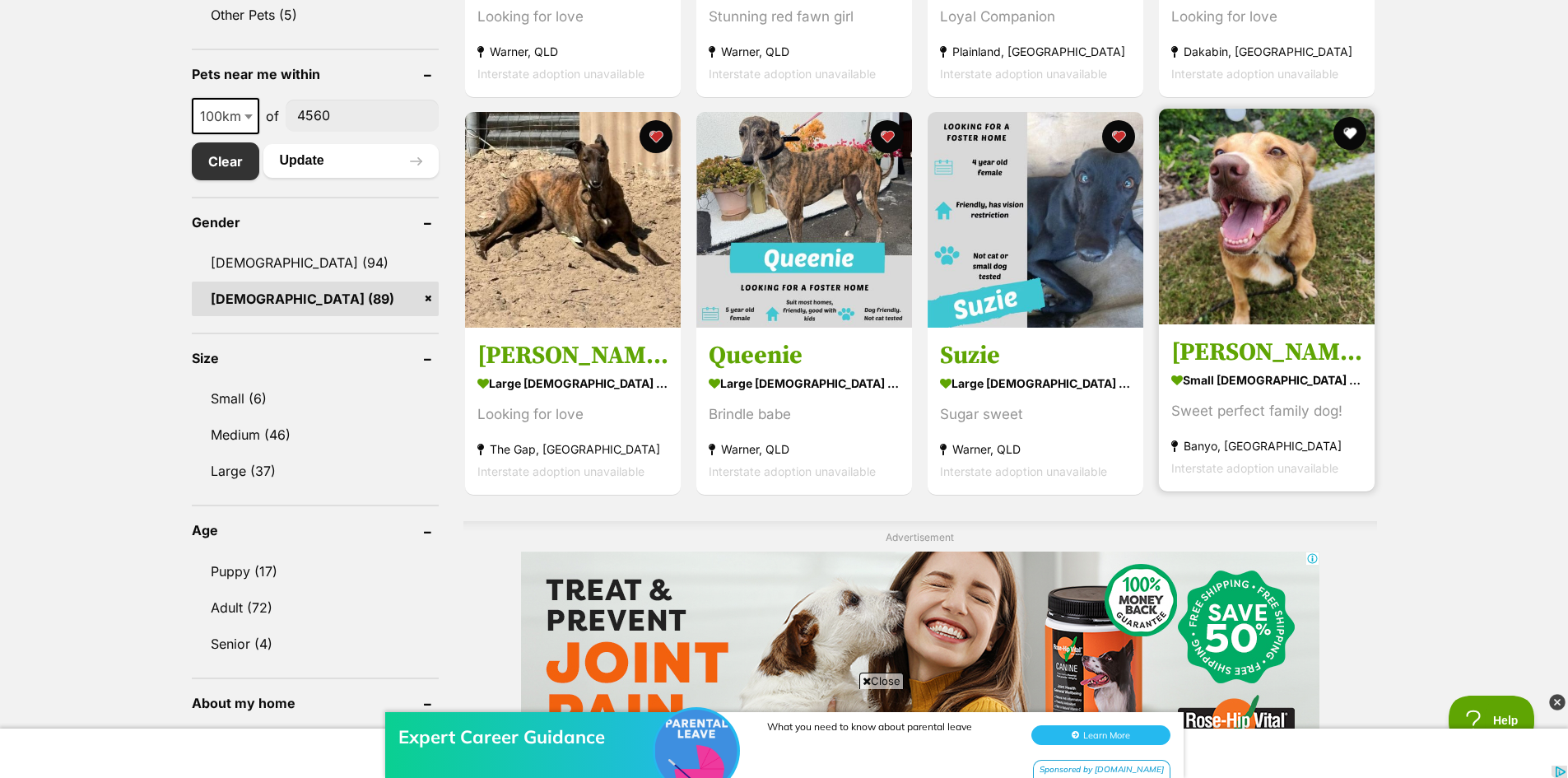
click at [1254, 331] on link "[PERSON_NAME] small [DEMOGRAPHIC_DATA] Dog Sweet perfect family dog! [GEOGRAPHI…" at bounding box center [1267, 408] width 215 height 167
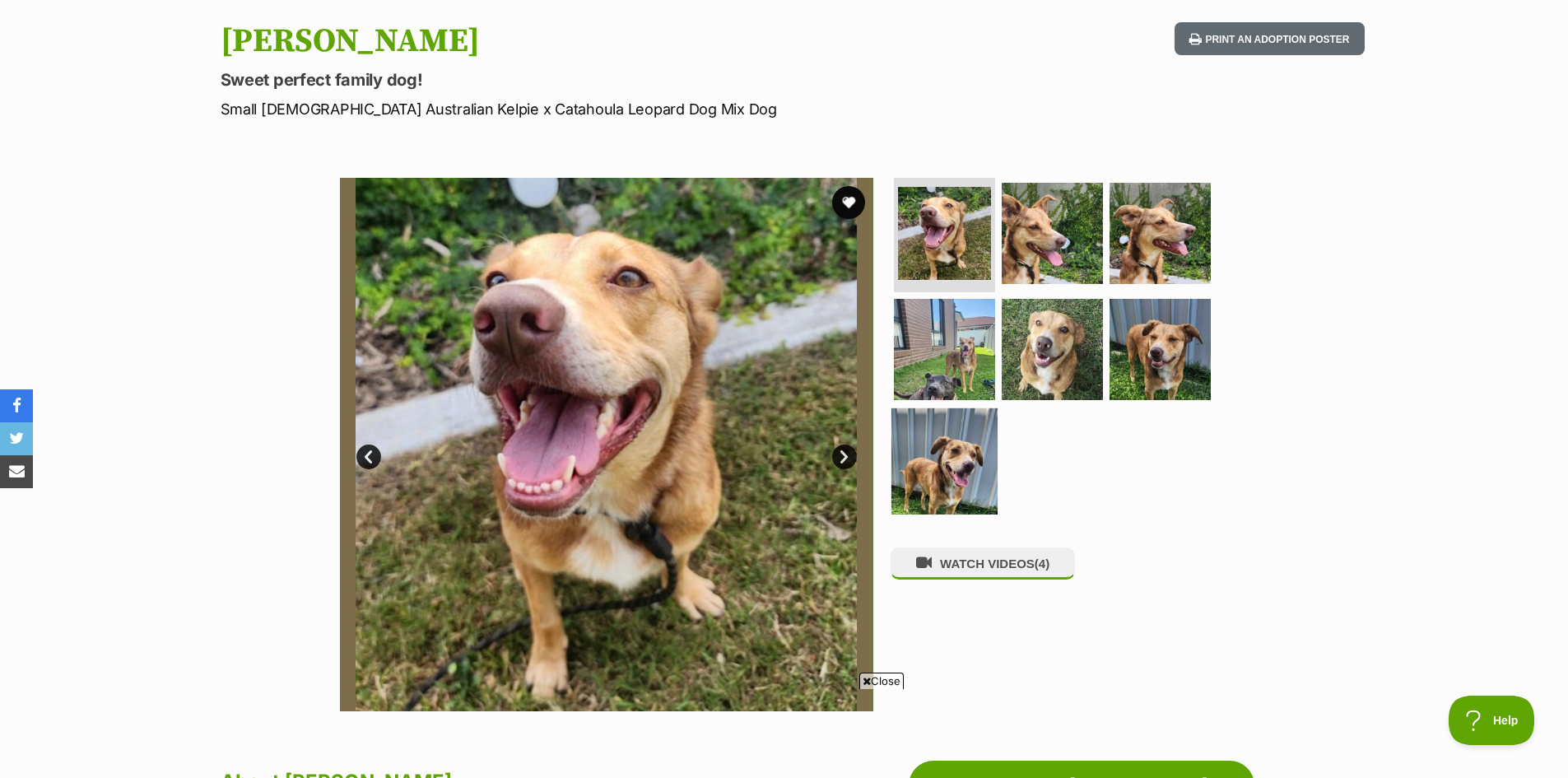
click at [952, 464] on img at bounding box center [945, 461] width 106 height 106
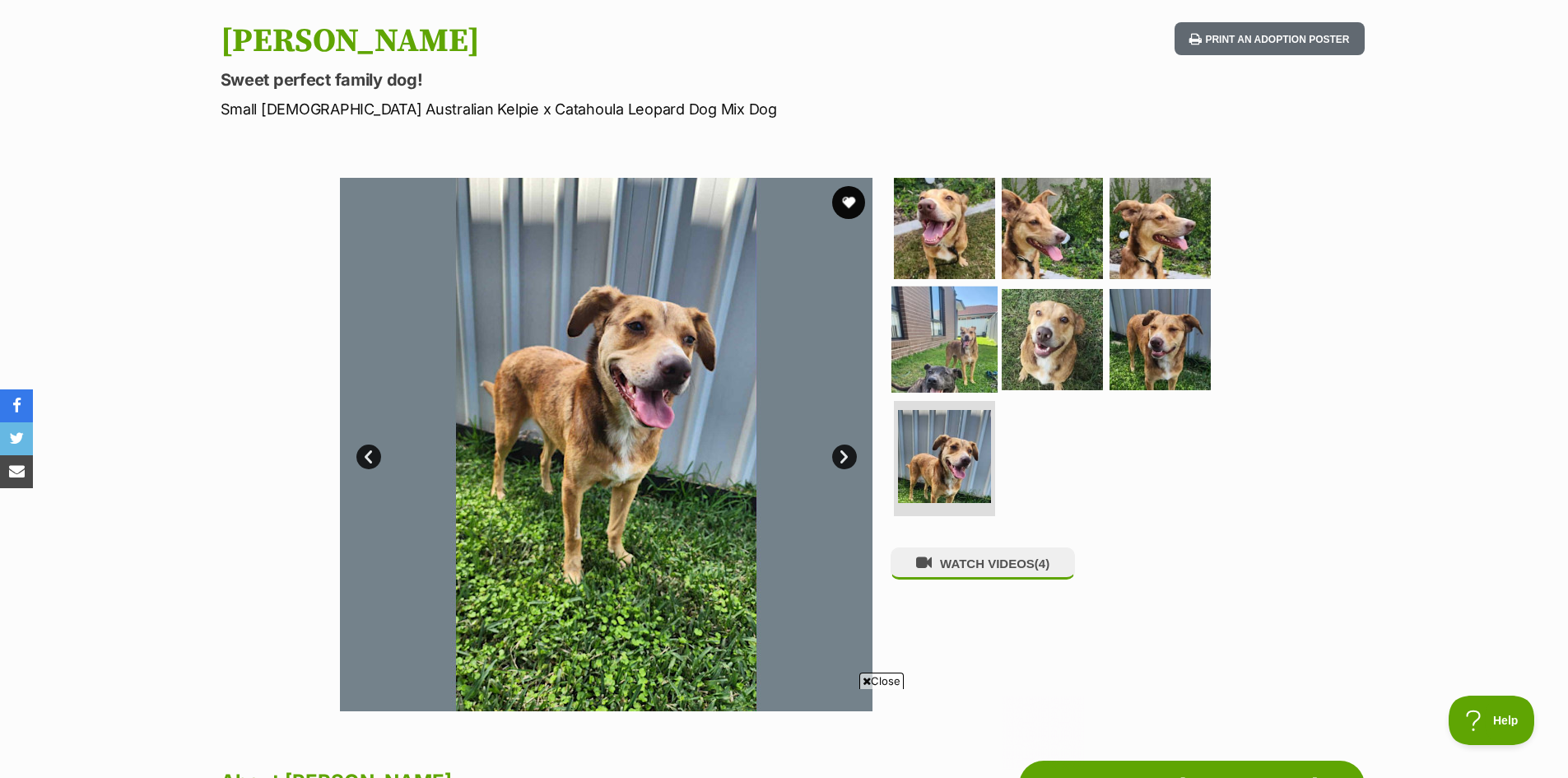
click at [968, 381] on img at bounding box center [945, 339] width 106 height 106
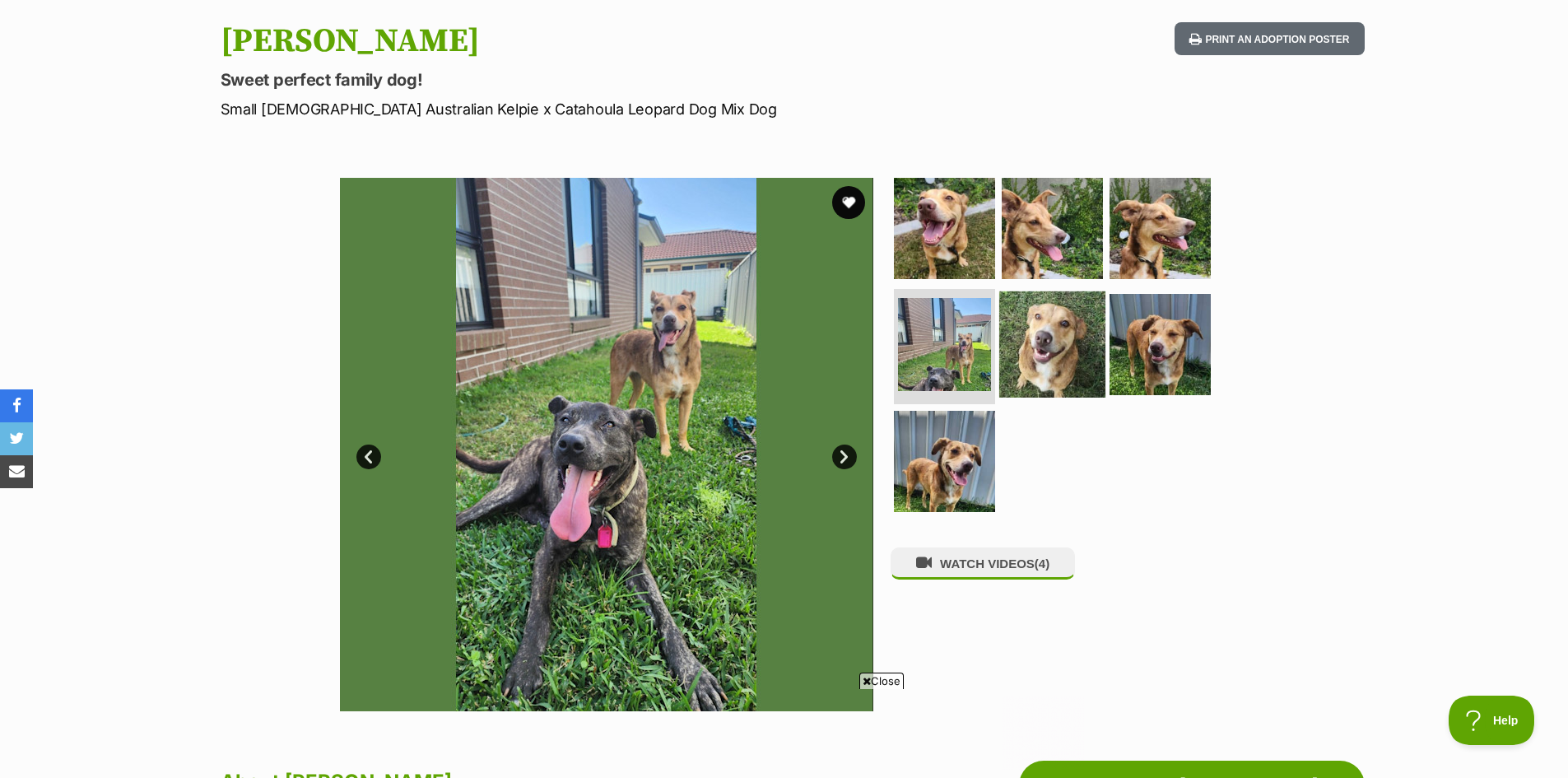
click at [1054, 356] on img at bounding box center [1052, 344] width 106 height 106
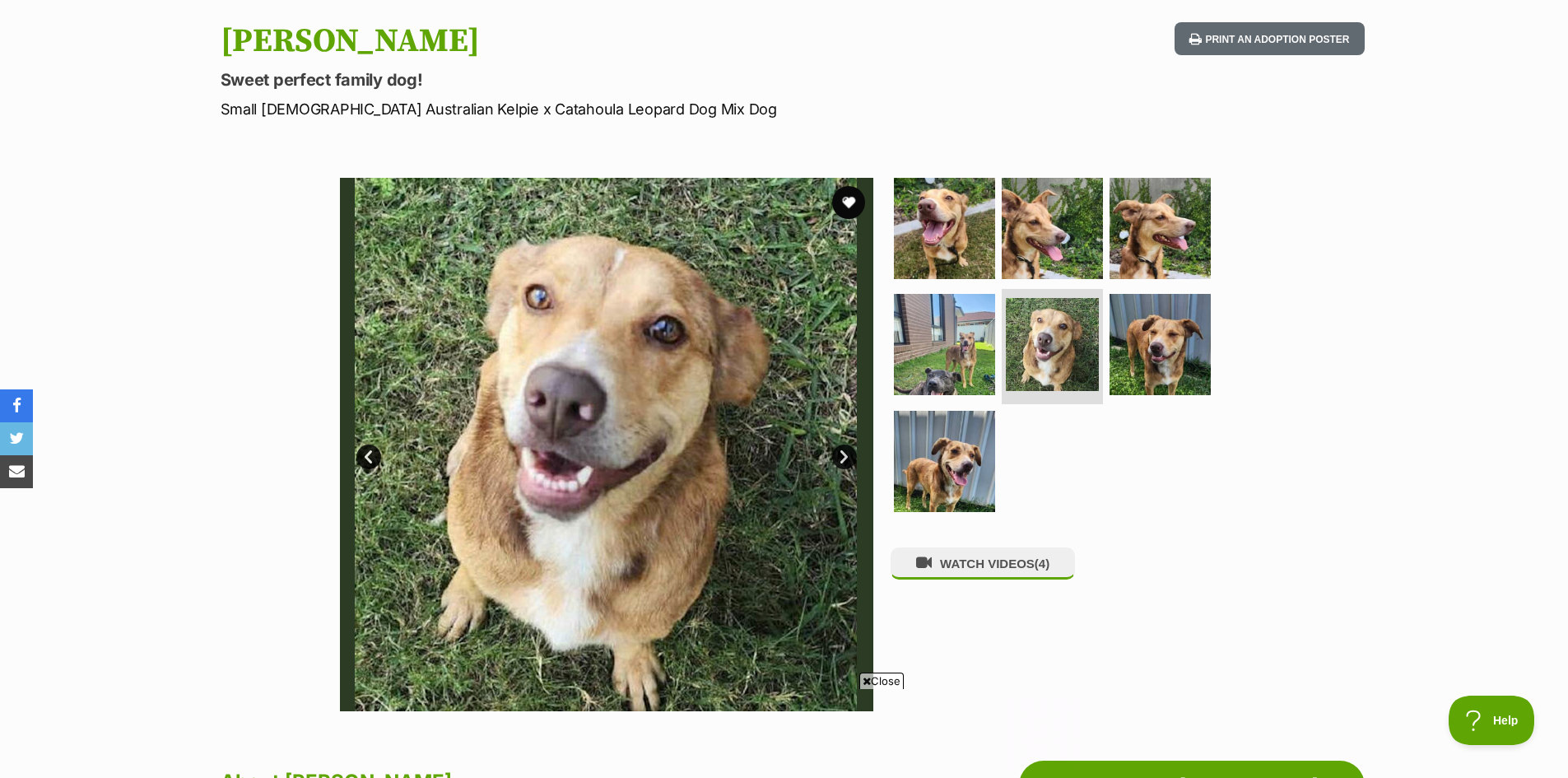
click at [1104, 356] on ul at bounding box center [1059, 350] width 338 height 345
click at [1188, 368] on img at bounding box center [1160, 344] width 106 height 106
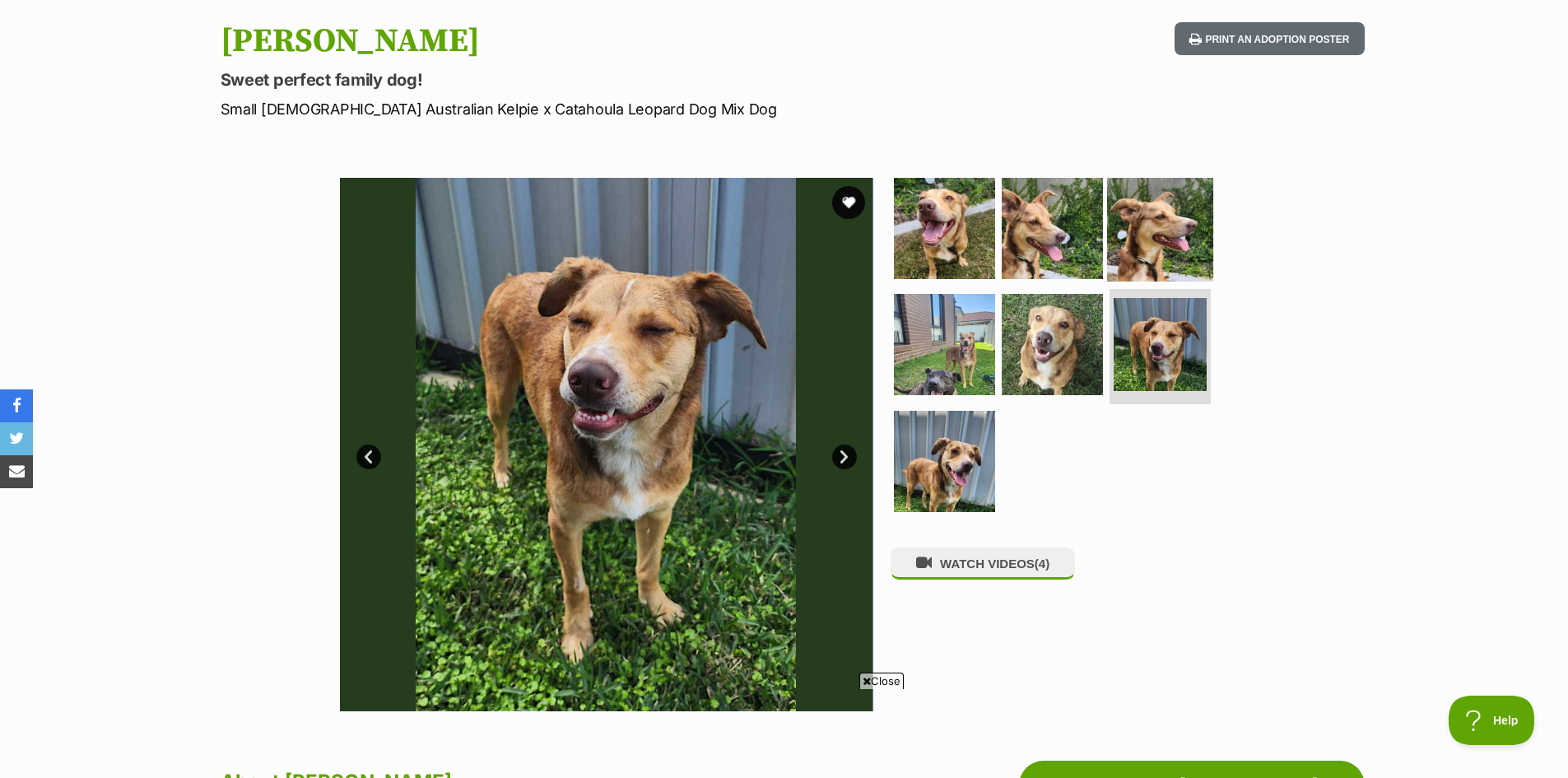
click at [1178, 249] on img at bounding box center [1160, 227] width 106 height 106
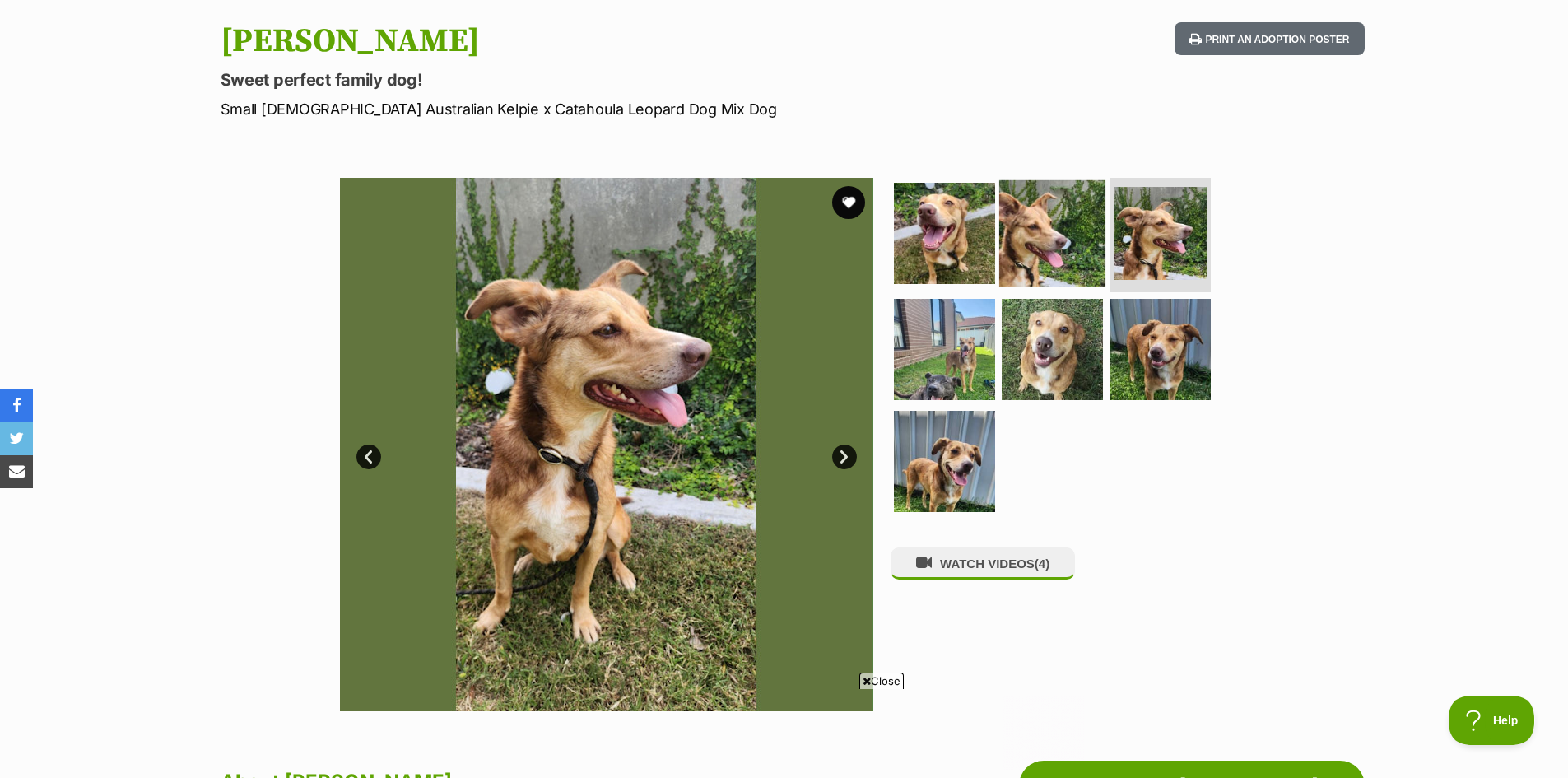
click at [1046, 233] on img at bounding box center [1052, 233] width 106 height 106
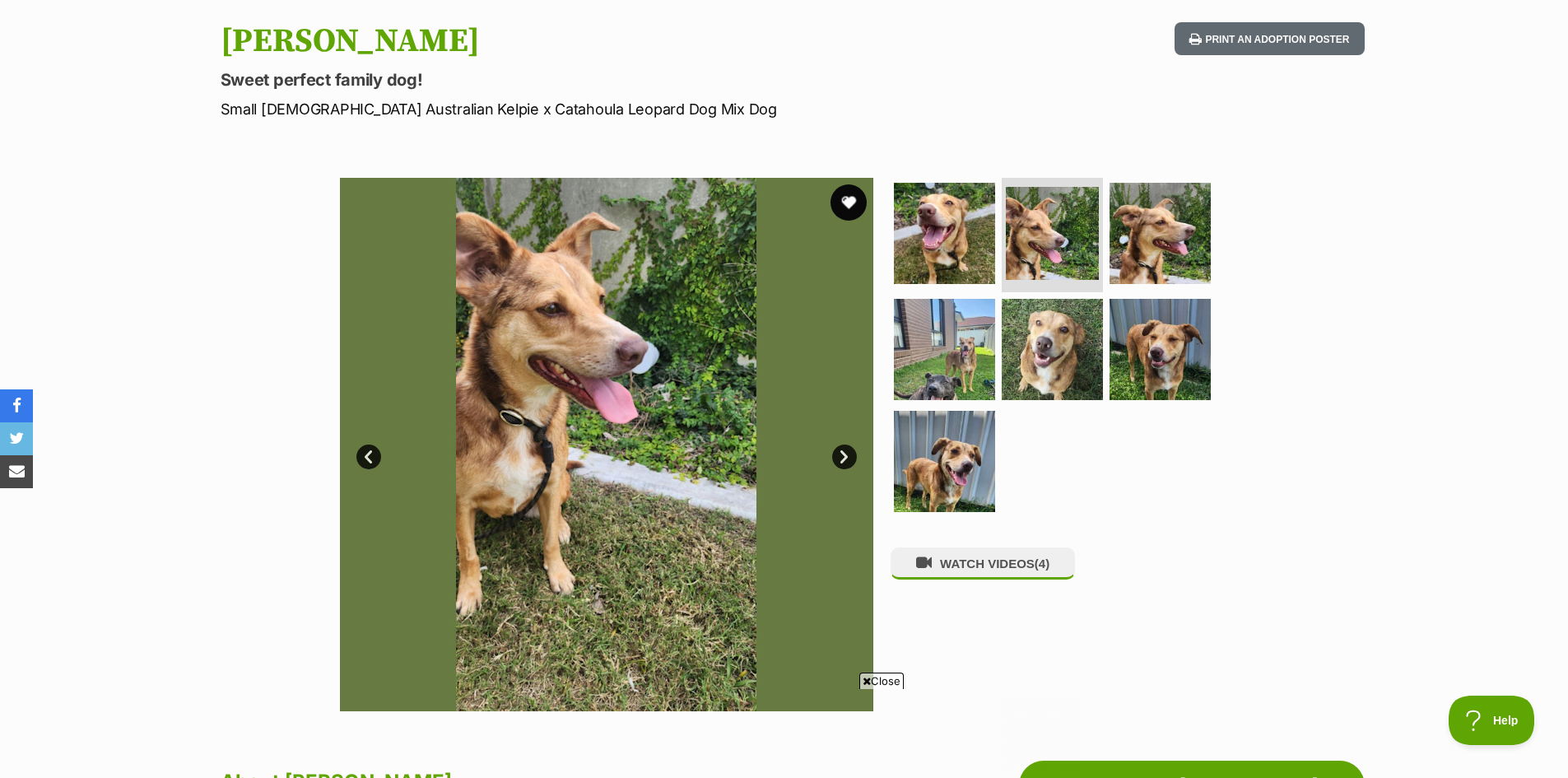
click at [841, 204] on button "favourite" at bounding box center [849, 203] width 37 height 37
click at [946, 231] on img at bounding box center [945, 233] width 106 height 106
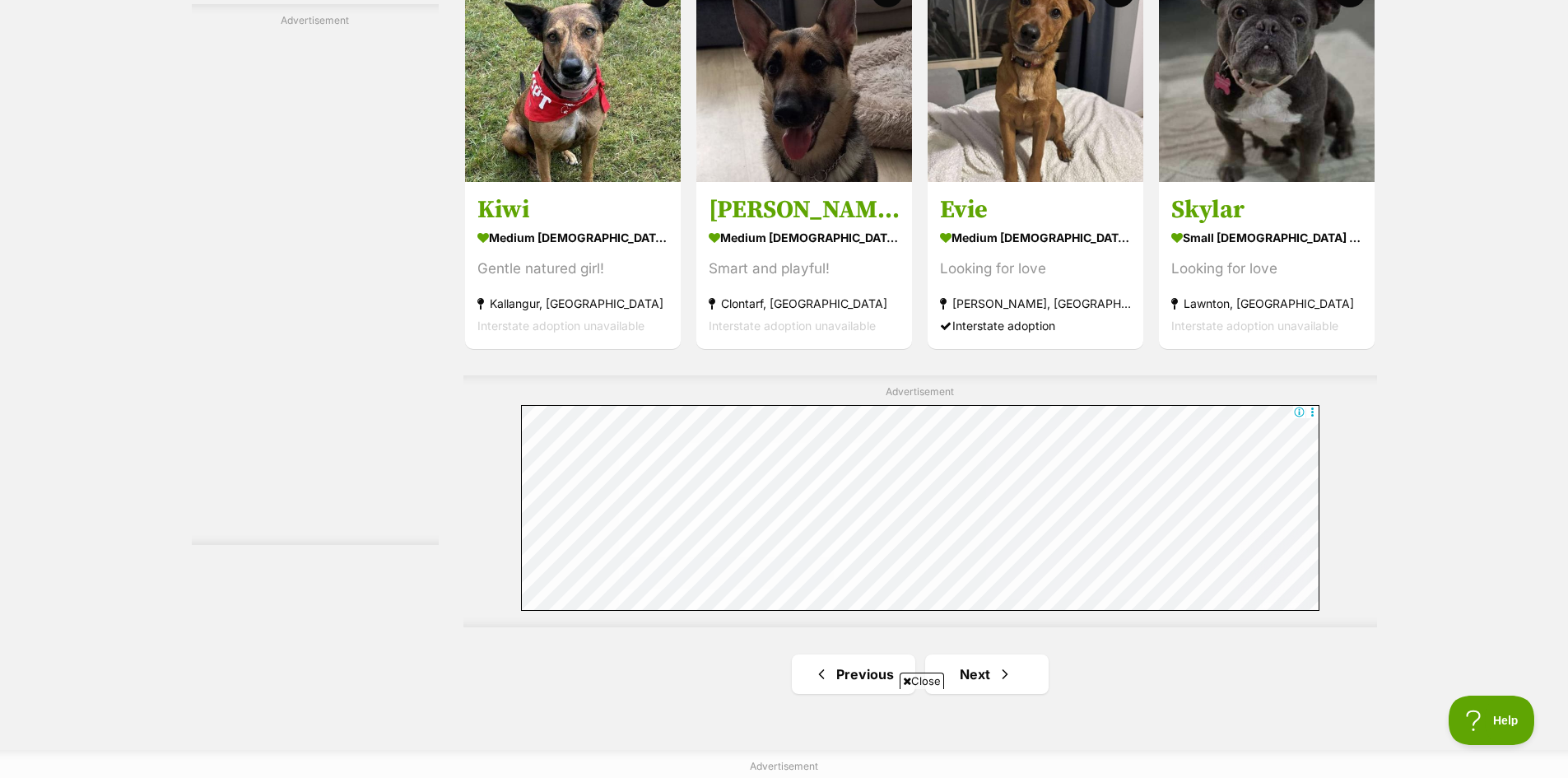
scroll to position [2872, 0]
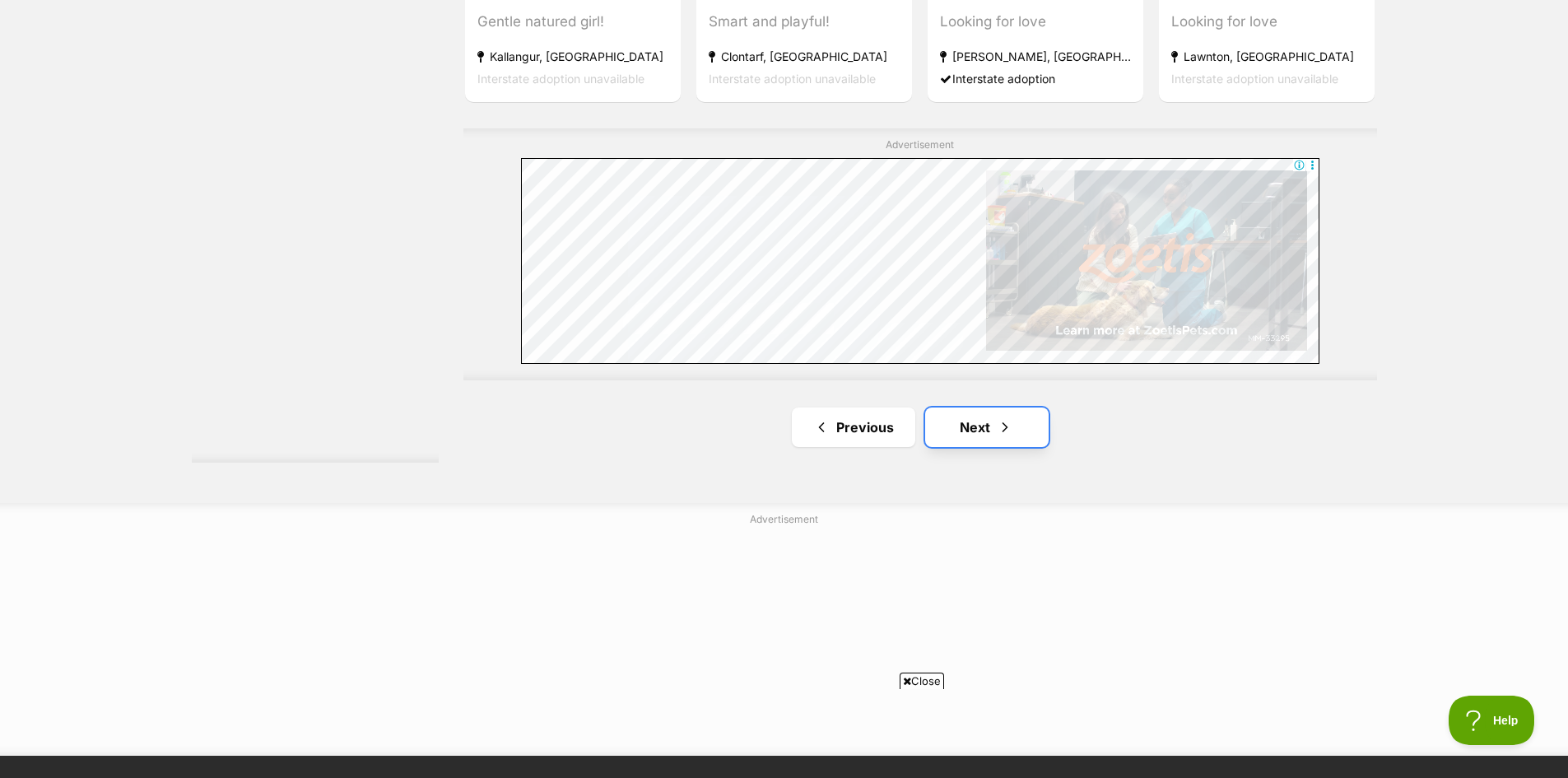
click at [998, 427] on span "Next page" at bounding box center [1004, 427] width 16 height 20
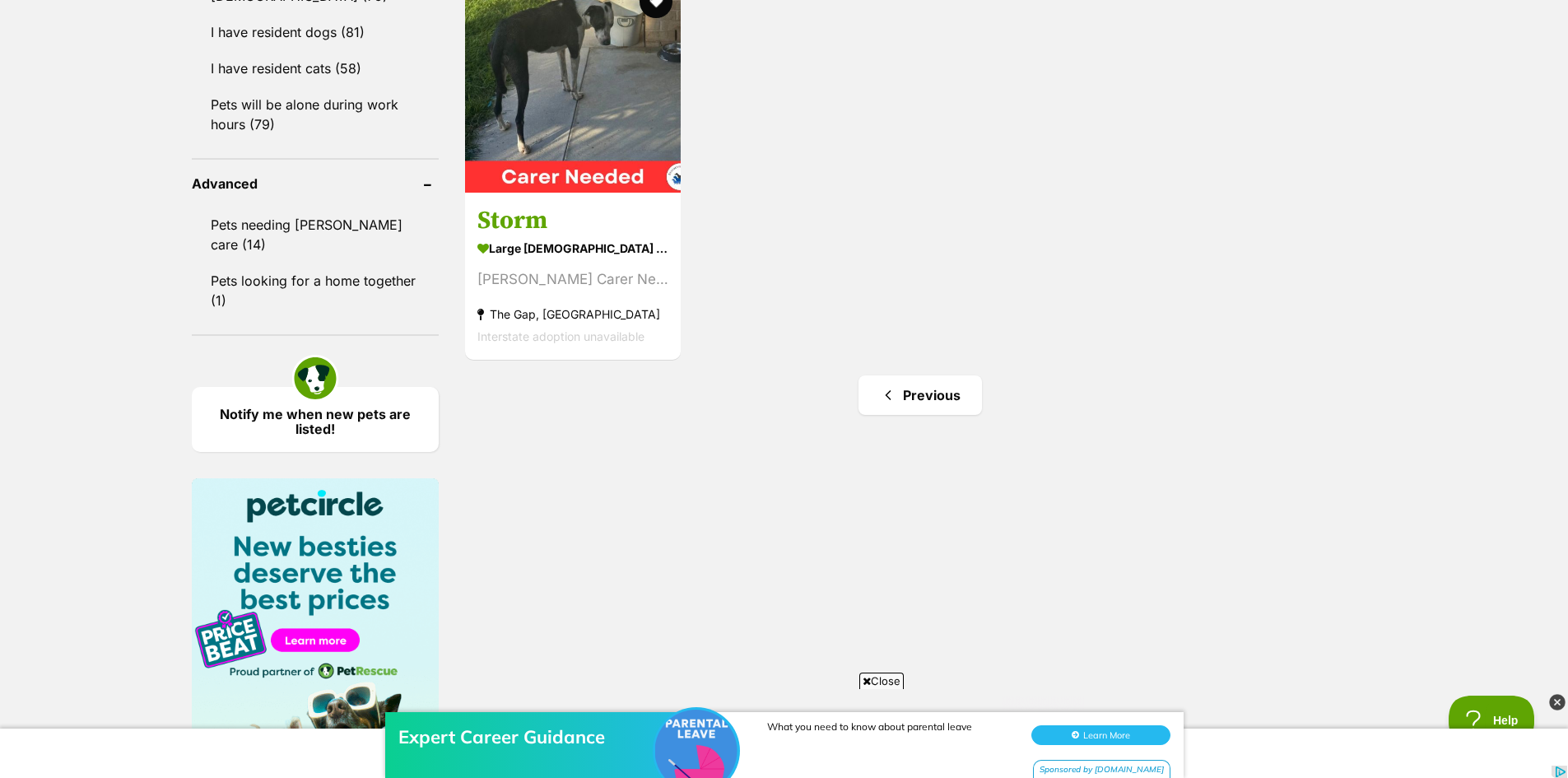
scroll to position [1317, 0]
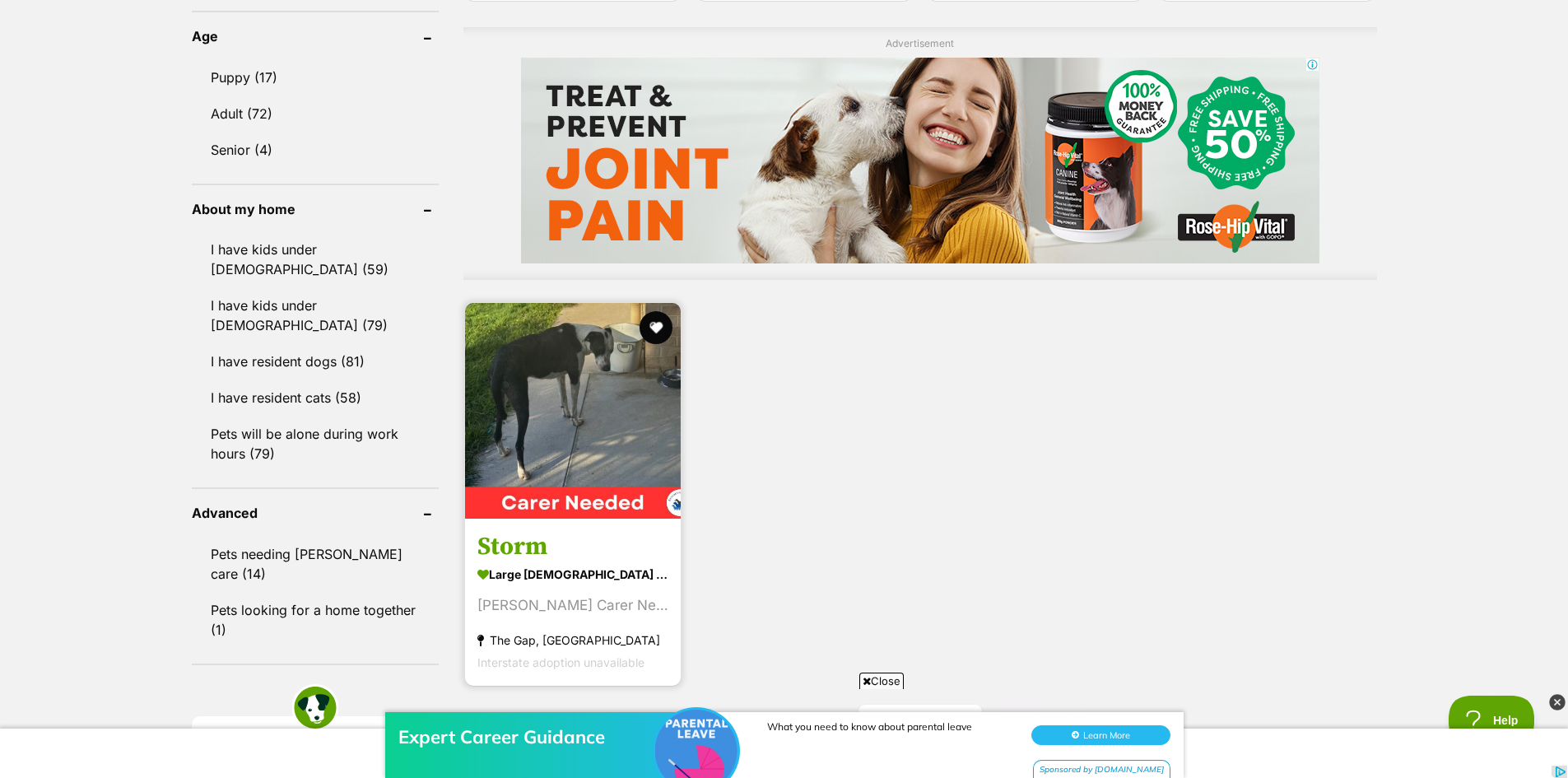
click at [611, 425] on img at bounding box center [573, 411] width 215 height 215
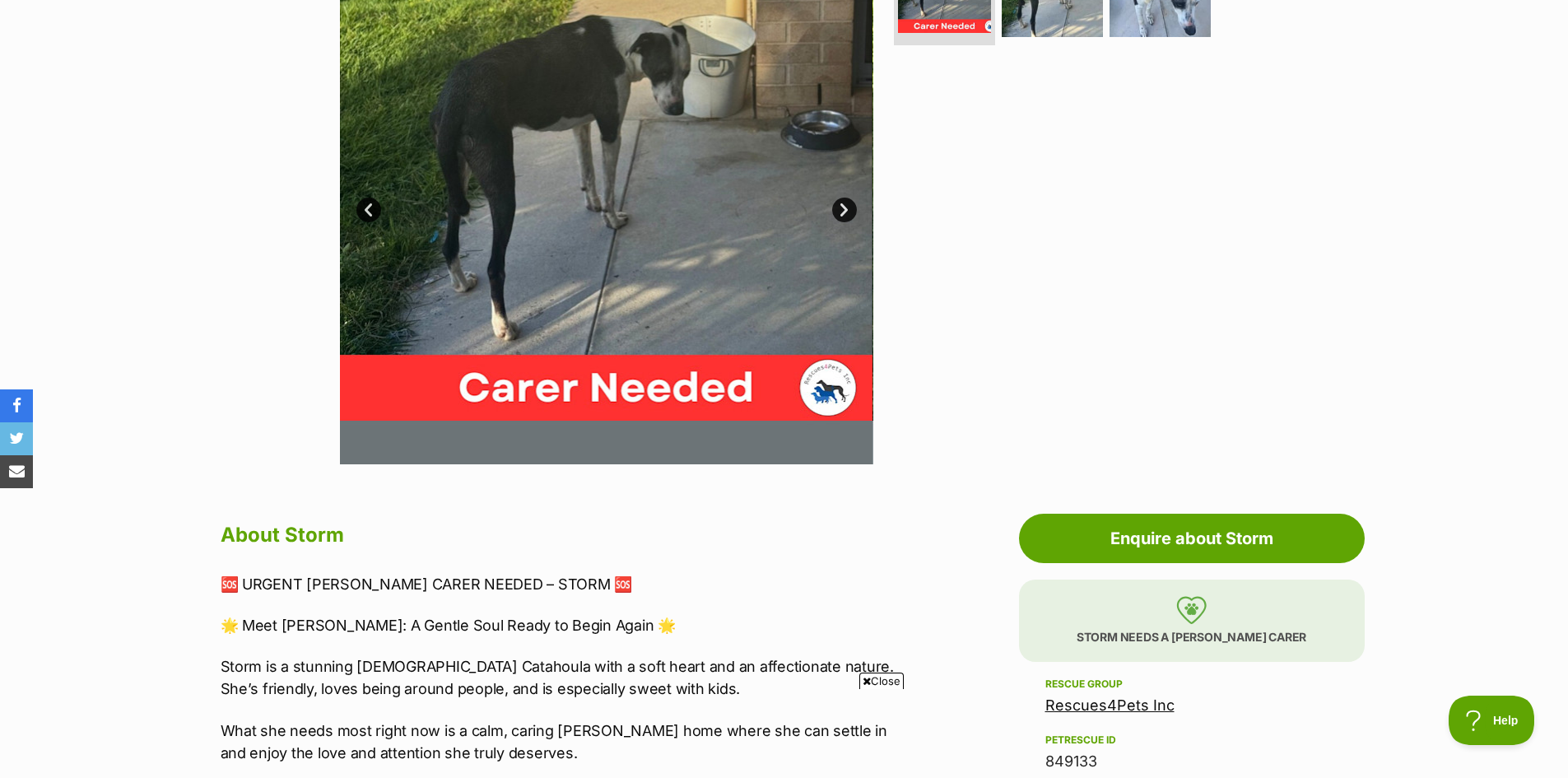
scroll to position [164, 0]
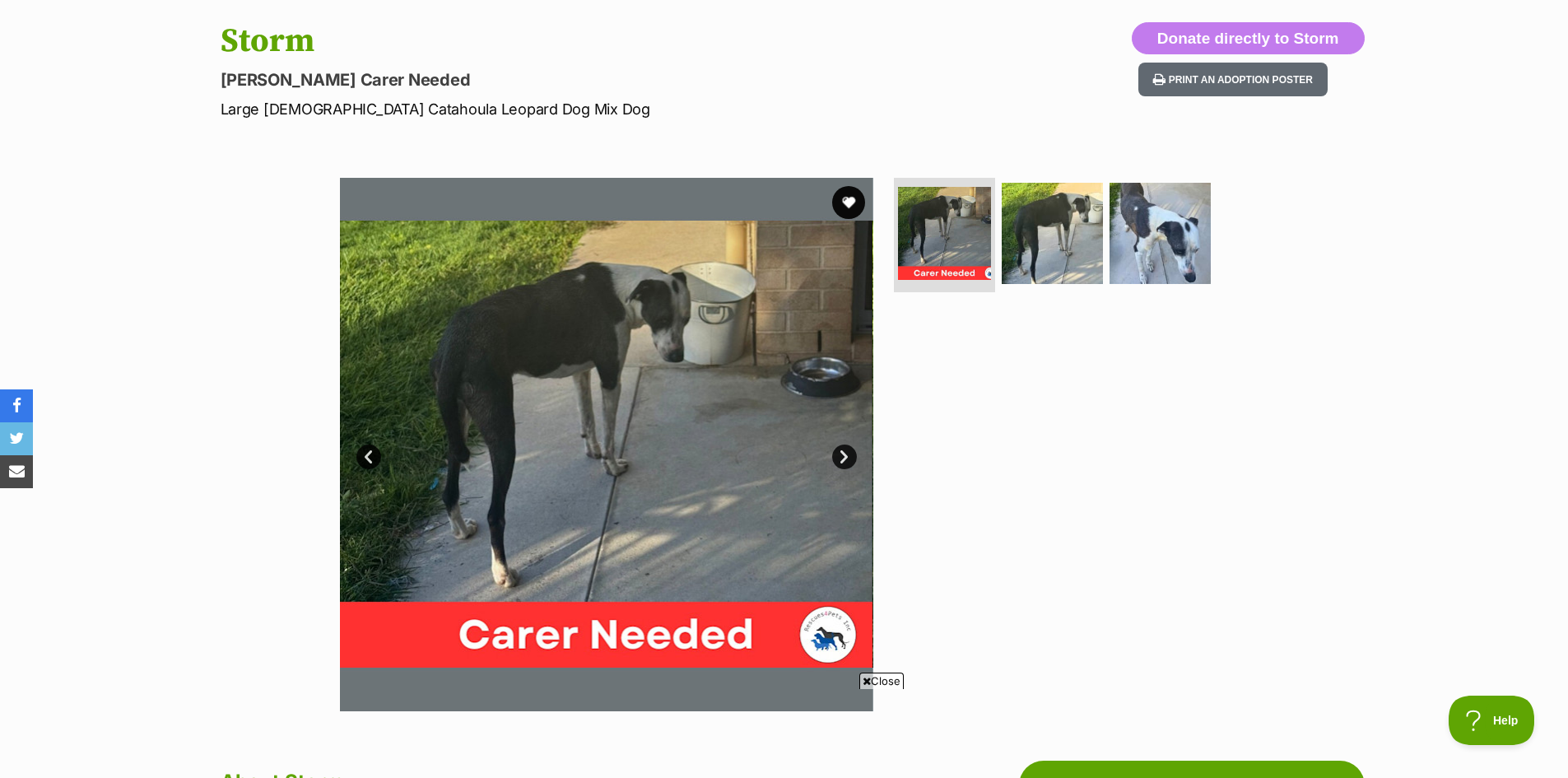
click at [847, 459] on link "Next" at bounding box center [845, 457] width 25 height 25
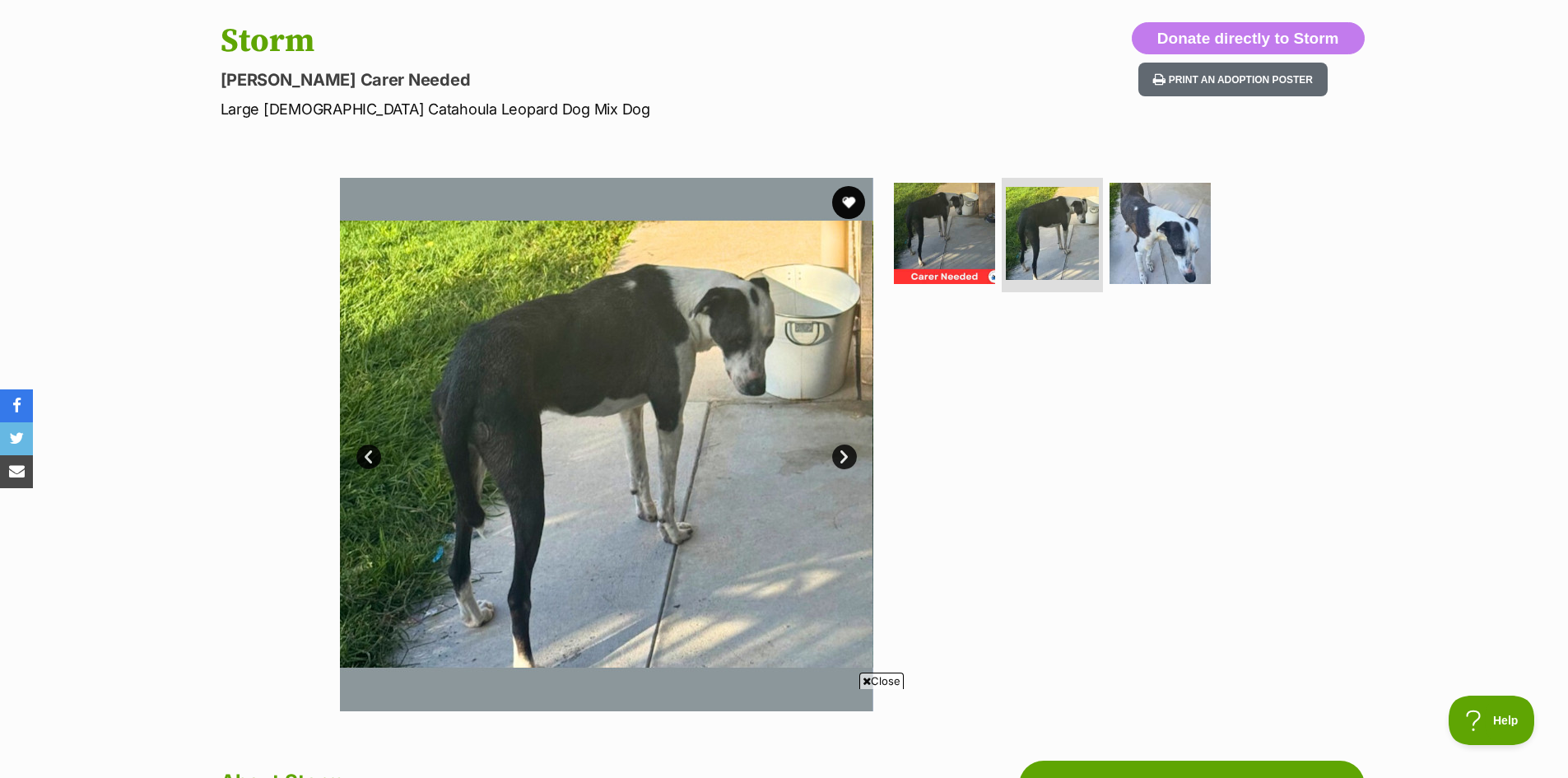
click at [847, 459] on link "Next" at bounding box center [845, 457] width 25 height 25
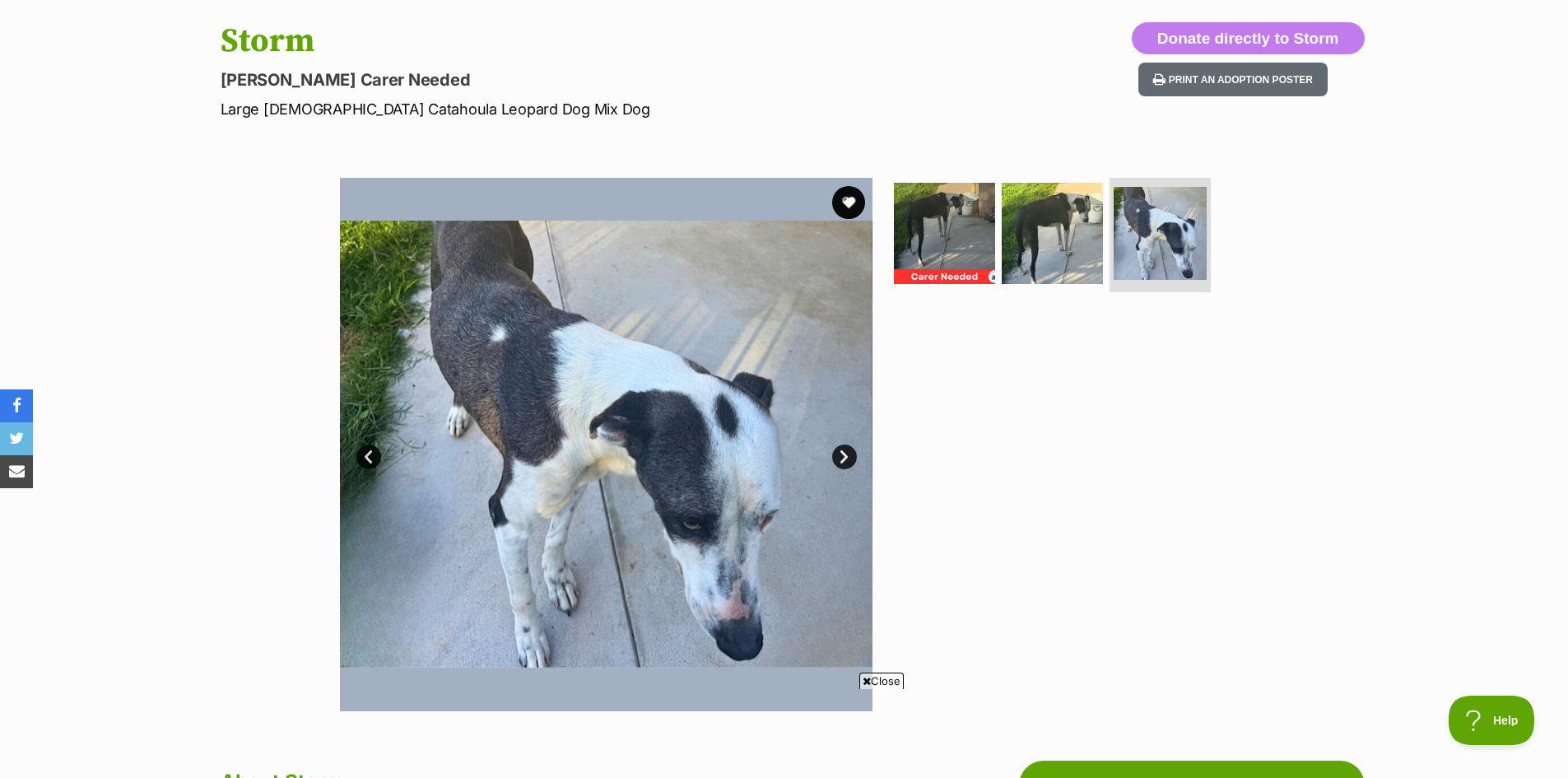
click at [847, 459] on link "Next" at bounding box center [845, 457] width 25 height 25
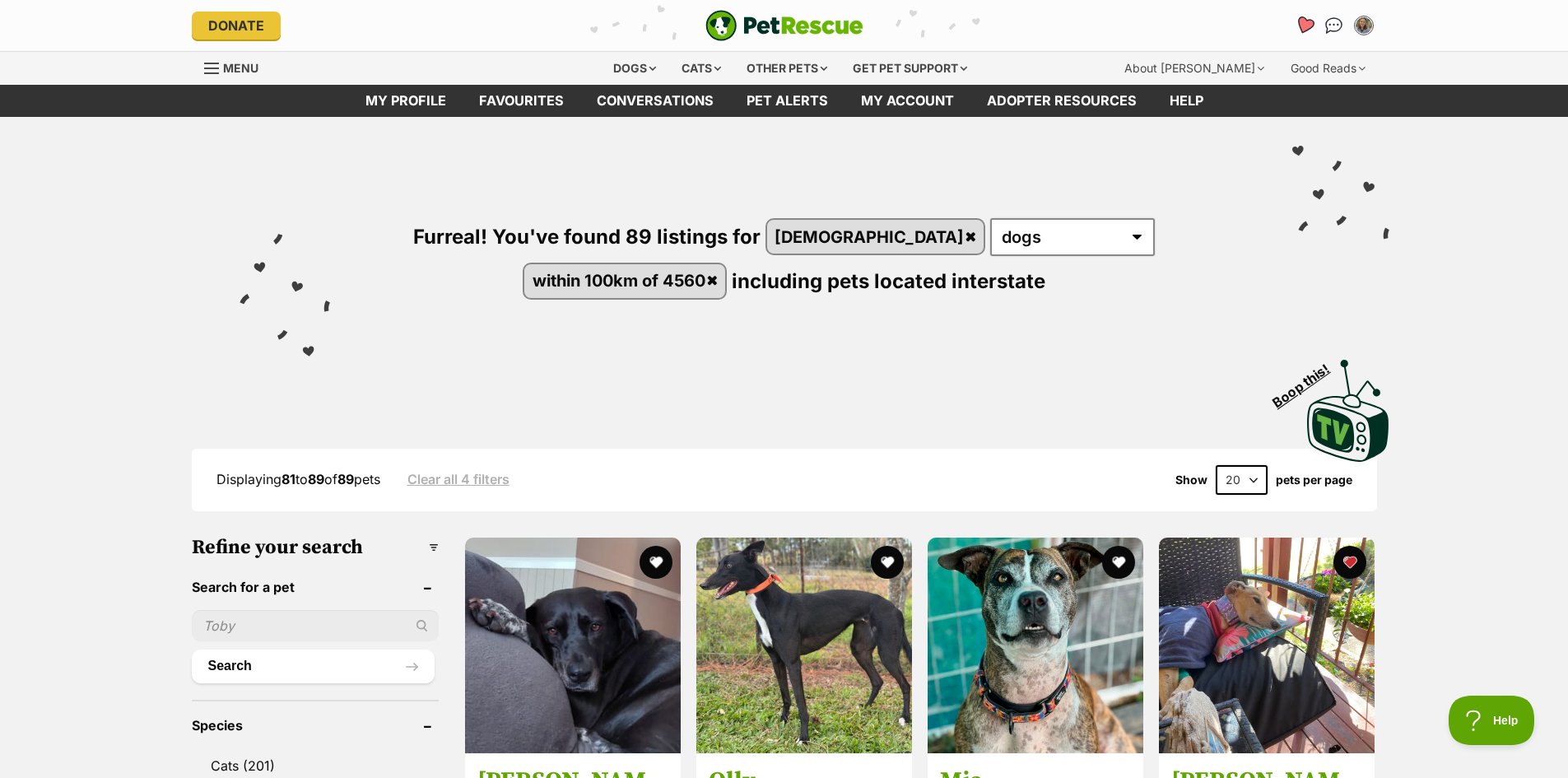
click at [1309, 28] on icon "Favourites" at bounding box center [1303, 25] width 20 height 19
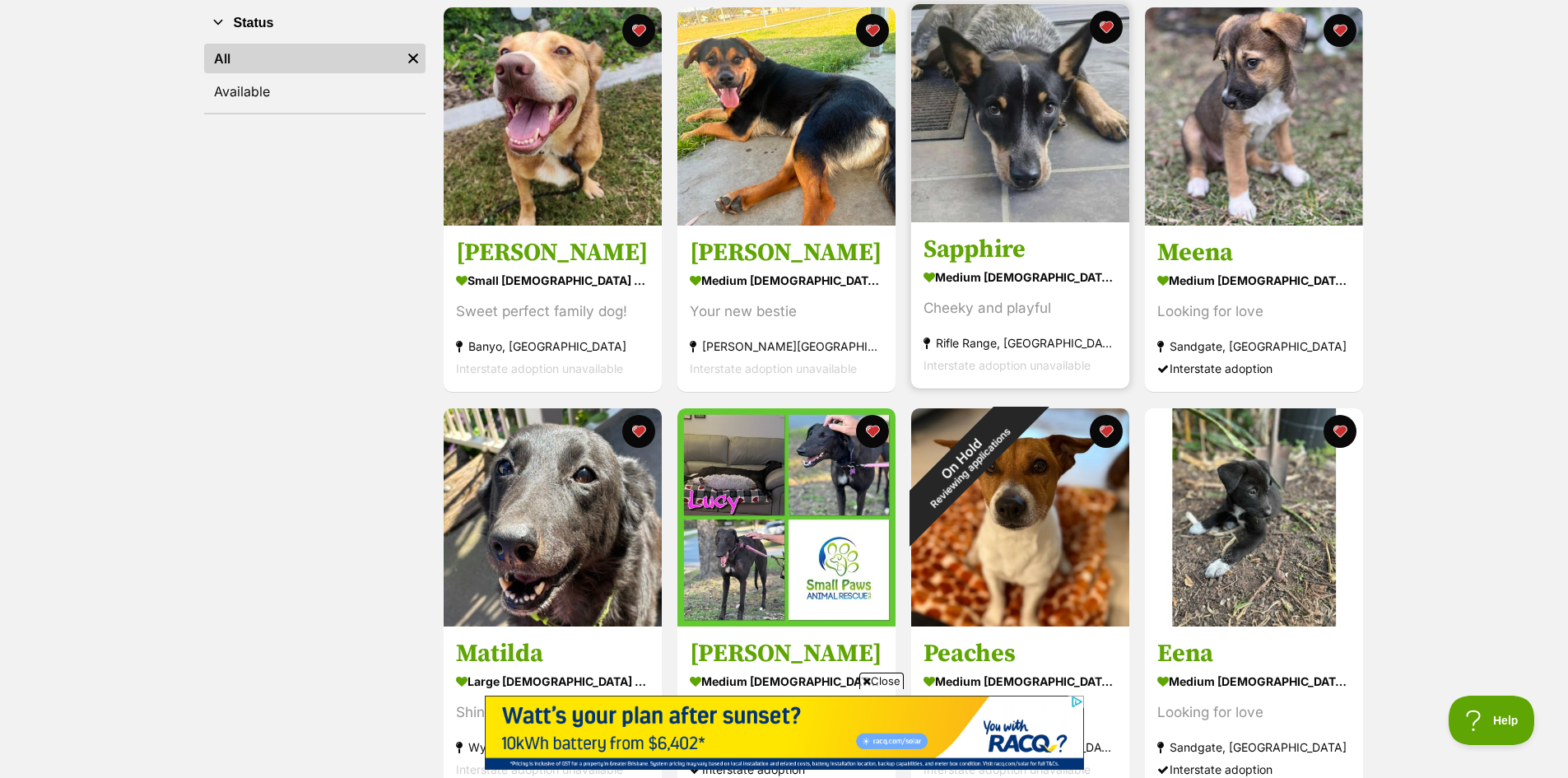
scroll to position [247, 0]
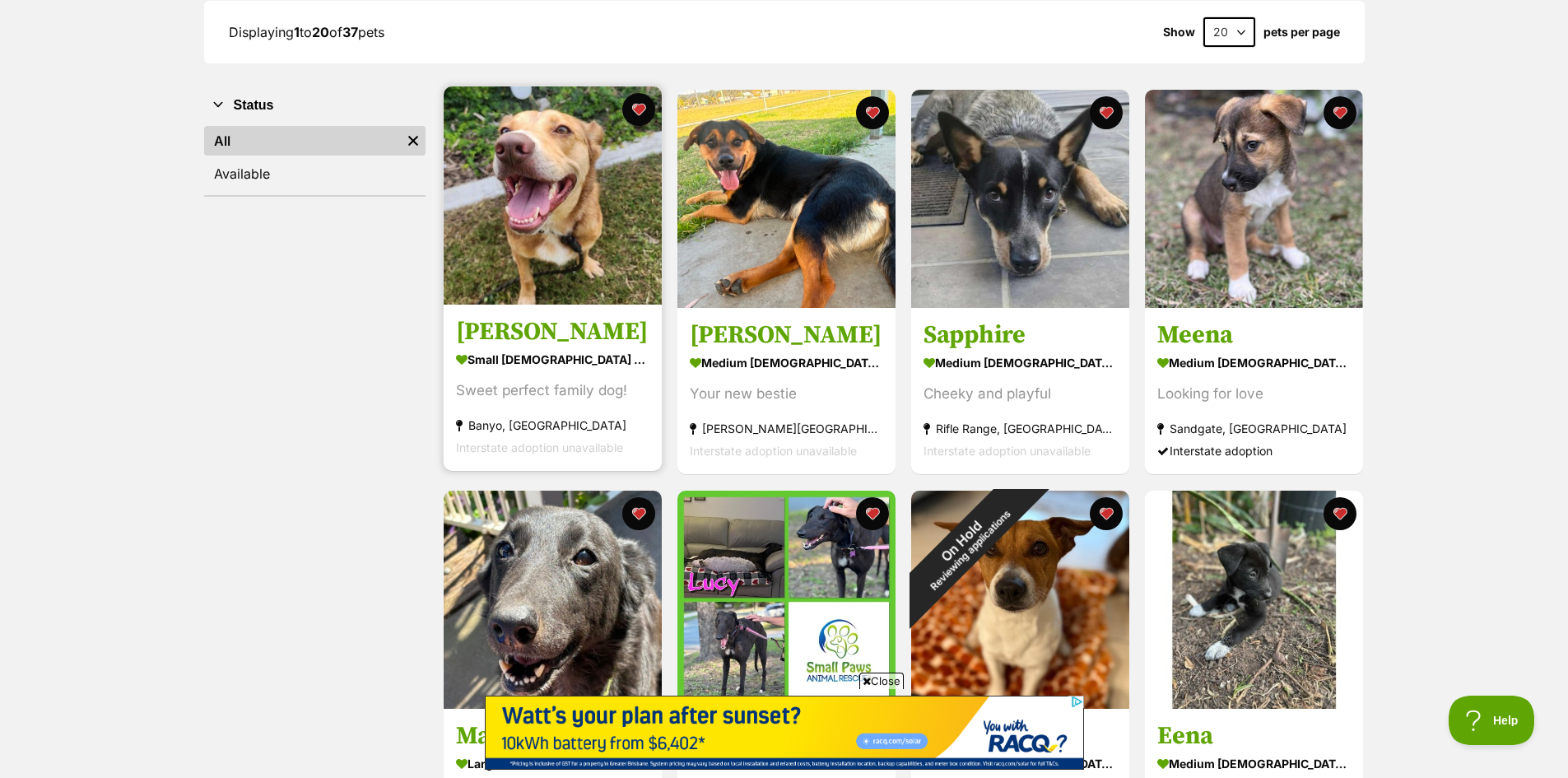
click at [534, 296] on img at bounding box center [552, 195] width 218 height 218
